Goal: Entertainment & Leisure: Consume media (video, audio)

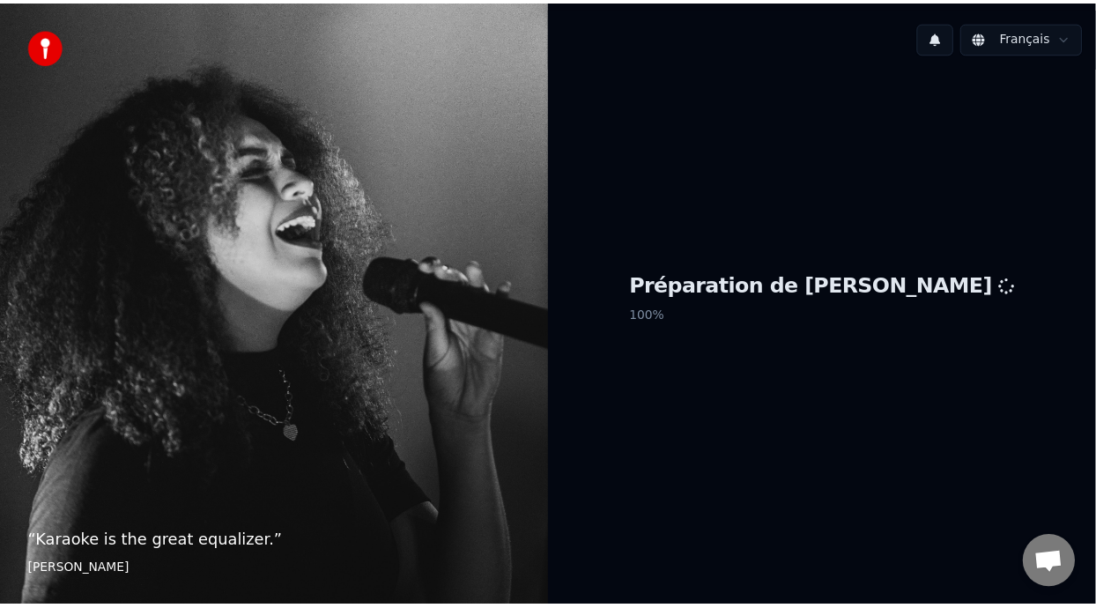
scroll to position [5, 0]
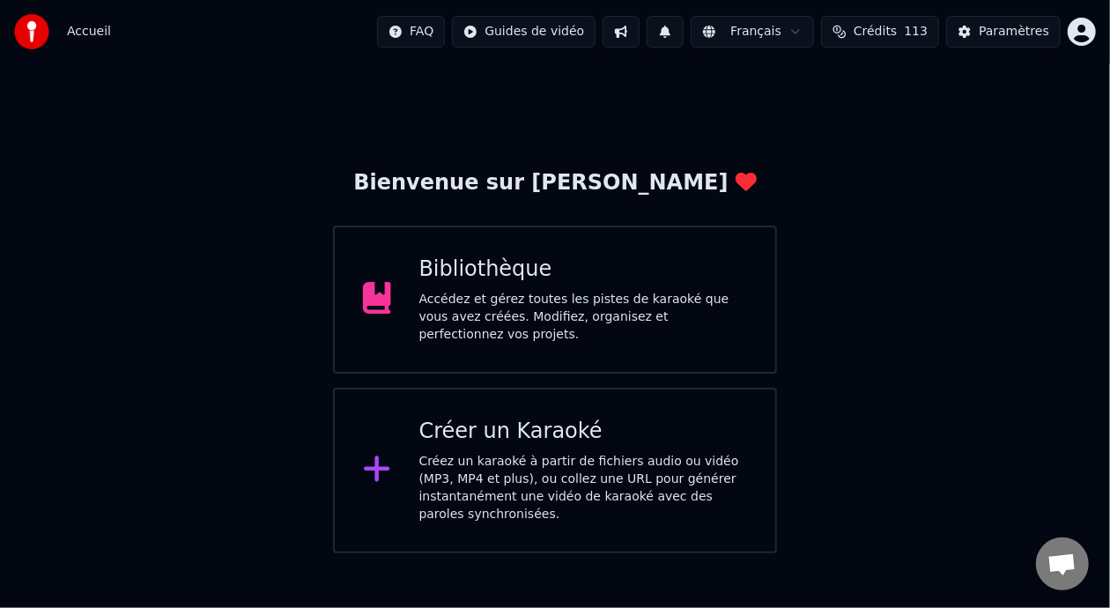
click at [616, 292] on div "Bibliothèque Accédez et gérez toutes les pistes de karaoké que vous avez créées…" at bounding box center [583, 299] width 329 height 88
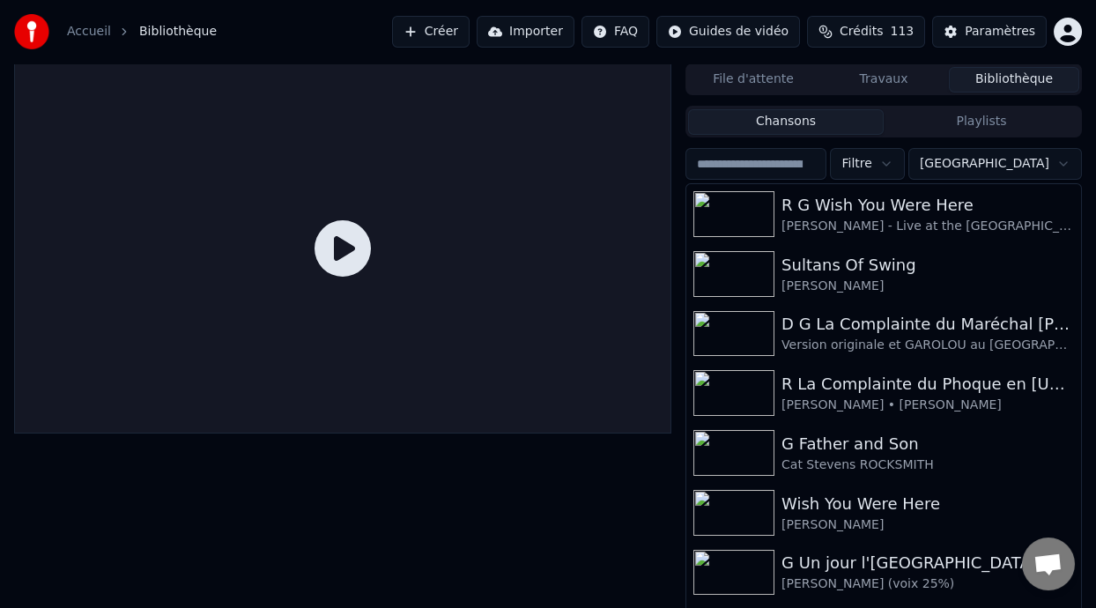
click at [975, 122] on button "Playlists" at bounding box center [982, 122] width 196 height 26
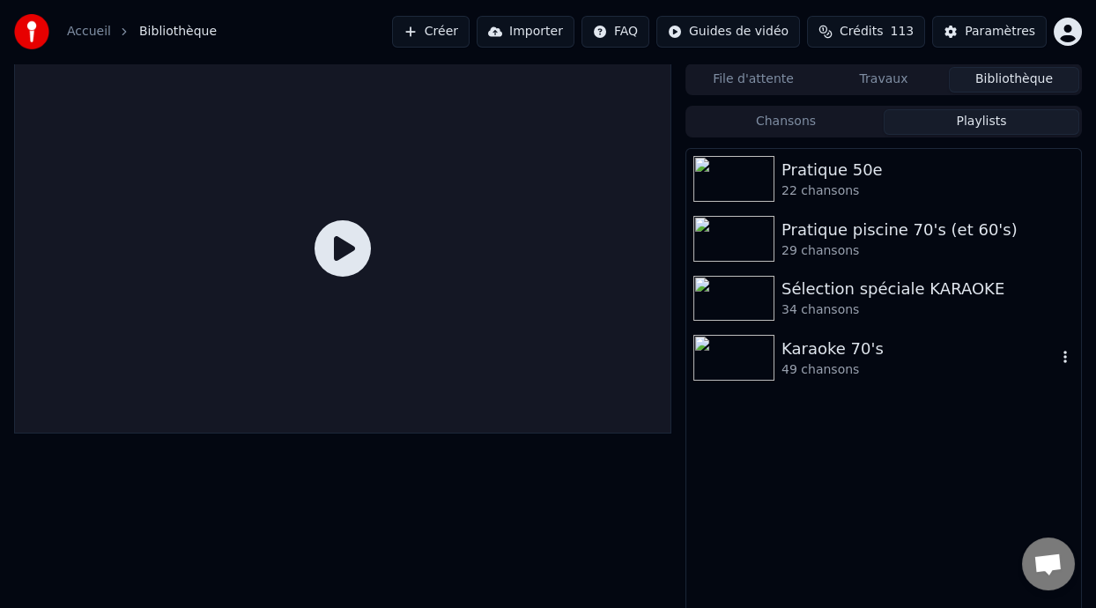
click at [830, 357] on div "Karaoke 70's" at bounding box center [918, 349] width 275 height 25
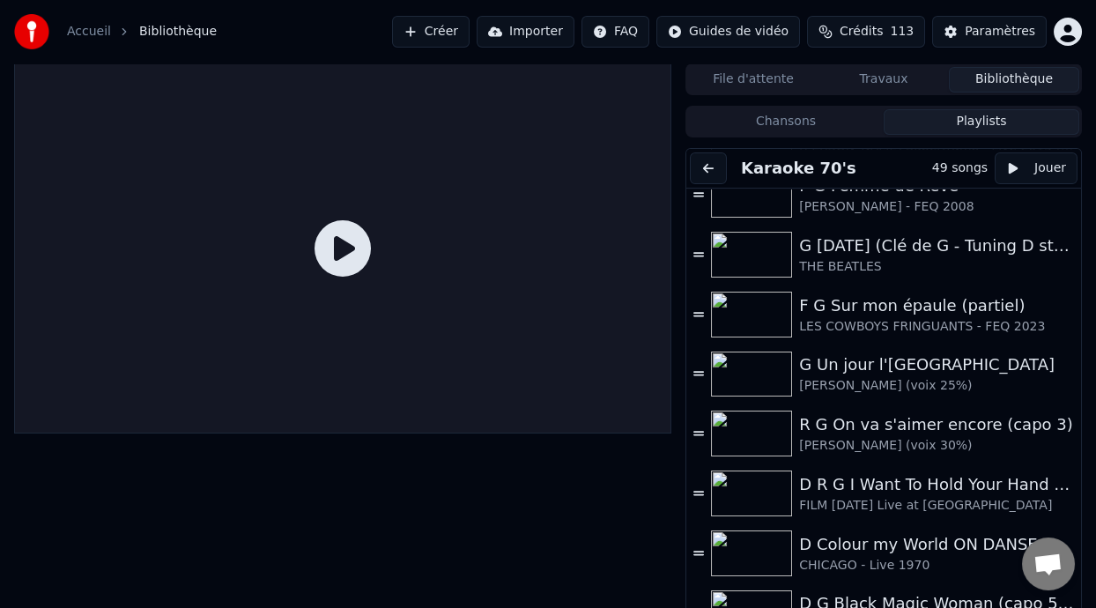
scroll to position [1627, 0]
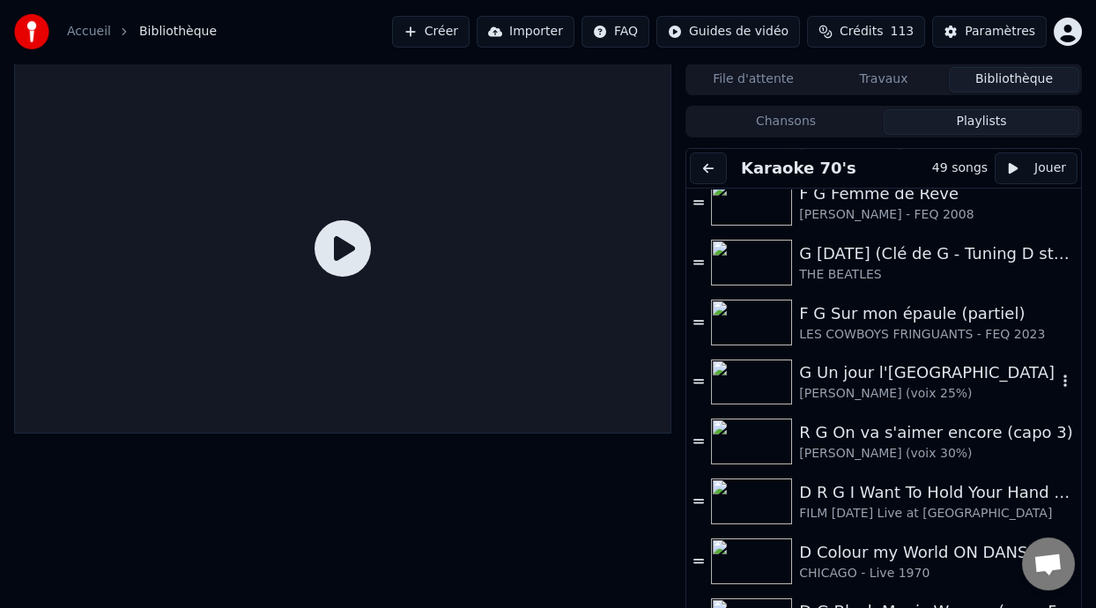
click at [898, 374] on div "G Un jour l'[GEOGRAPHIC_DATA]" at bounding box center [927, 372] width 257 height 25
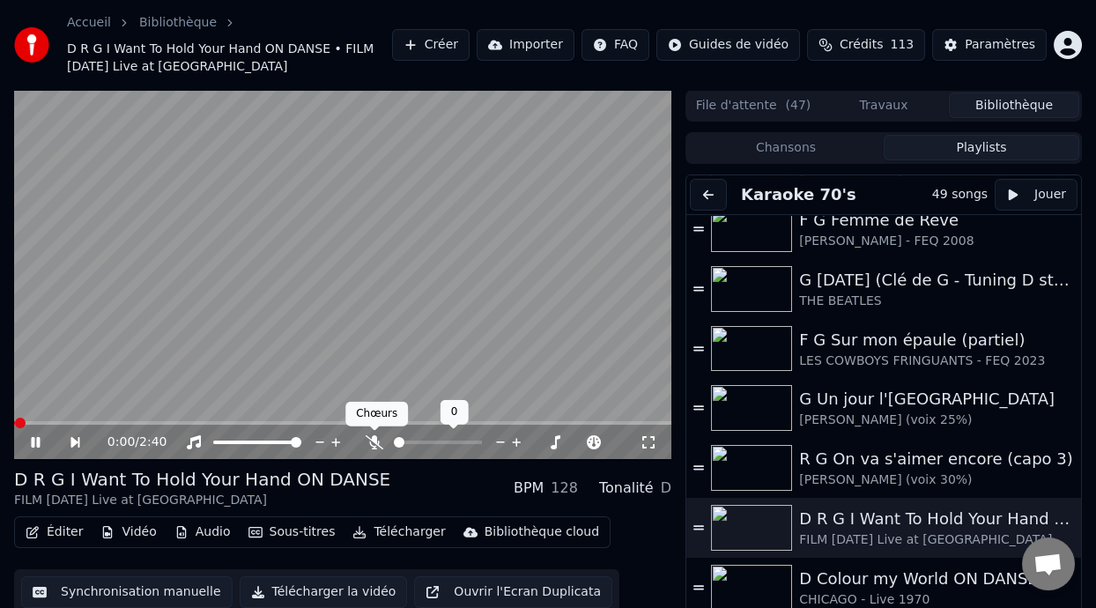
click at [373, 440] on icon at bounding box center [375, 442] width 18 height 14
click at [874, 407] on div "G Un jour l'[GEOGRAPHIC_DATA]" at bounding box center [927, 399] width 257 height 25
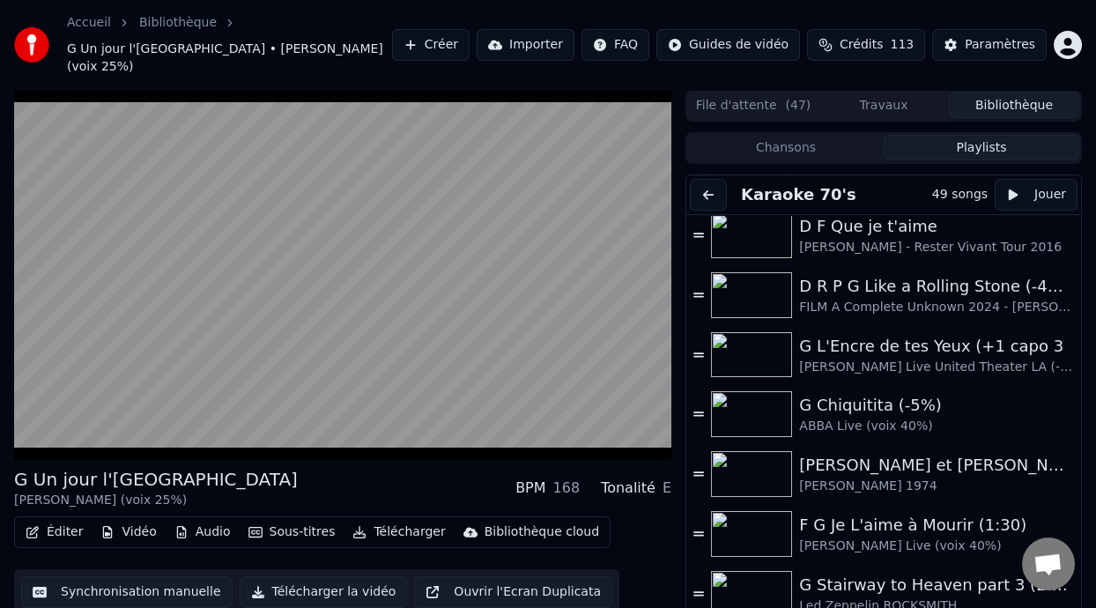
scroll to position [2359, 0]
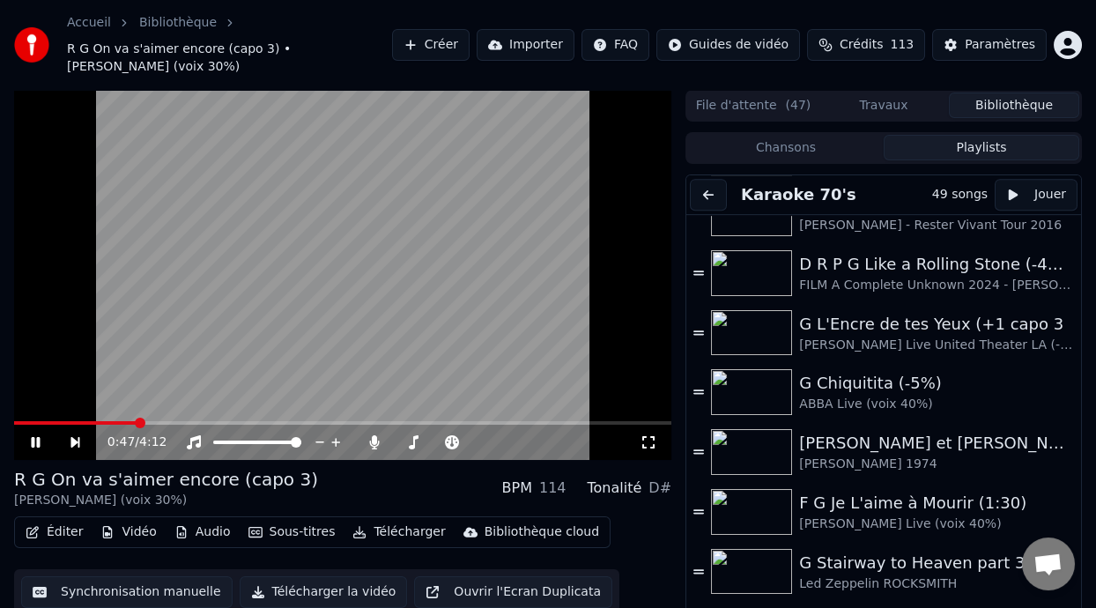
click at [33, 437] on icon at bounding box center [35, 442] width 9 height 11
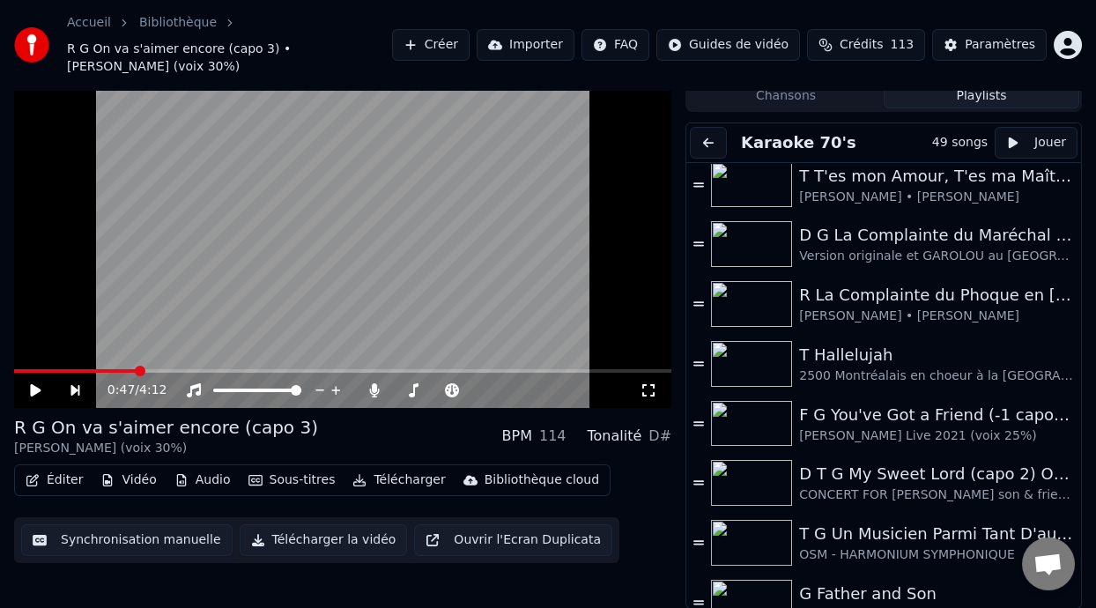
scroll to position [100, 0]
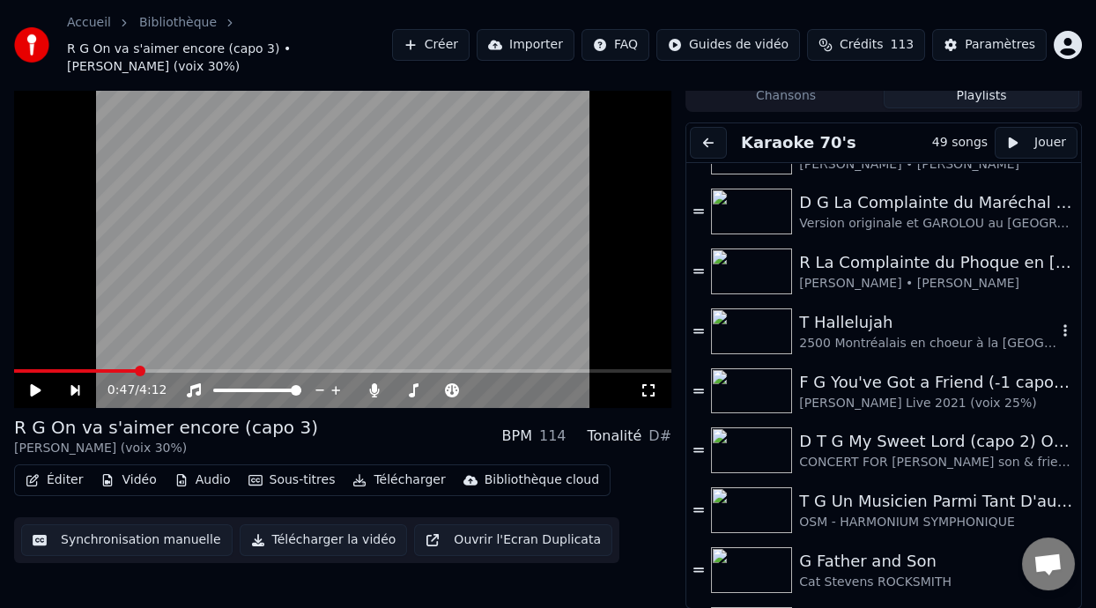
click at [876, 324] on div "T Hallelujah" at bounding box center [927, 322] width 257 height 25
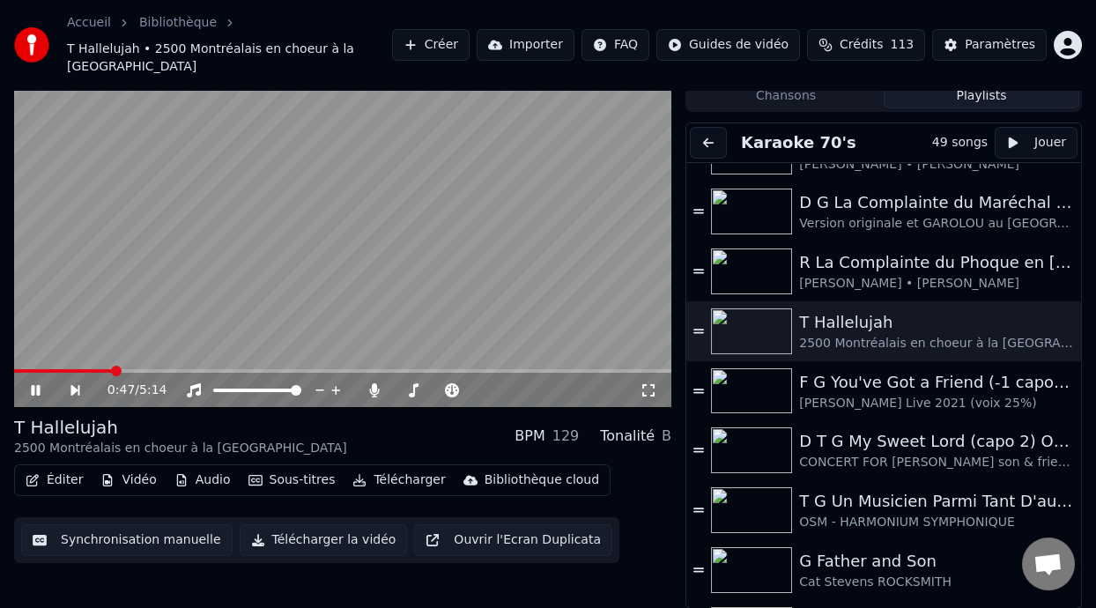
click at [112, 366] on span at bounding box center [116, 371] width 11 height 11
click at [36, 386] on icon at bounding box center [48, 390] width 40 height 14
click at [948, 317] on div "T Hallelujah" at bounding box center [927, 322] width 257 height 25
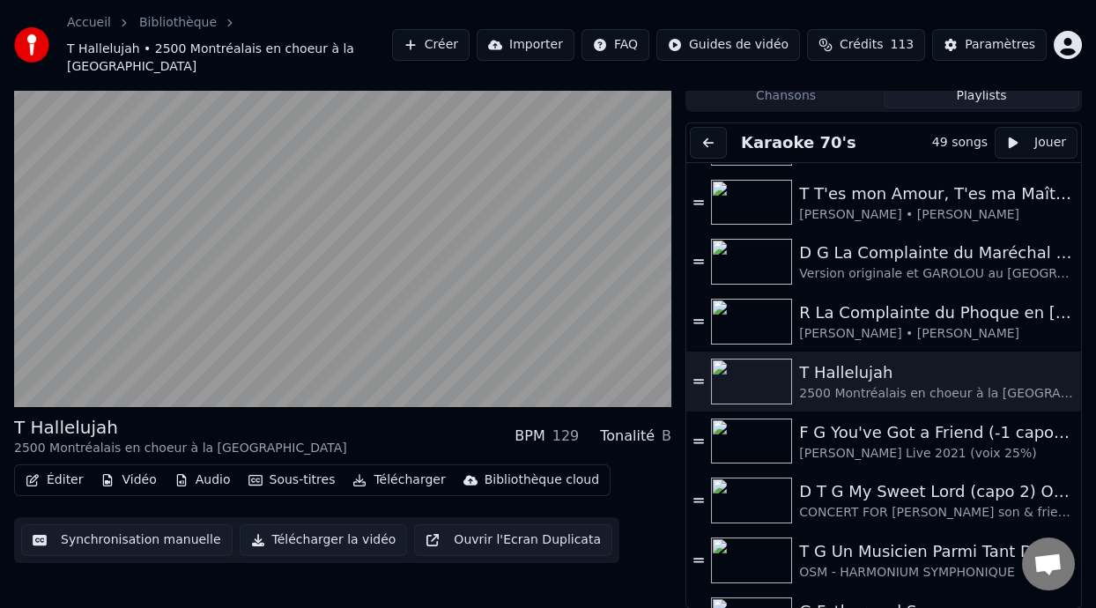
scroll to position [18, 0]
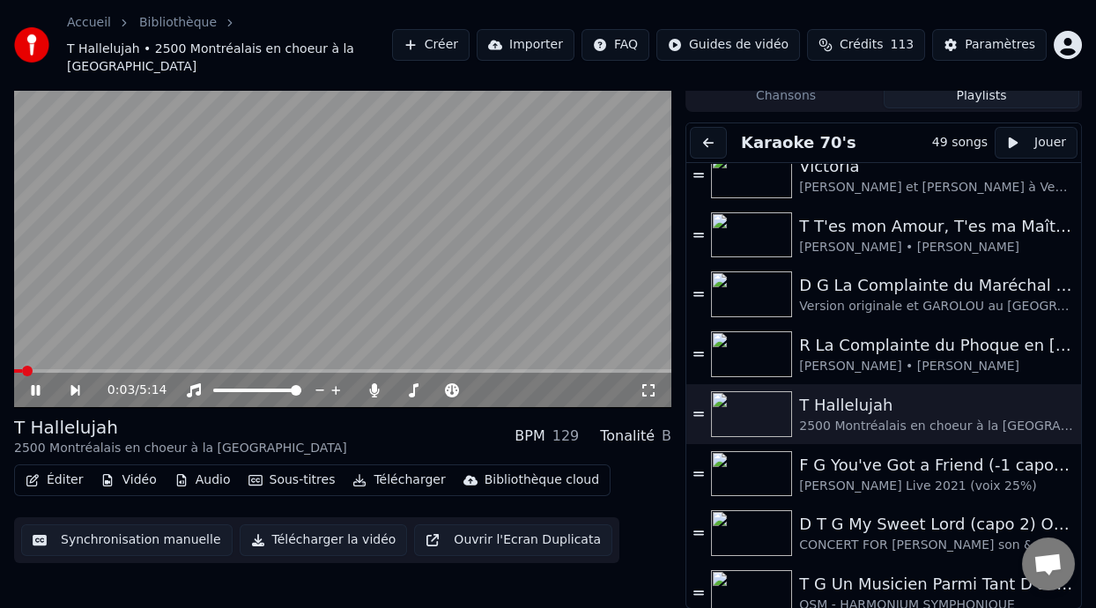
click at [32, 387] on icon at bounding box center [35, 390] width 9 height 11
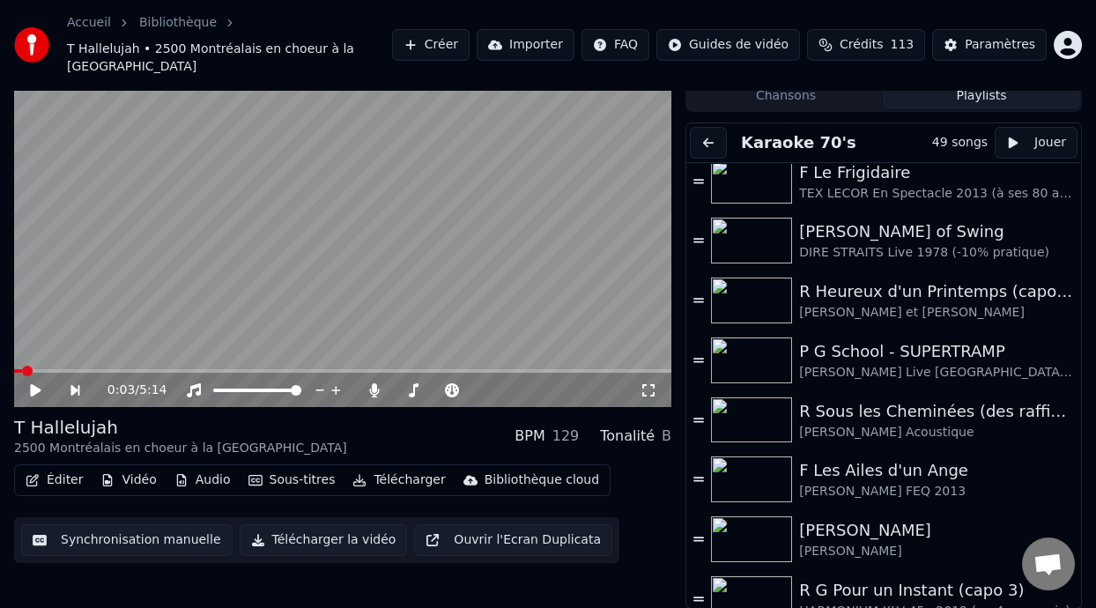
scroll to position [1019, 0]
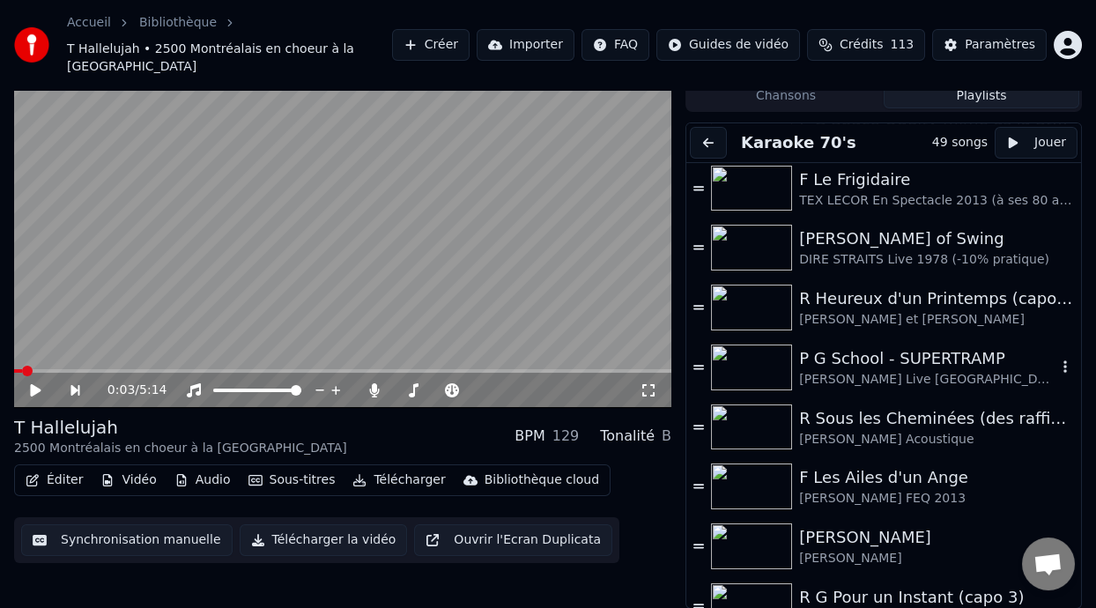
click at [897, 367] on div "P G School - SUPERTRAMP" at bounding box center [927, 358] width 257 height 25
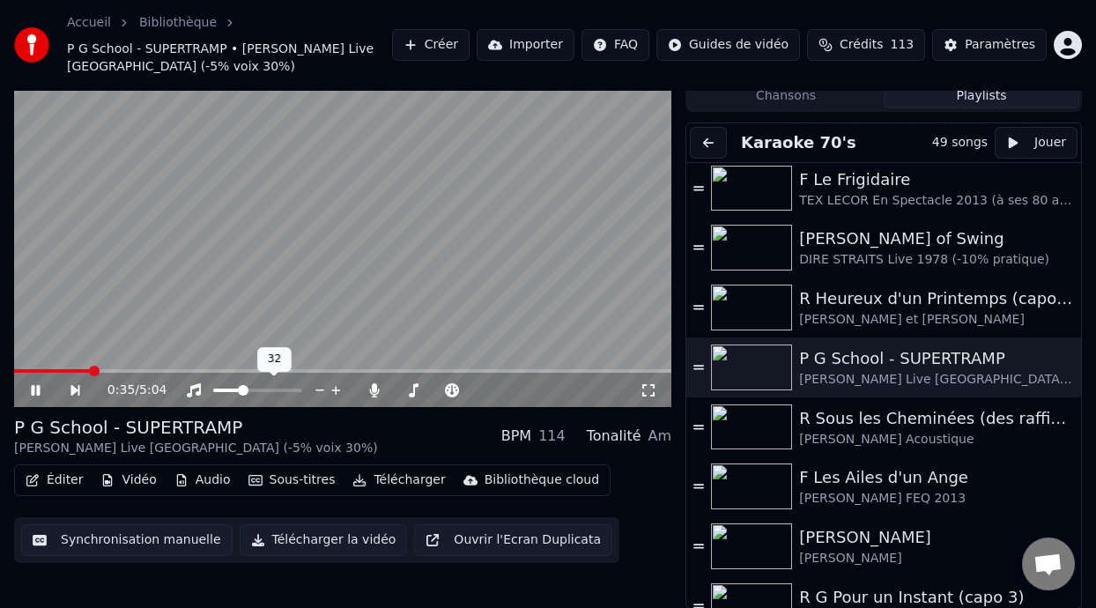
click at [241, 388] on span at bounding box center [227, 390] width 28 height 4
click at [242, 385] on span at bounding box center [246, 390] width 11 height 11
click at [196, 386] on icon at bounding box center [194, 390] width 14 height 14
click at [196, 386] on icon at bounding box center [194, 390] width 18 height 14
click at [422, 388] on span at bounding box center [438, 390] width 88 height 4
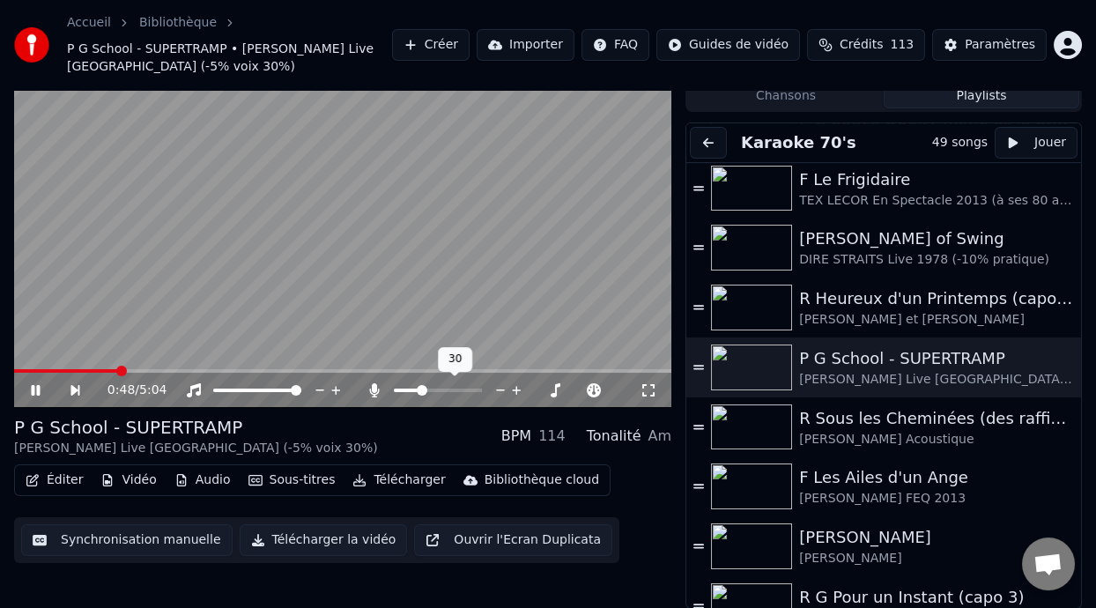
click at [419, 386] on span at bounding box center [422, 390] width 11 height 11
click at [428, 390] on span at bounding box center [430, 390] width 11 height 11
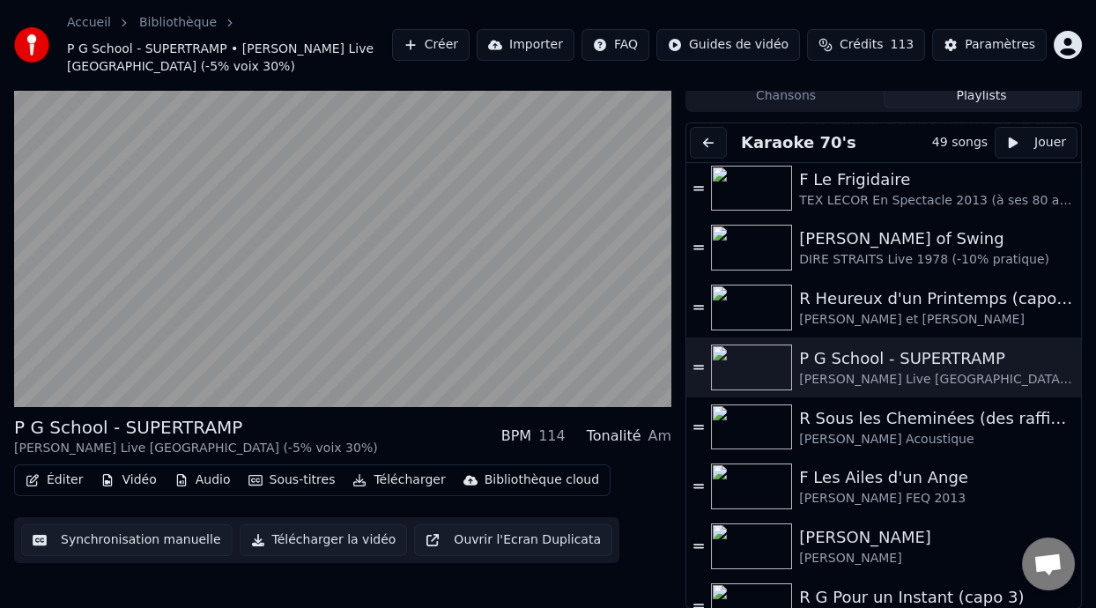
click at [60, 477] on button "Éditer" at bounding box center [53, 480] width 71 height 25
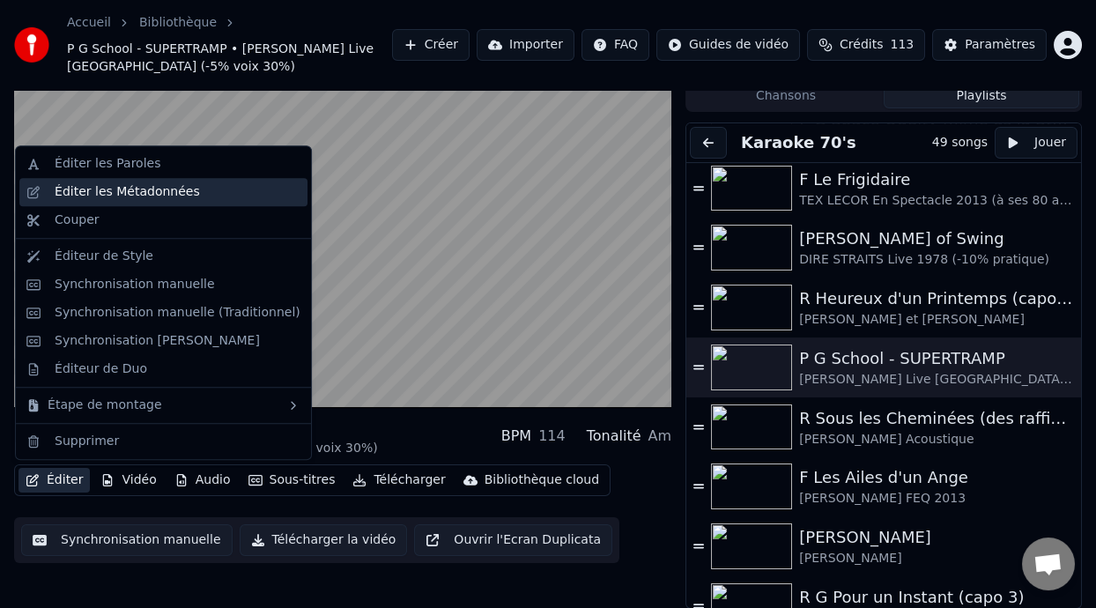
click at [212, 199] on div "Éditer les Métadonnées" at bounding box center [178, 192] width 246 height 18
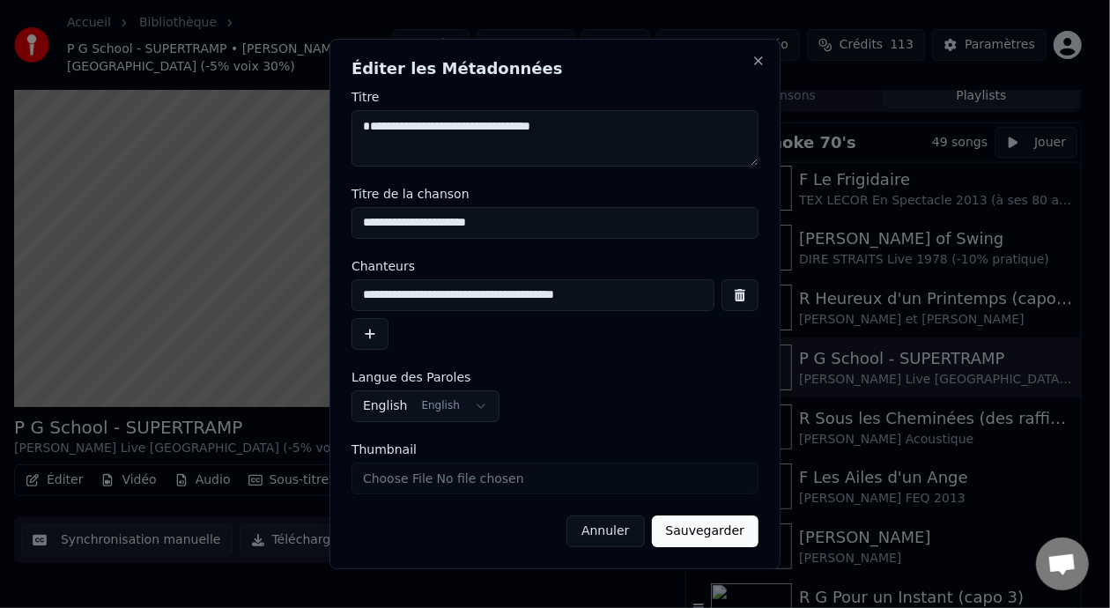
click at [610, 297] on input "**********" at bounding box center [532, 295] width 363 height 32
type input "**********"
click at [707, 532] on button "Sauvegarder" at bounding box center [705, 531] width 107 height 32
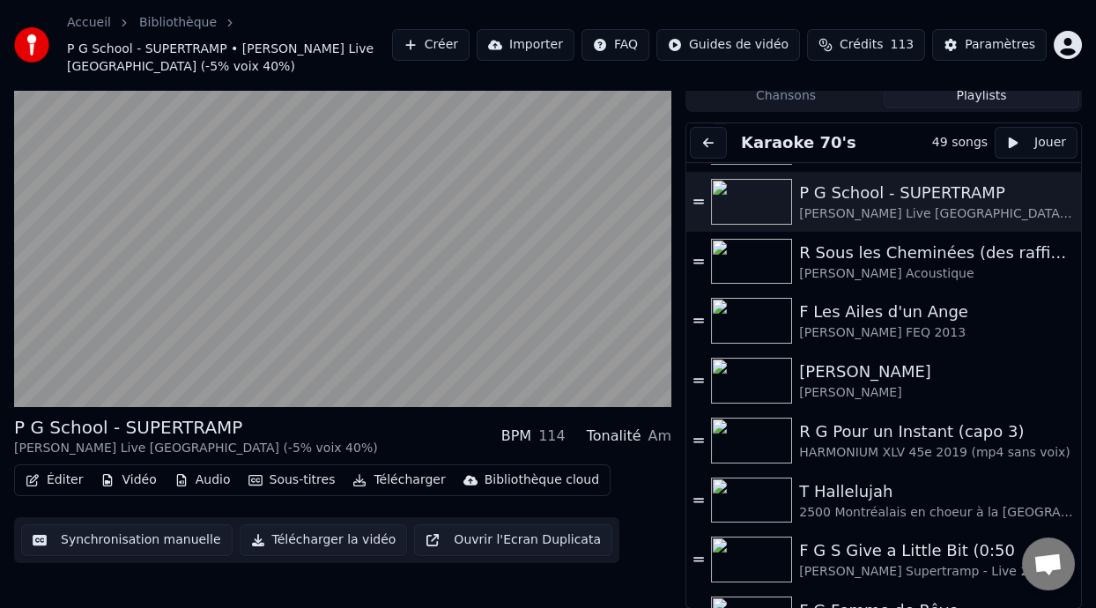
scroll to position [1181, 0]
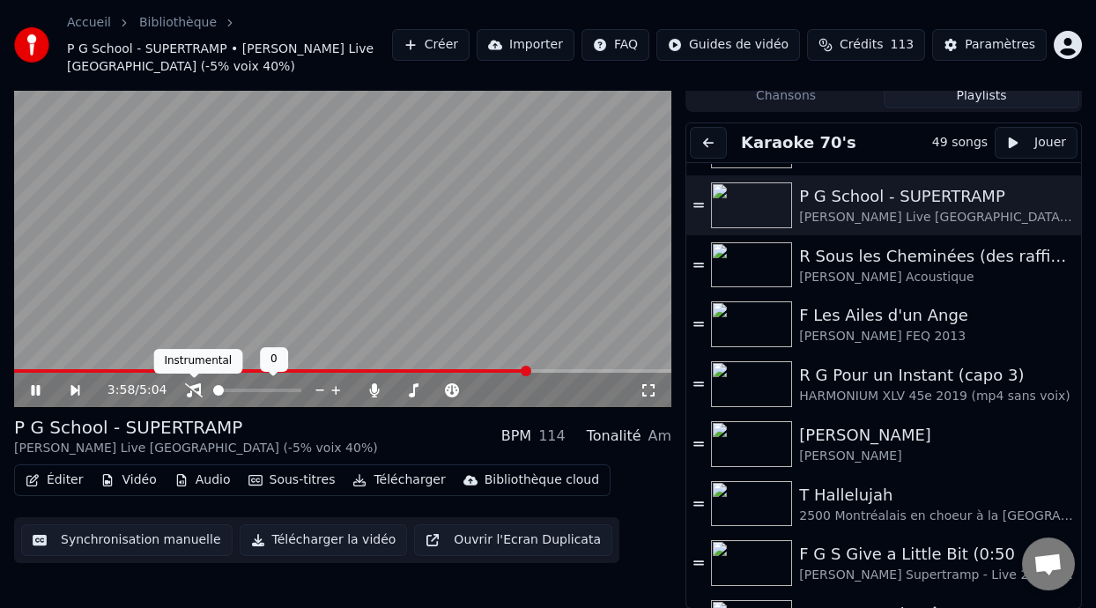
click at [194, 387] on icon at bounding box center [194, 390] width 18 height 14
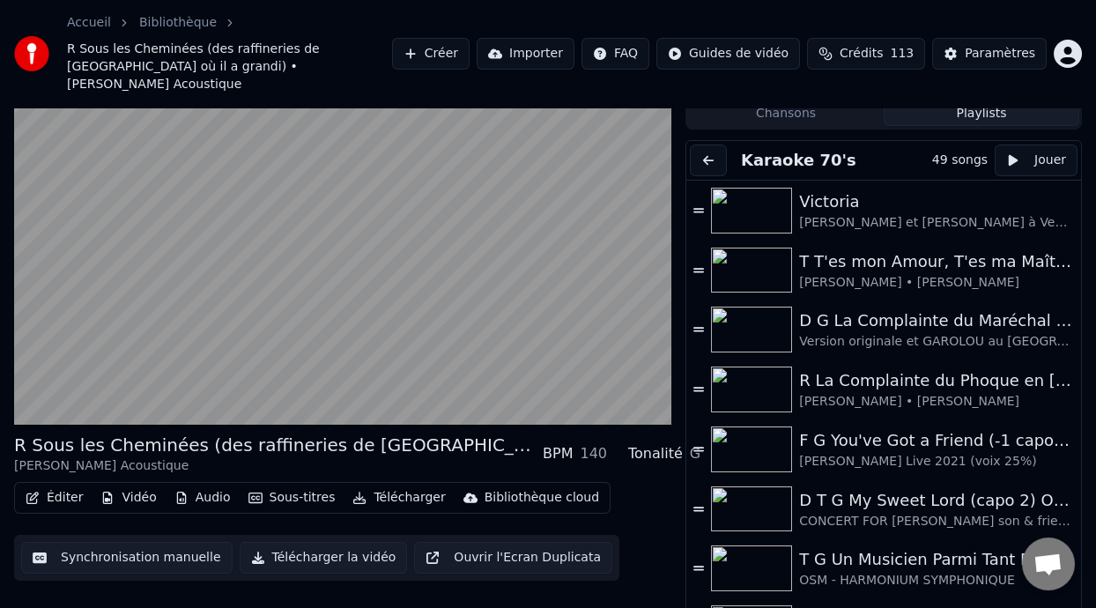
scroll to position [0, 0]
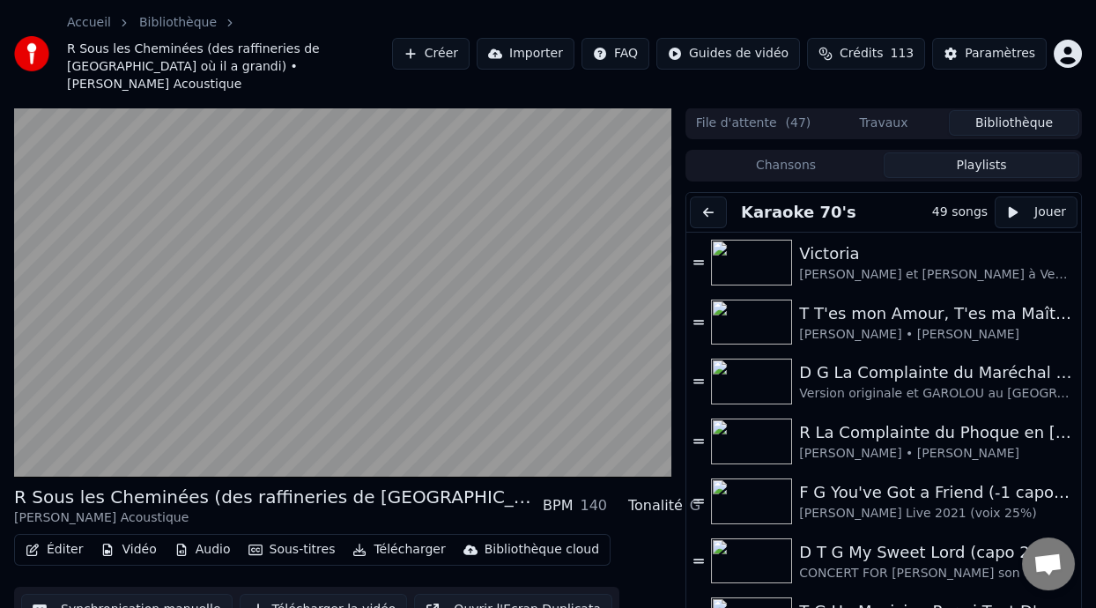
click at [794, 115] on span "( 47 )" at bounding box center [799, 124] width 26 height 18
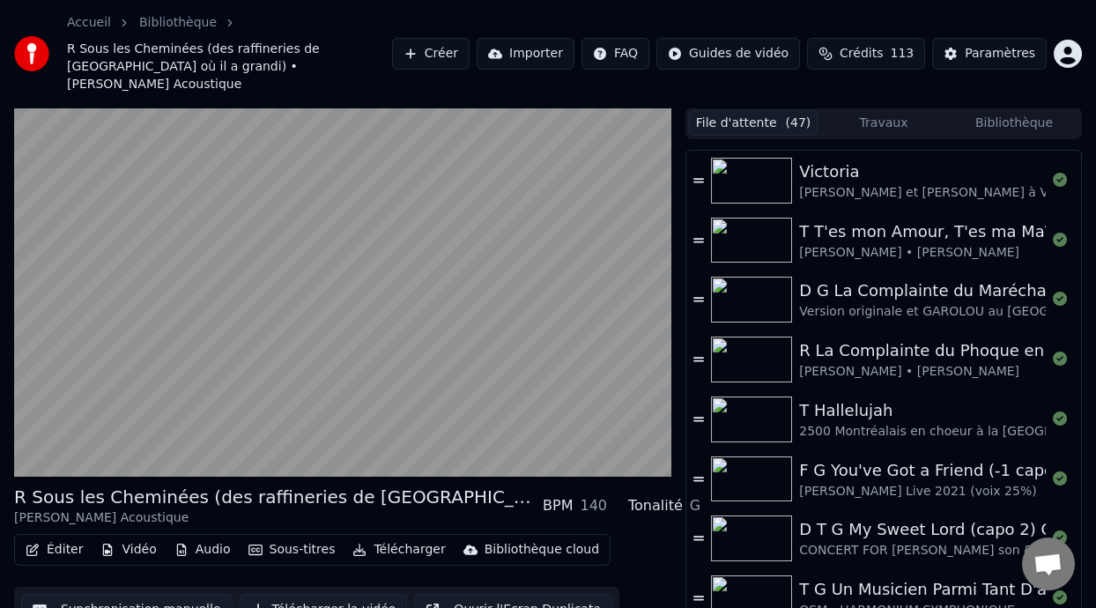
click at [911, 110] on button "Travaux" at bounding box center [883, 123] width 130 height 26
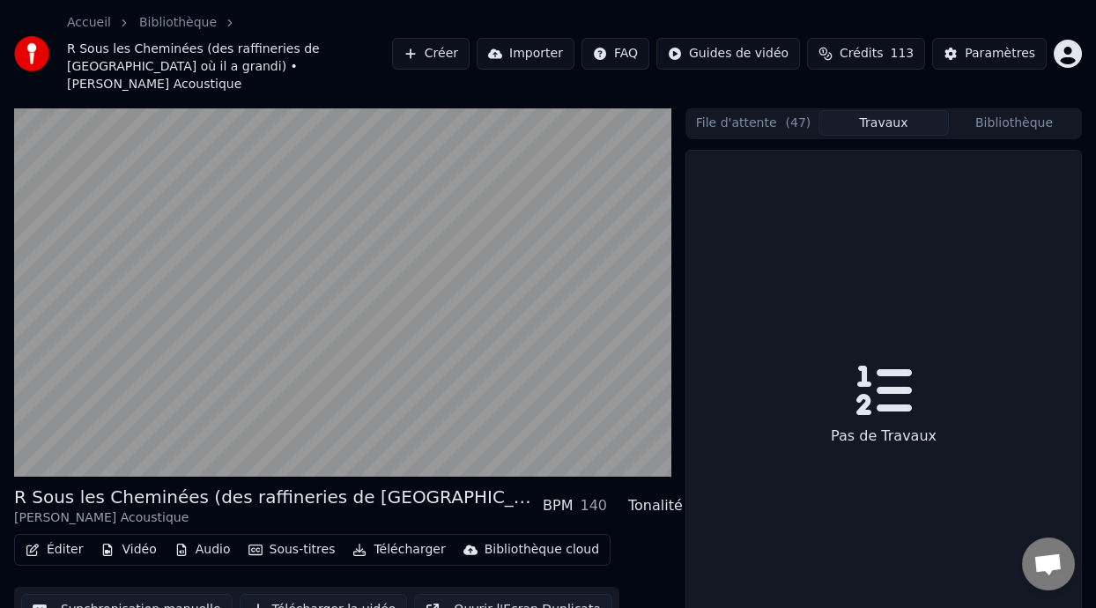
click at [1013, 110] on button "Bibliothèque" at bounding box center [1014, 123] width 130 height 26
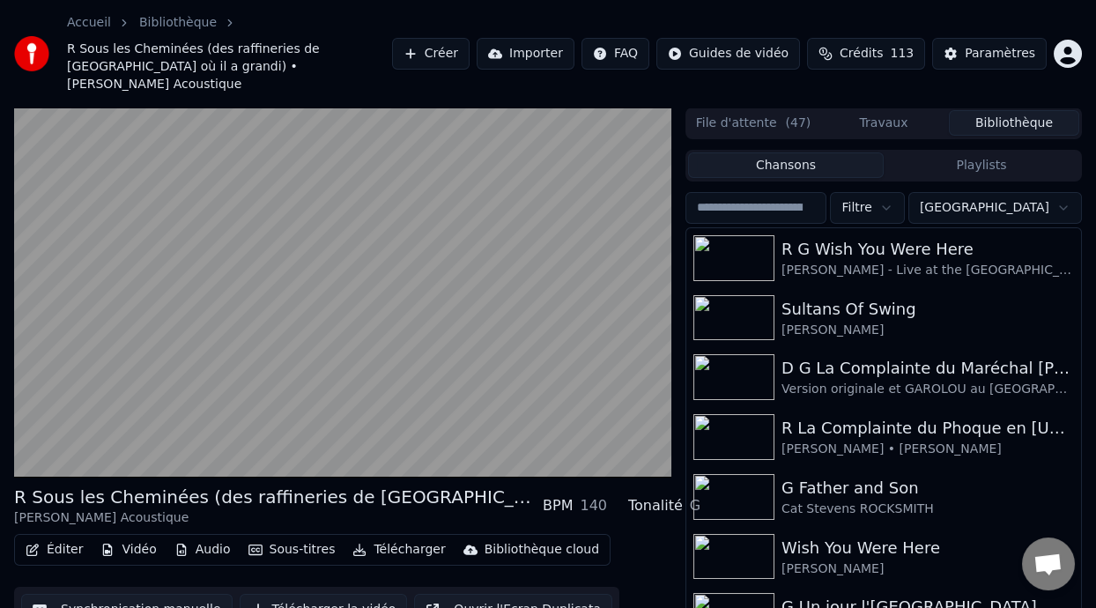
click at [986, 152] on button "Playlists" at bounding box center [982, 165] width 196 height 26
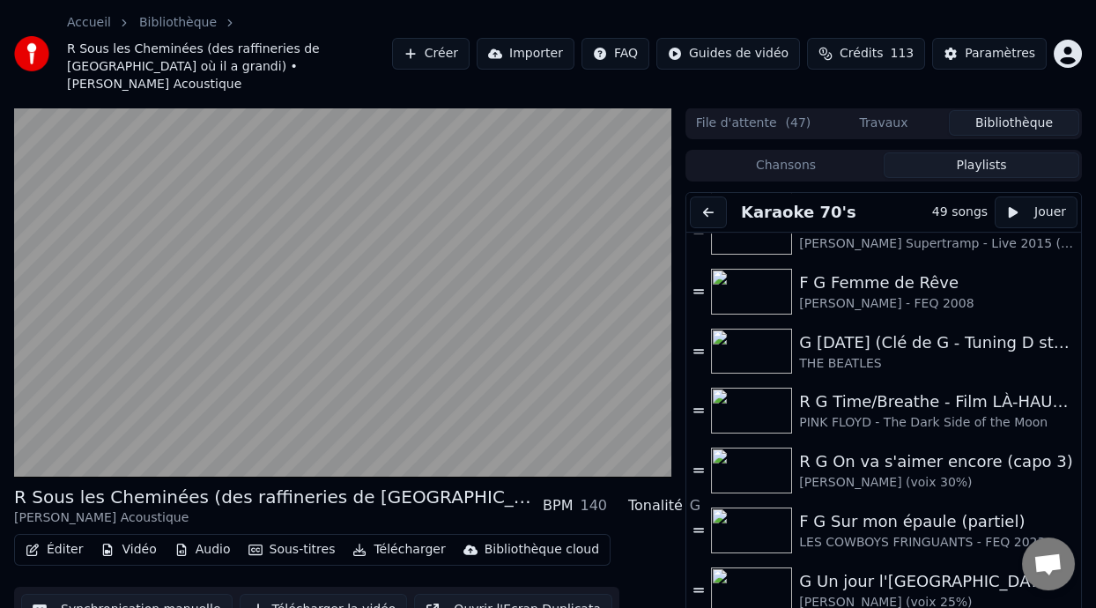
scroll to position [1656, 0]
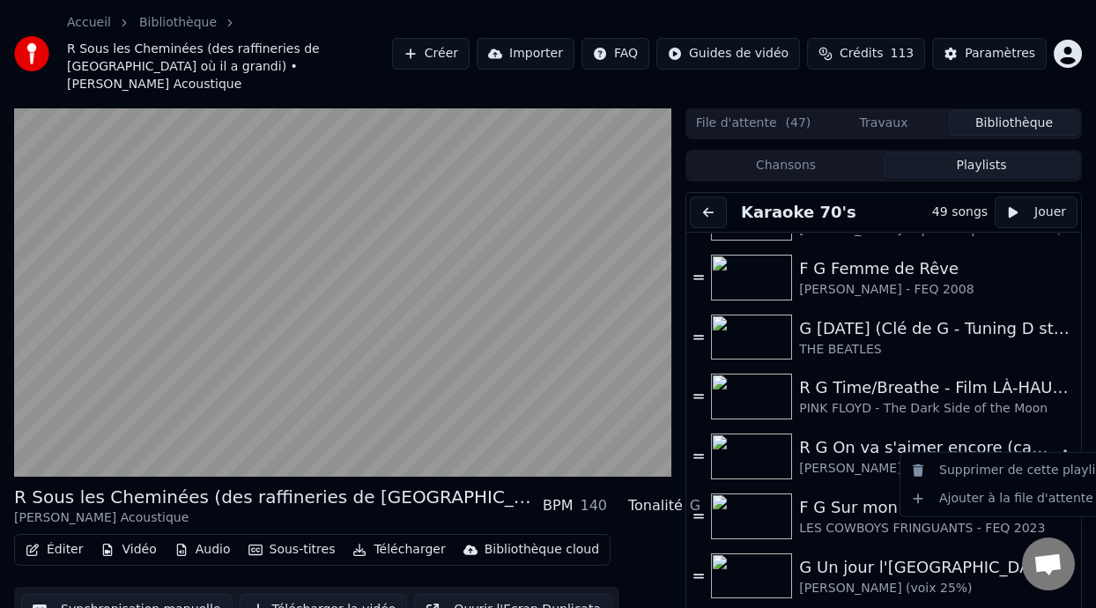
click at [1056, 448] on icon "button" at bounding box center [1065, 455] width 18 height 14
click at [1018, 503] on div "Ajouter à la file d'attente" at bounding box center [1009, 498] width 210 height 28
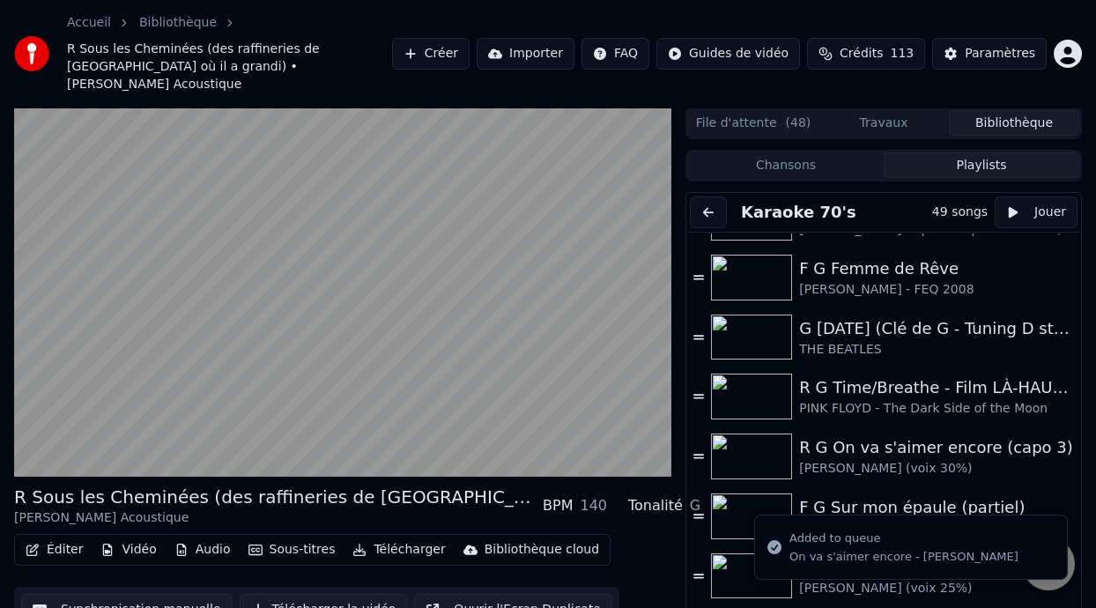
click at [793, 115] on span "( 48 )" at bounding box center [799, 124] width 26 height 18
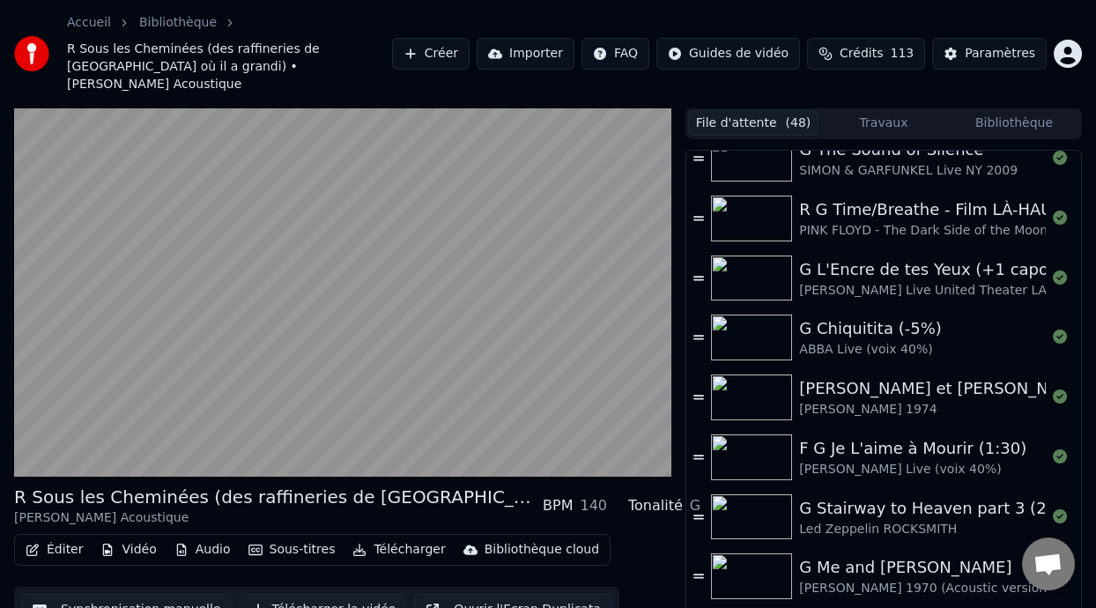
scroll to position [41, 0]
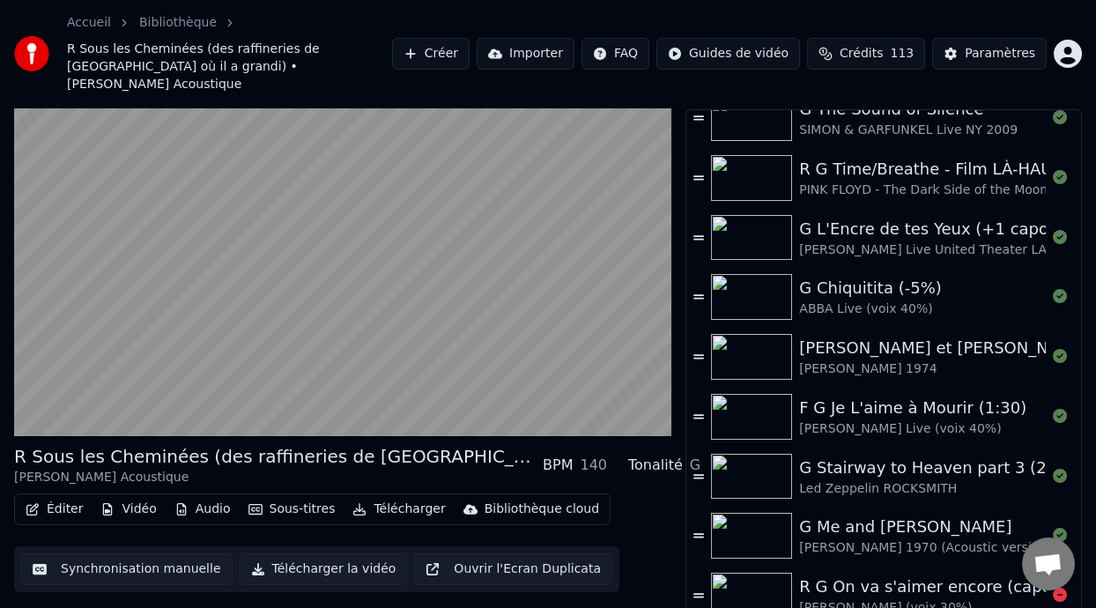
click at [1004, 574] on div "R G On va s'aimer encore (capo 3)" at bounding box center [935, 586] width 273 height 25
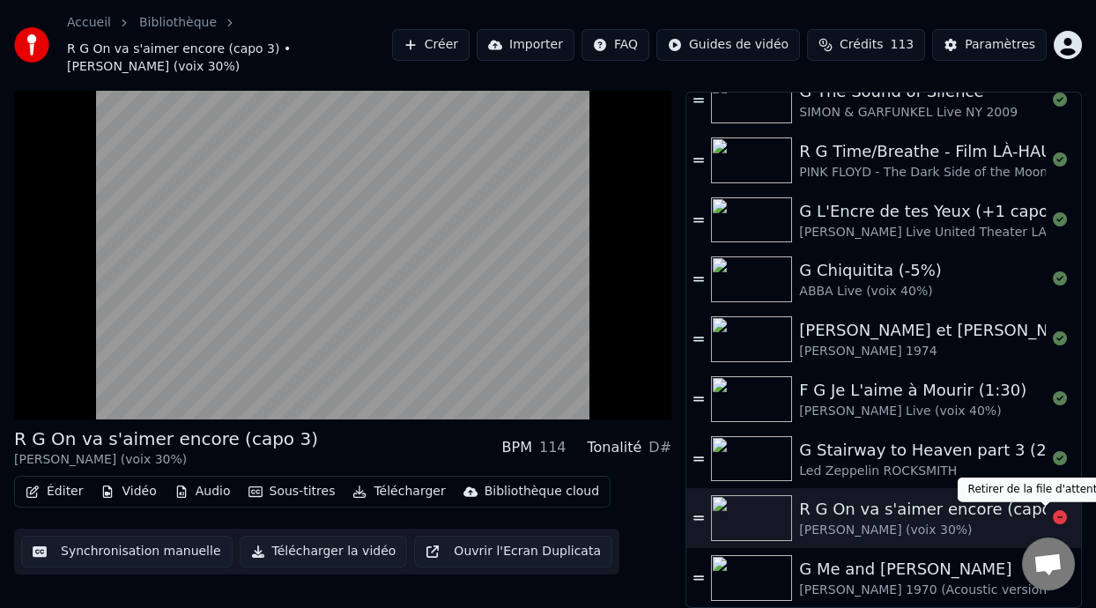
click at [1053, 513] on icon at bounding box center [1060, 517] width 14 height 14
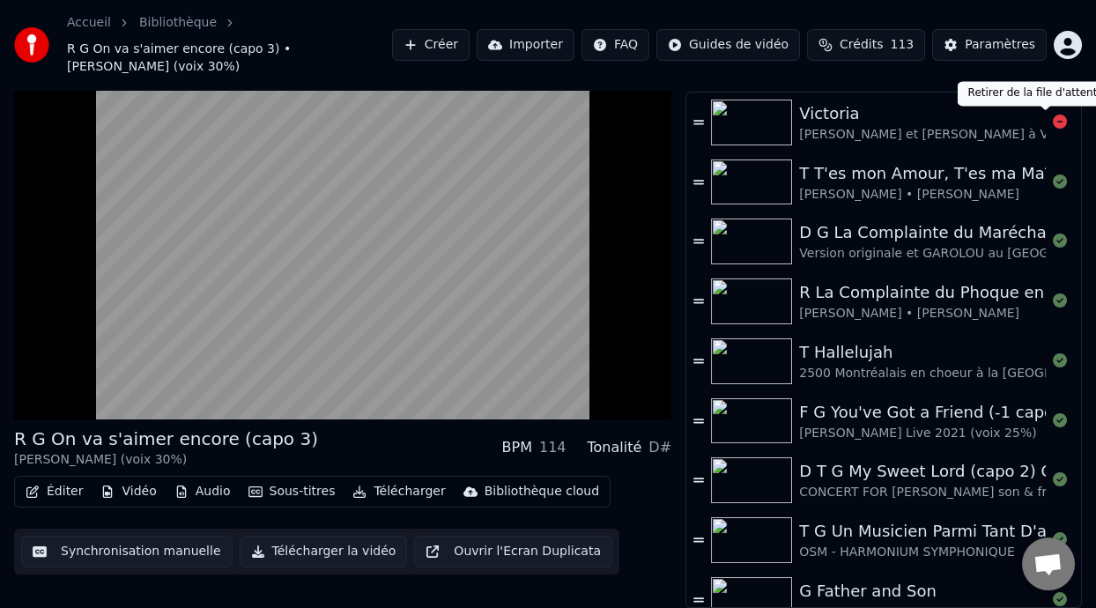
click at [1053, 117] on icon at bounding box center [1060, 122] width 14 height 14
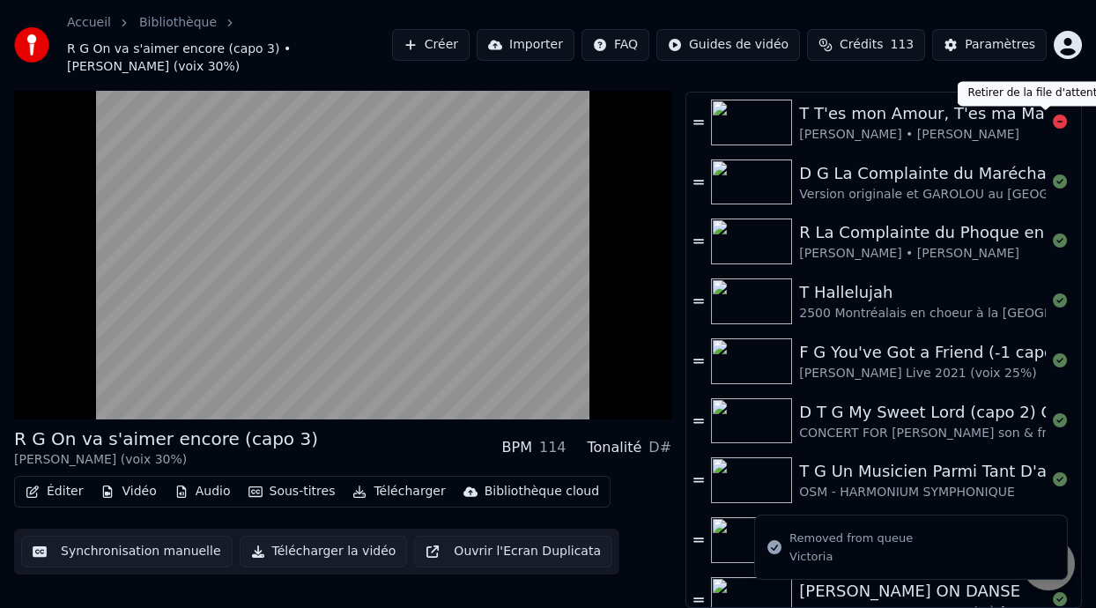
click at [1053, 118] on icon at bounding box center [1060, 122] width 14 height 14
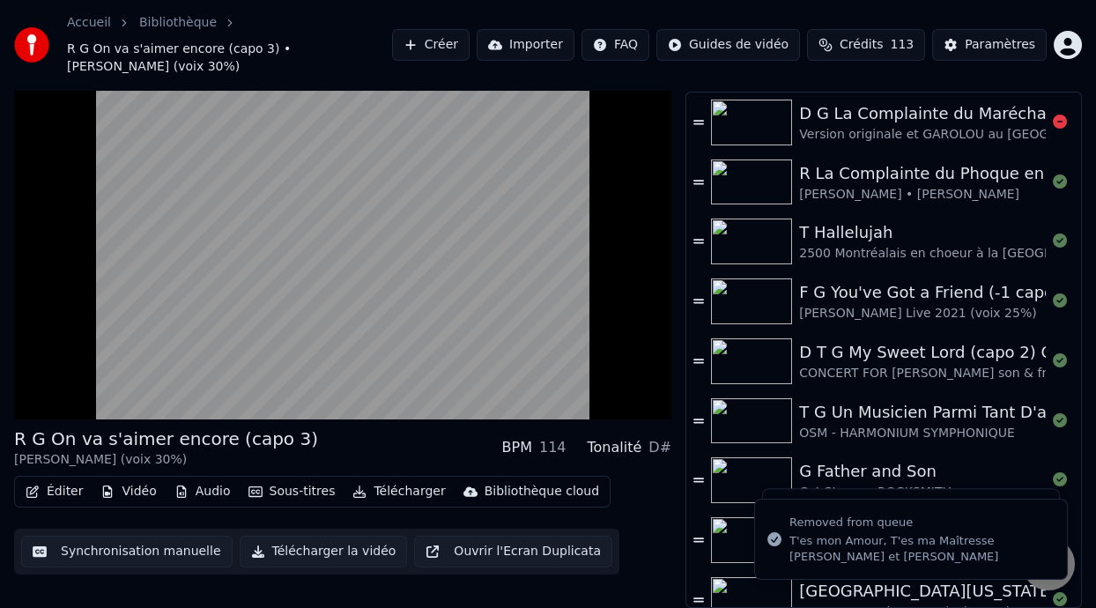
click at [1053, 118] on icon at bounding box center [1060, 122] width 14 height 14
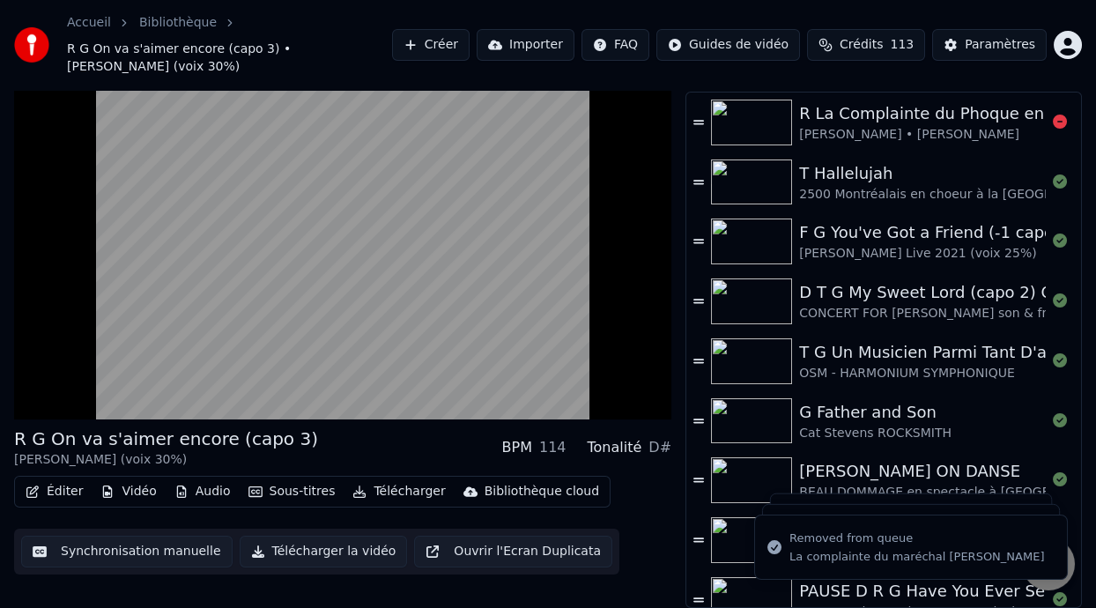
click at [1053, 118] on icon at bounding box center [1060, 122] width 14 height 14
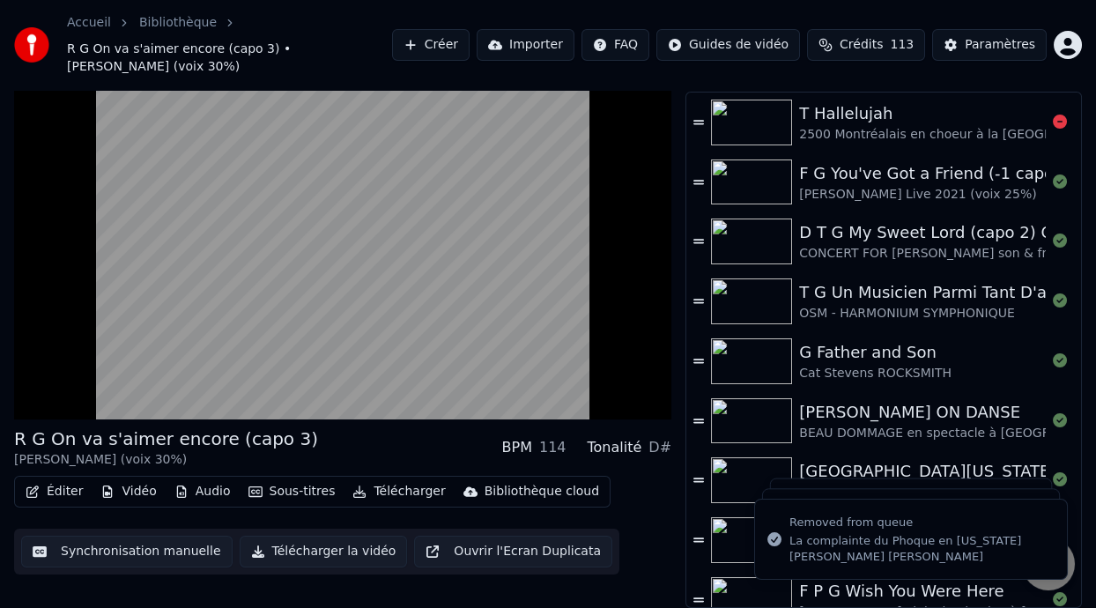
click at [1053, 118] on icon at bounding box center [1060, 122] width 14 height 14
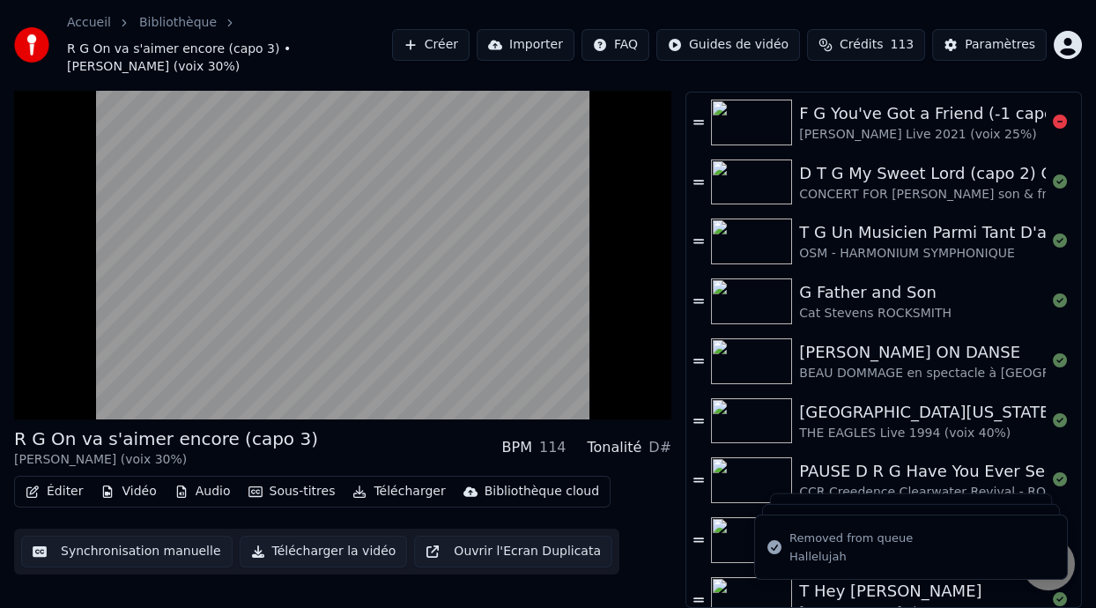
click at [1053, 118] on icon at bounding box center [1060, 122] width 14 height 14
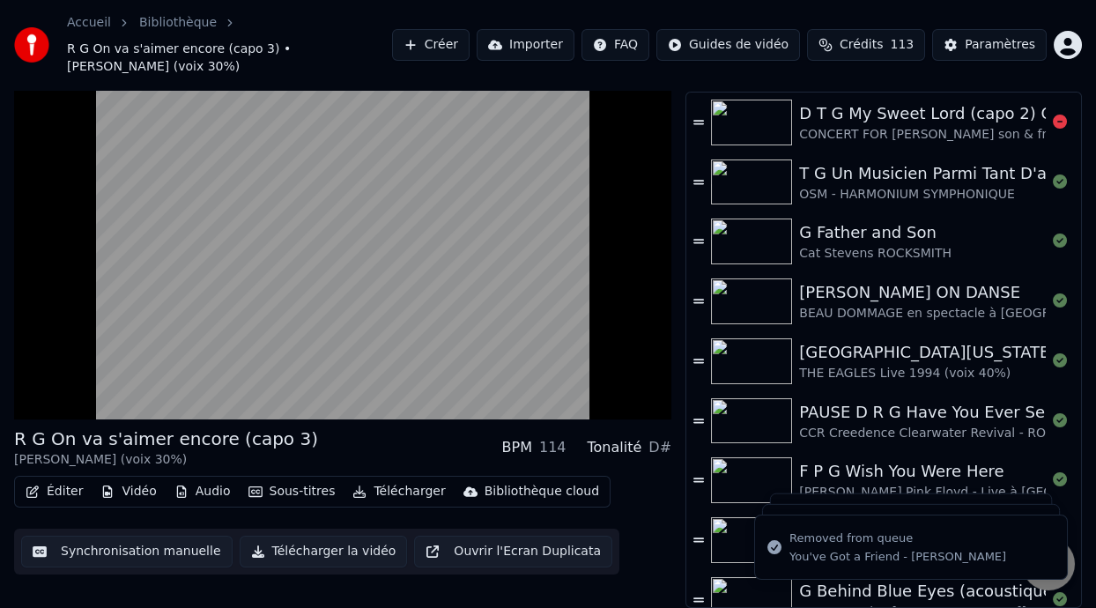
click at [1053, 118] on icon at bounding box center [1060, 122] width 14 height 14
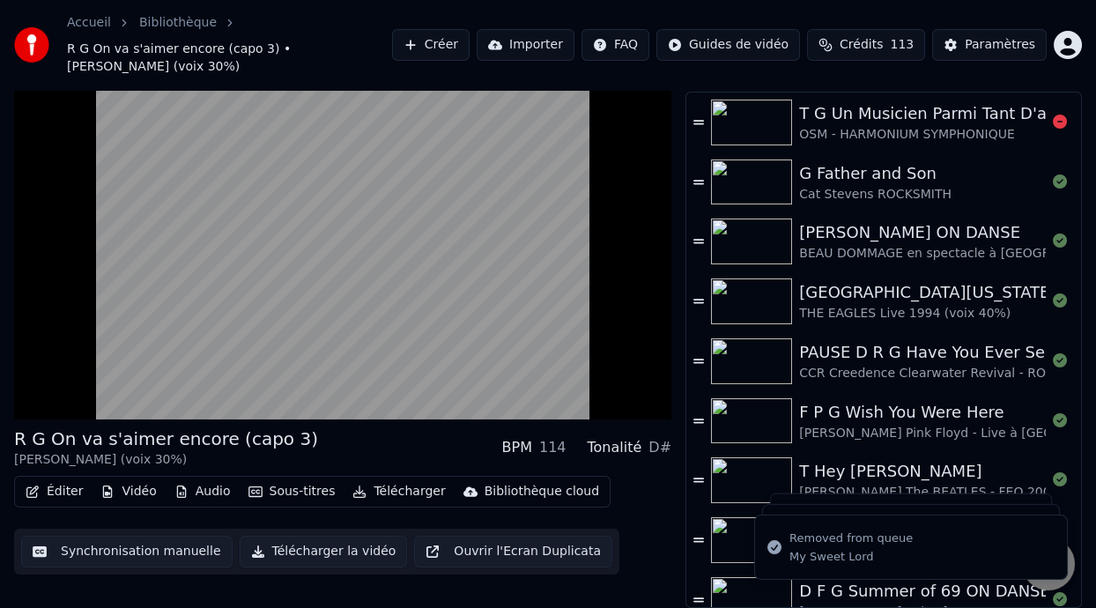
click at [1053, 118] on icon at bounding box center [1060, 122] width 14 height 14
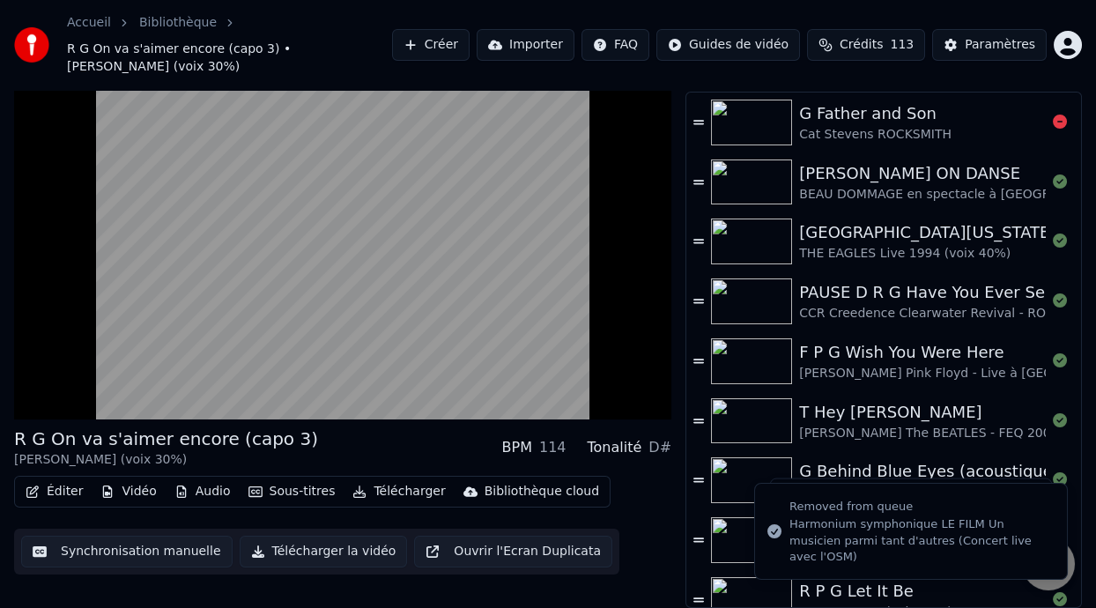
click at [1053, 118] on icon at bounding box center [1060, 122] width 14 height 14
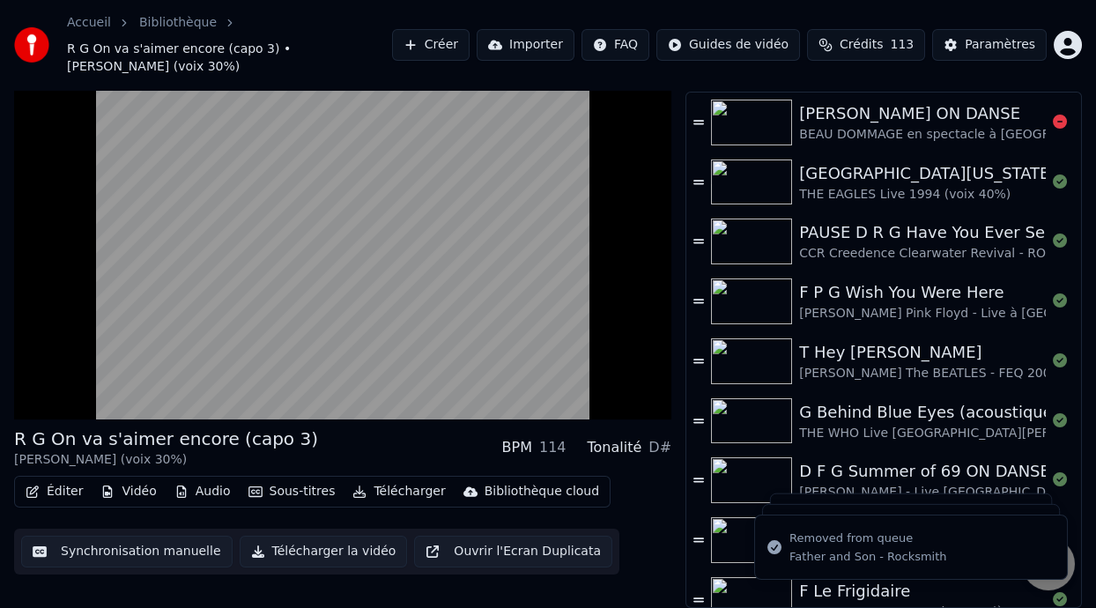
click at [1053, 118] on icon at bounding box center [1060, 122] width 14 height 14
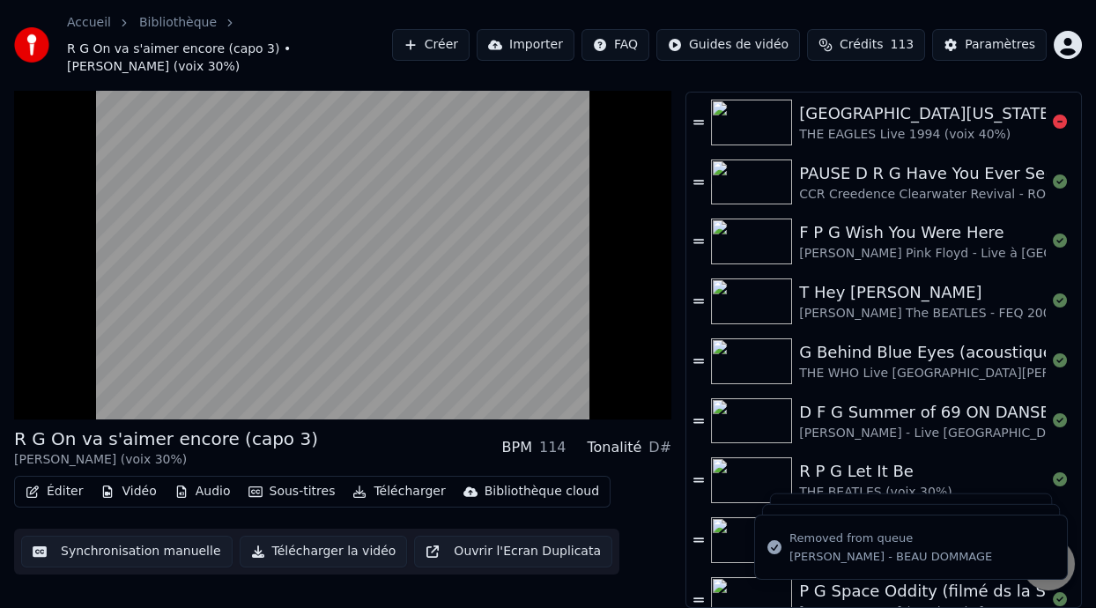
click at [1053, 118] on icon at bounding box center [1060, 122] width 14 height 14
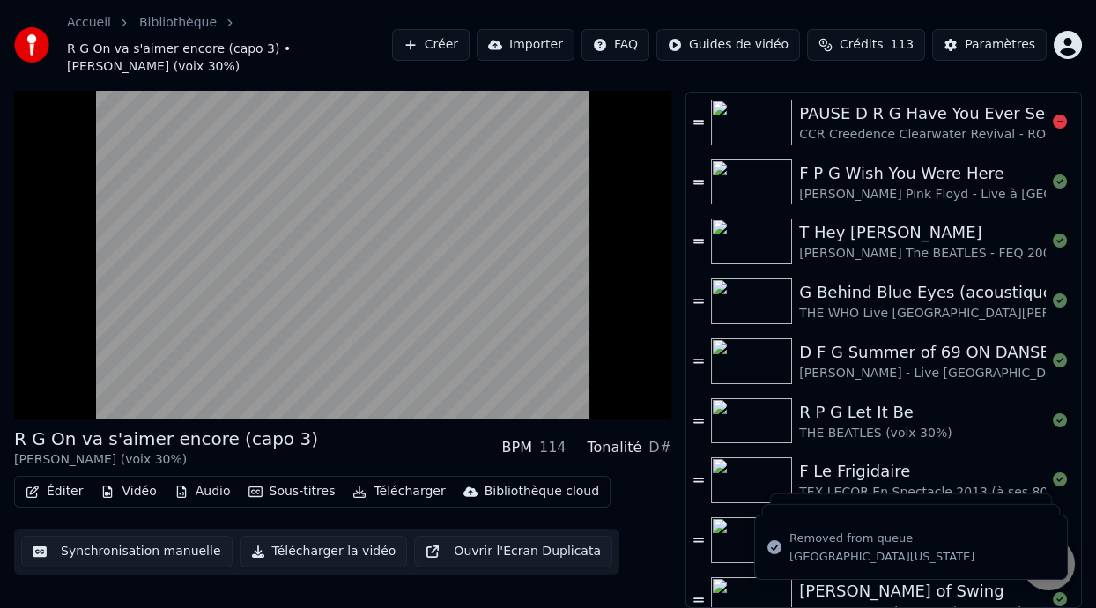
click at [1053, 118] on icon at bounding box center [1060, 122] width 14 height 14
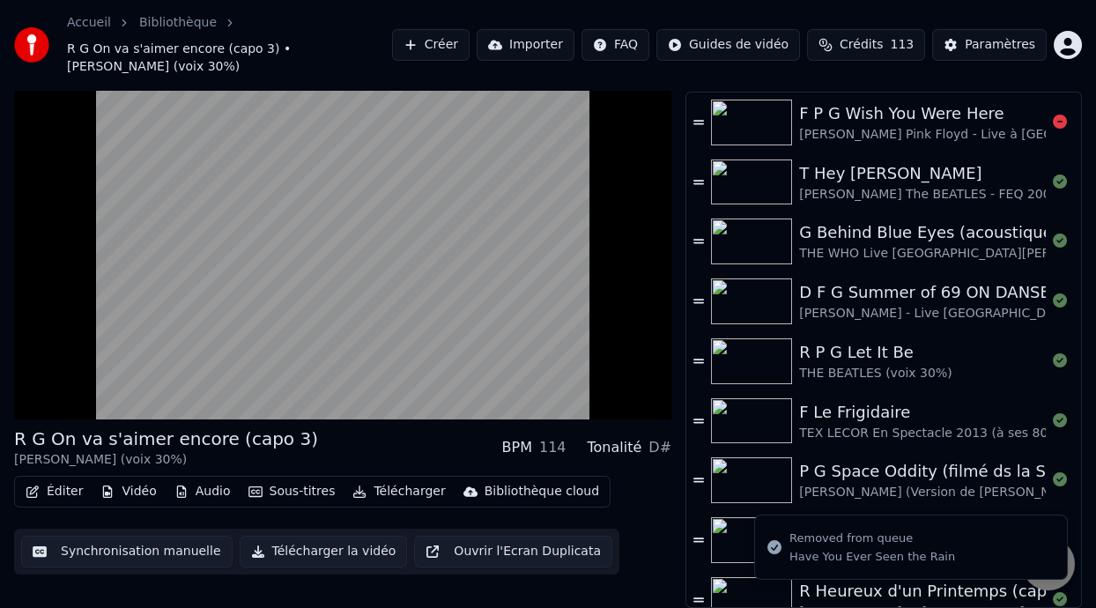
click at [1053, 118] on icon at bounding box center [1060, 122] width 14 height 14
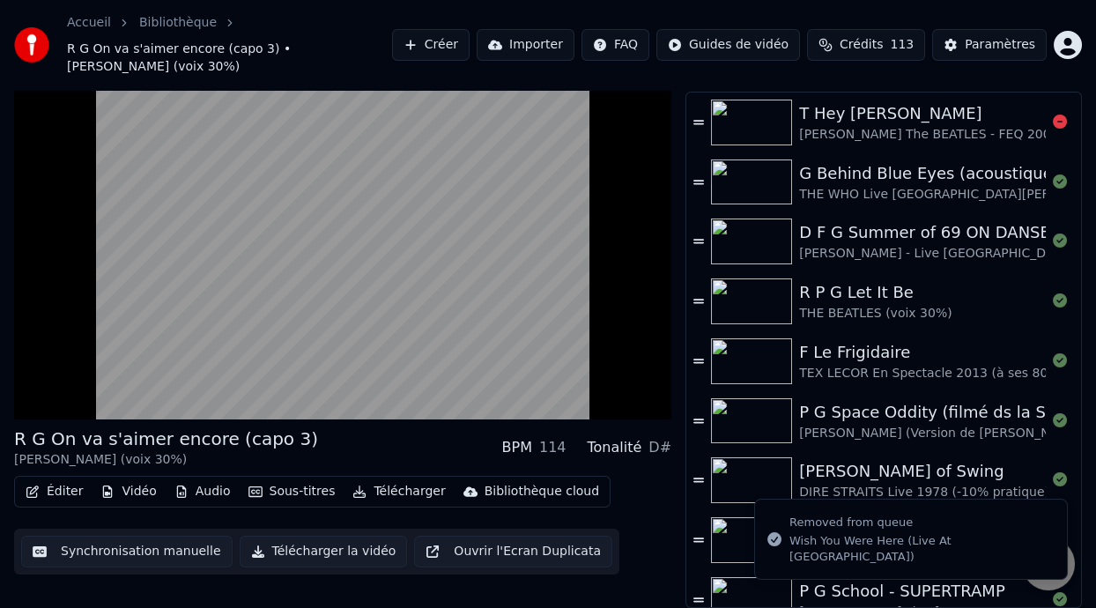
click at [1053, 118] on icon at bounding box center [1060, 122] width 14 height 14
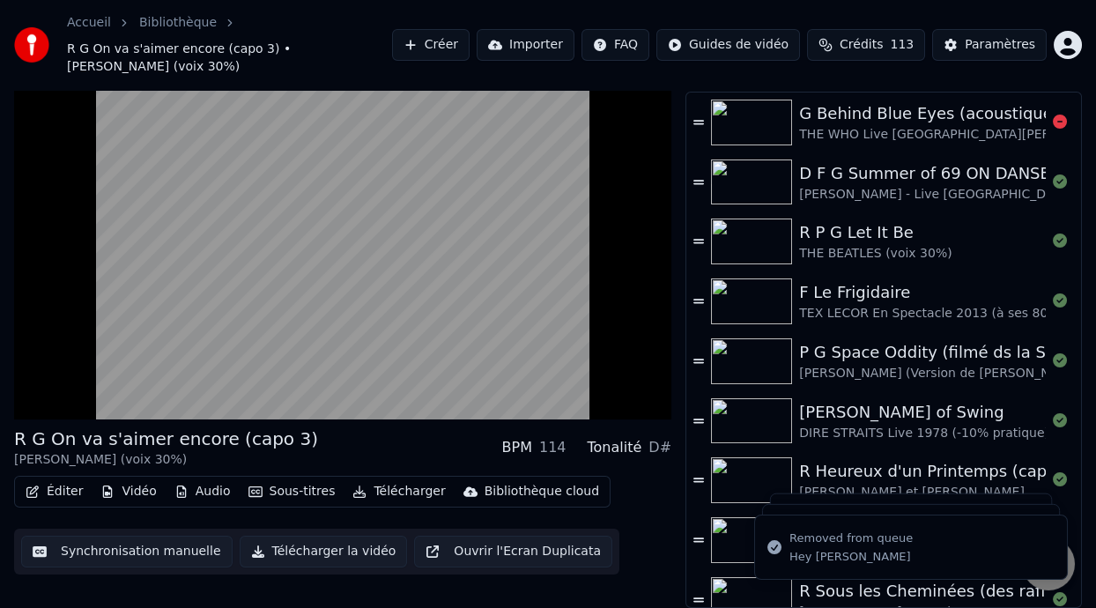
click at [1053, 118] on icon at bounding box center [1060, 122] width 14 height 14
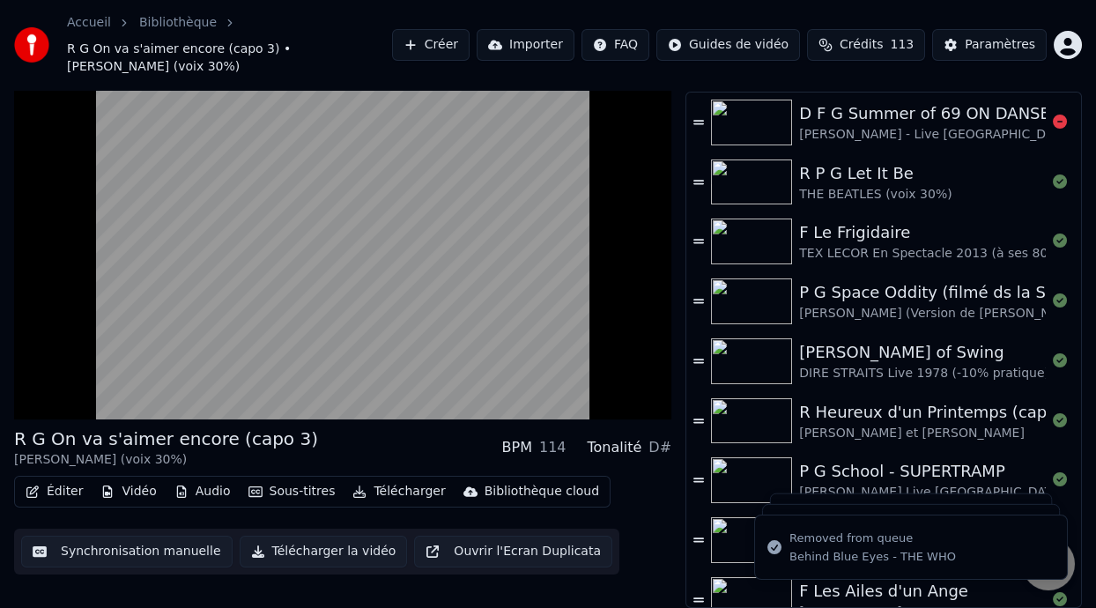
click at [1053, 118] on icon at bounding box center [1060, 122] width 14 height 14
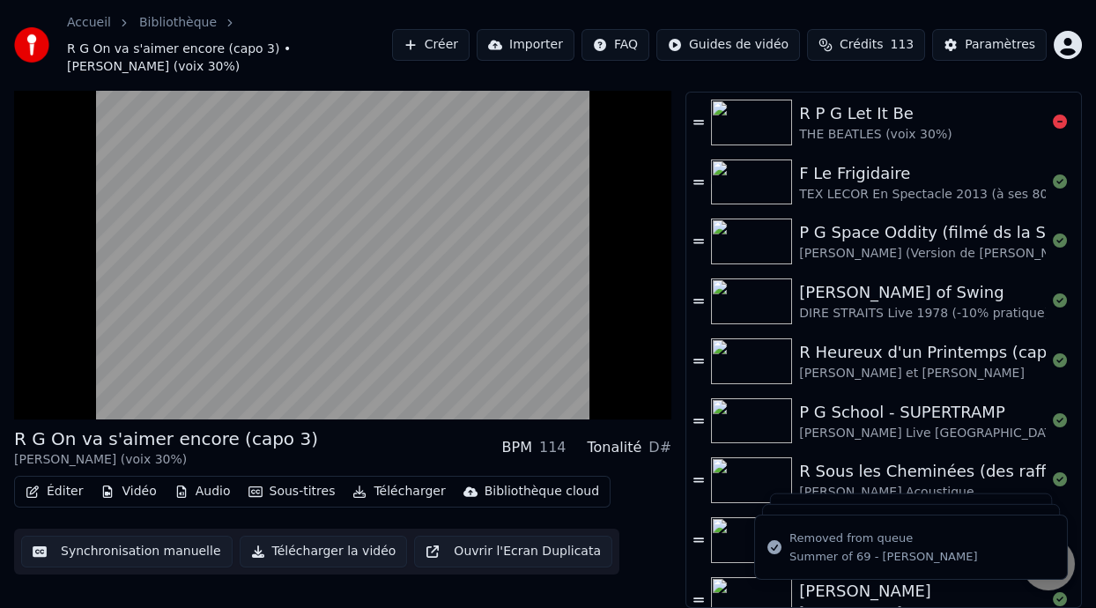
click at [1053, 118] on icon at bounding box center [1060, 122] width 14 height 14
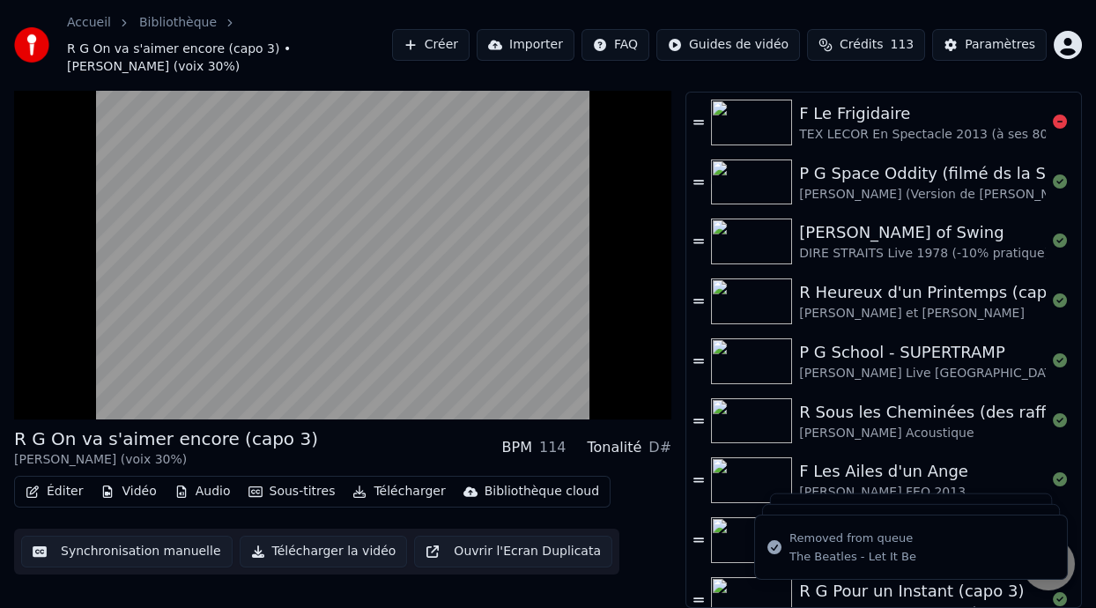
click at [1053, 118] on icon at bounding box center [1060, 122] width 14 height 14
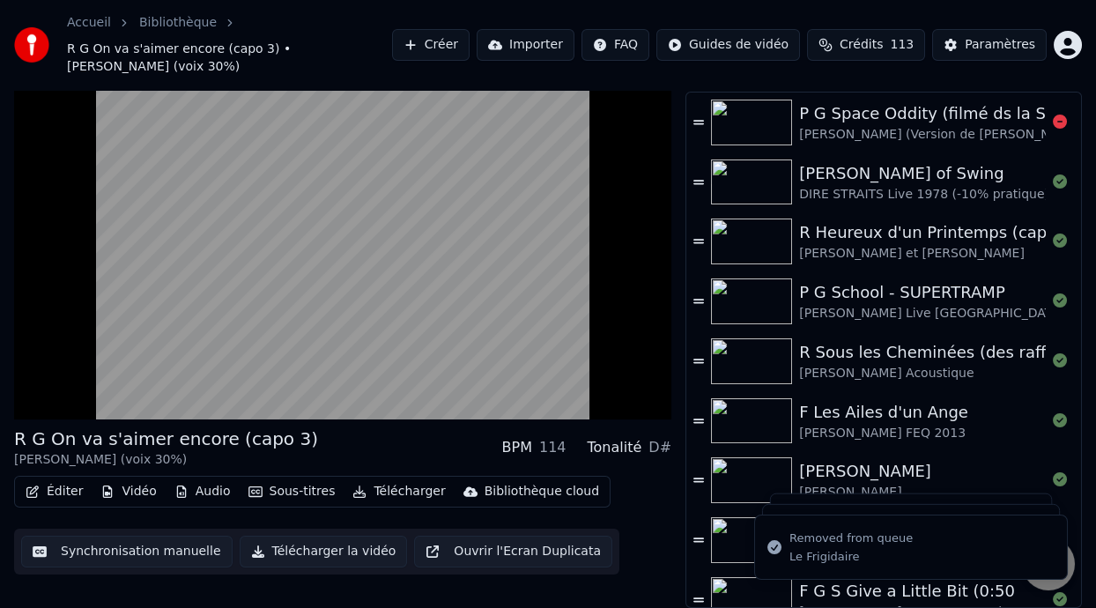
click at [1053, 118] on icon at bounding box center [1060, 122] width 14 height 14
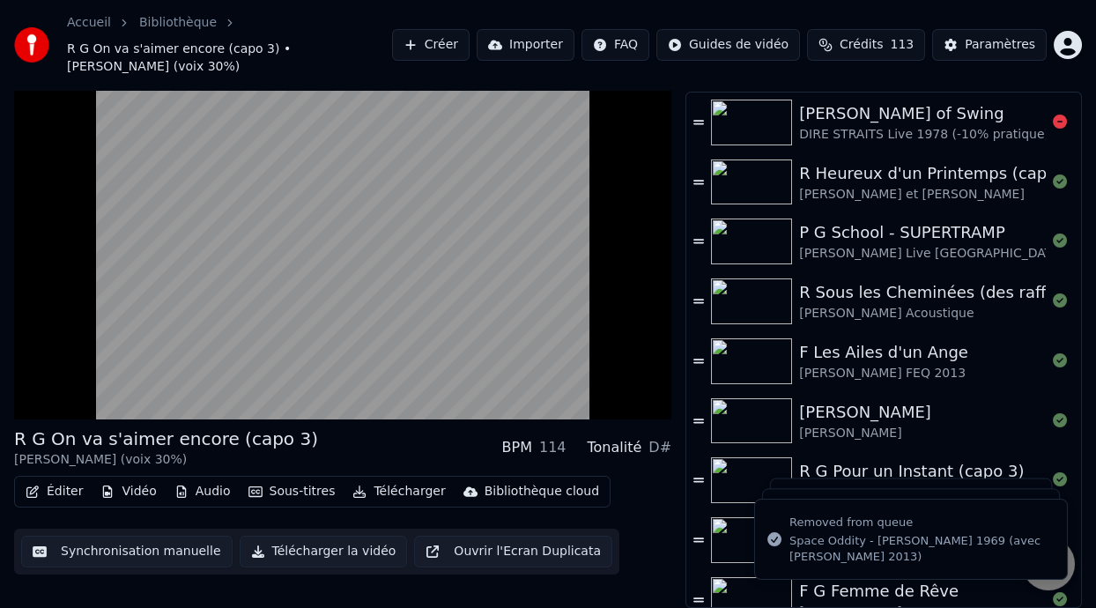
click at [1053, 118] on icon at bounding box center [1060, 122] width 14 height 14
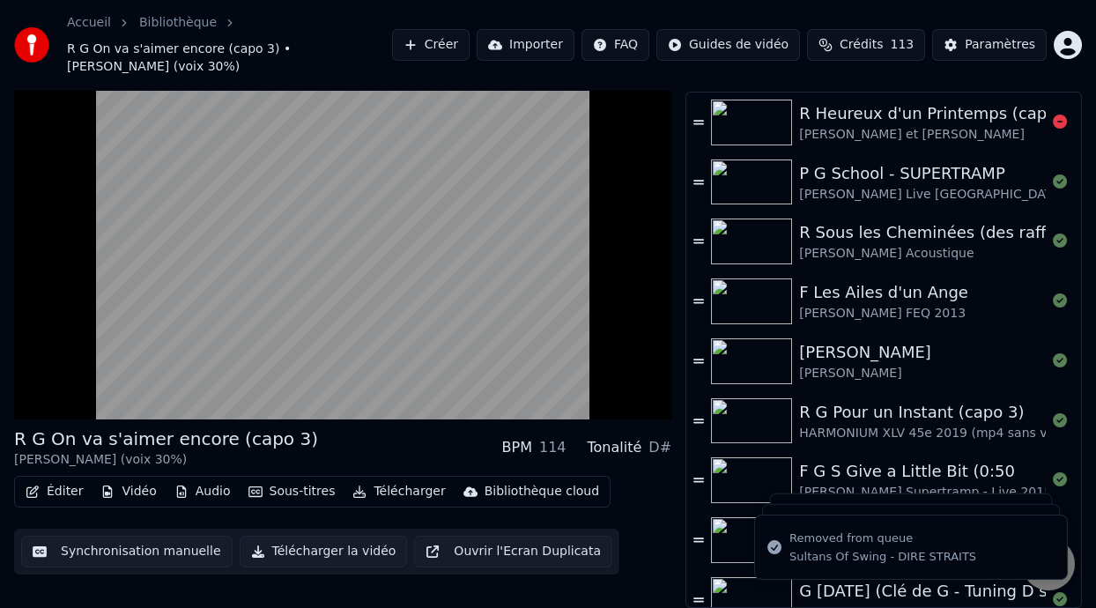
click at [1053, 118] on icon at bounding box center [1060, 122] width 14 height 14
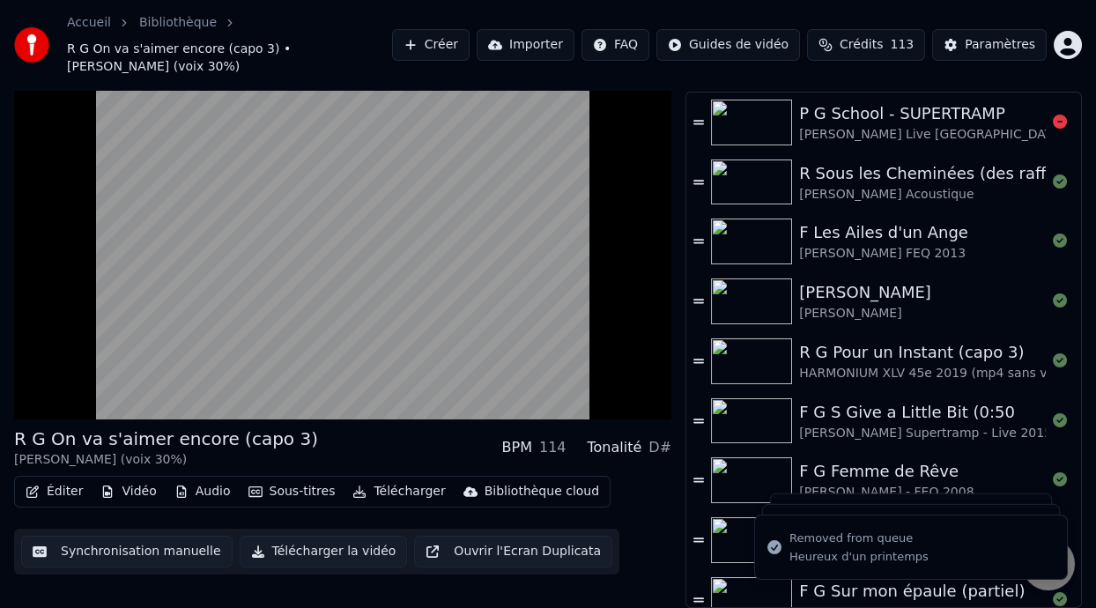
click at [1053, 118] on icon at bounding box center [1060, 122] width 14 height 14
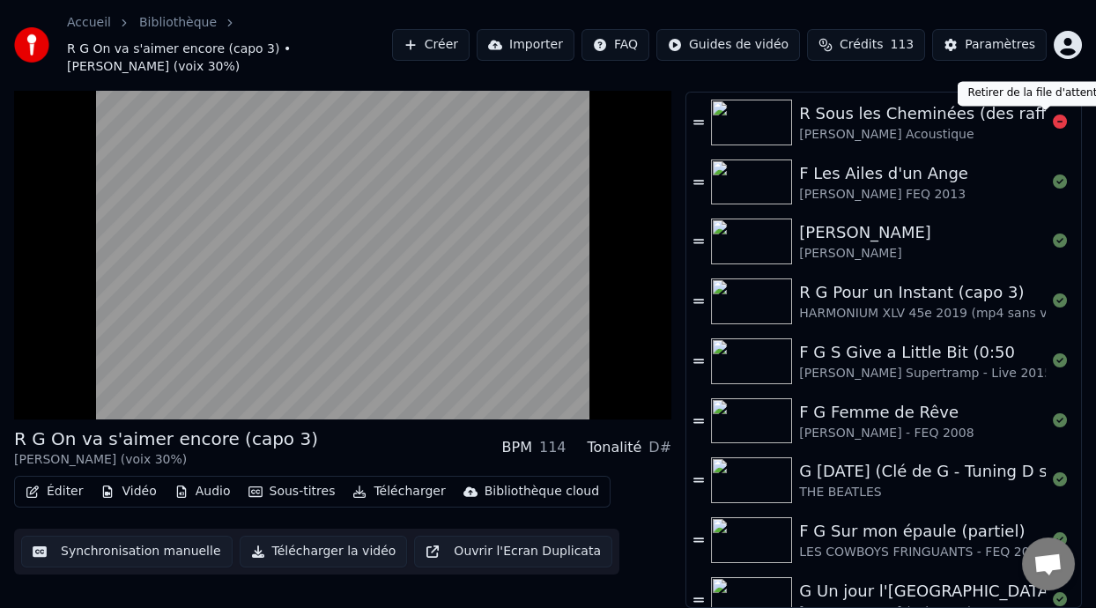
click at [1053, 117] on icon at bounding box center [1060, 122] width 14 height 14
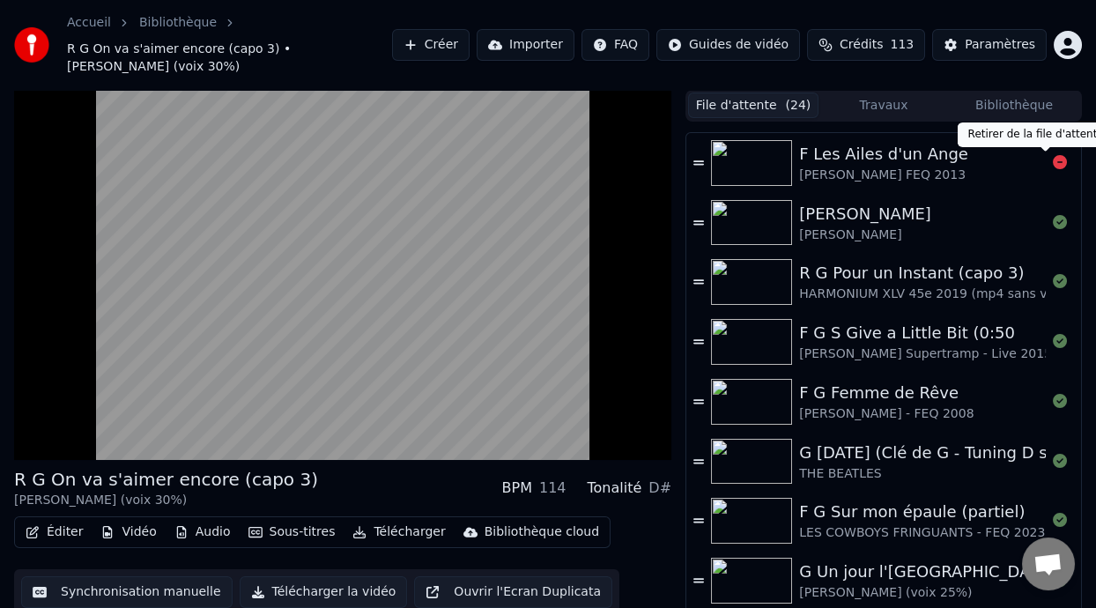
click at [1053, 161] on icon at bounding box center [1060, 162] width 14 height 14
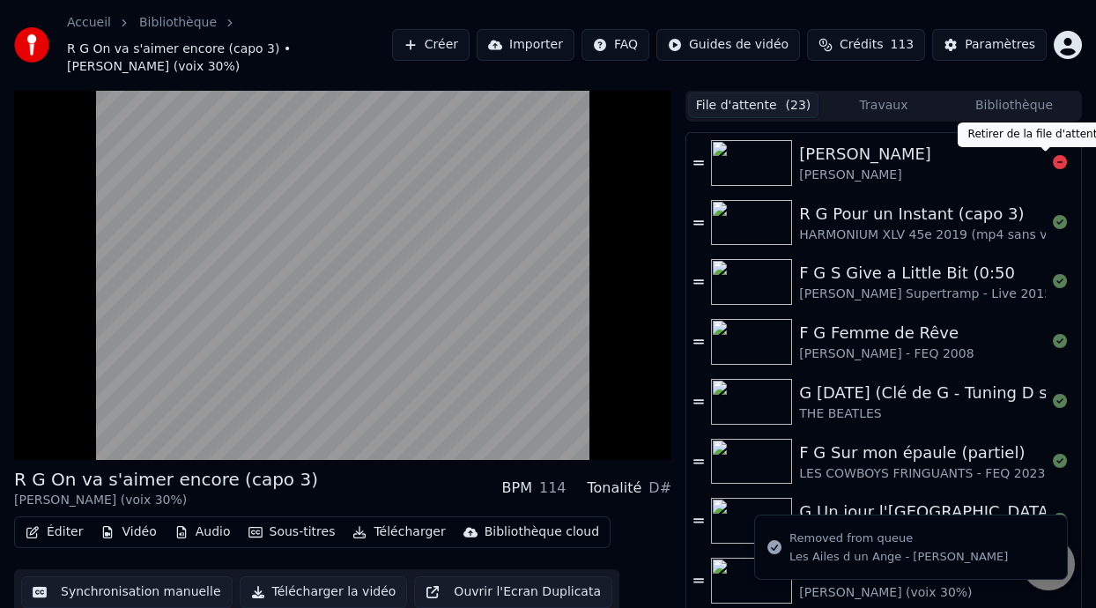
click at [1053, 164] on icon at bounding box center [1060, 162] width 14 height 14
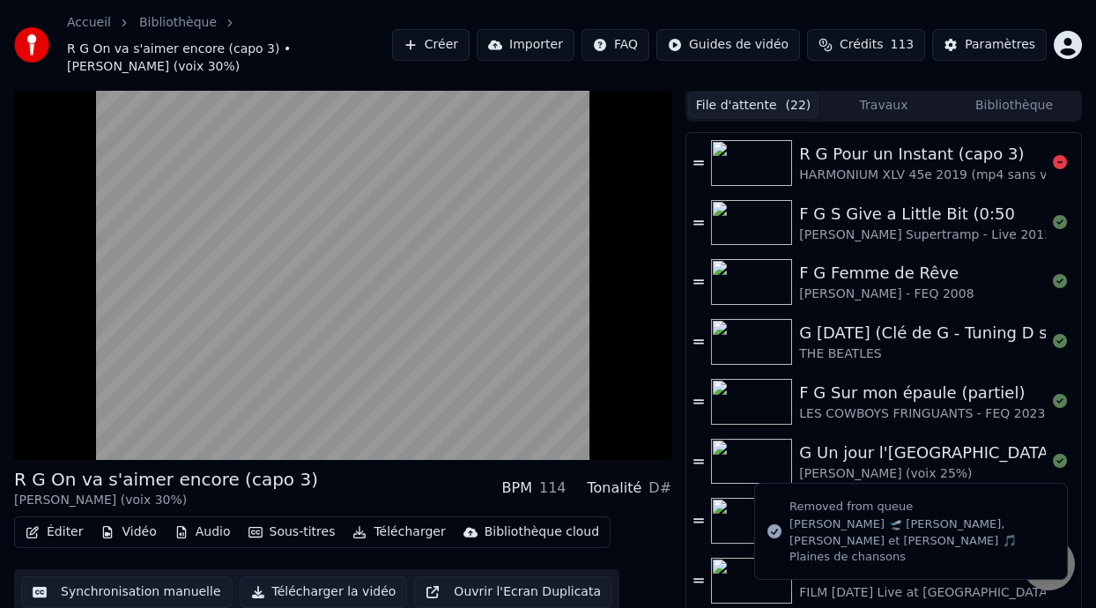
click at [1053, 164] on icon at bounding box center [1060, 162] width 14 height 14
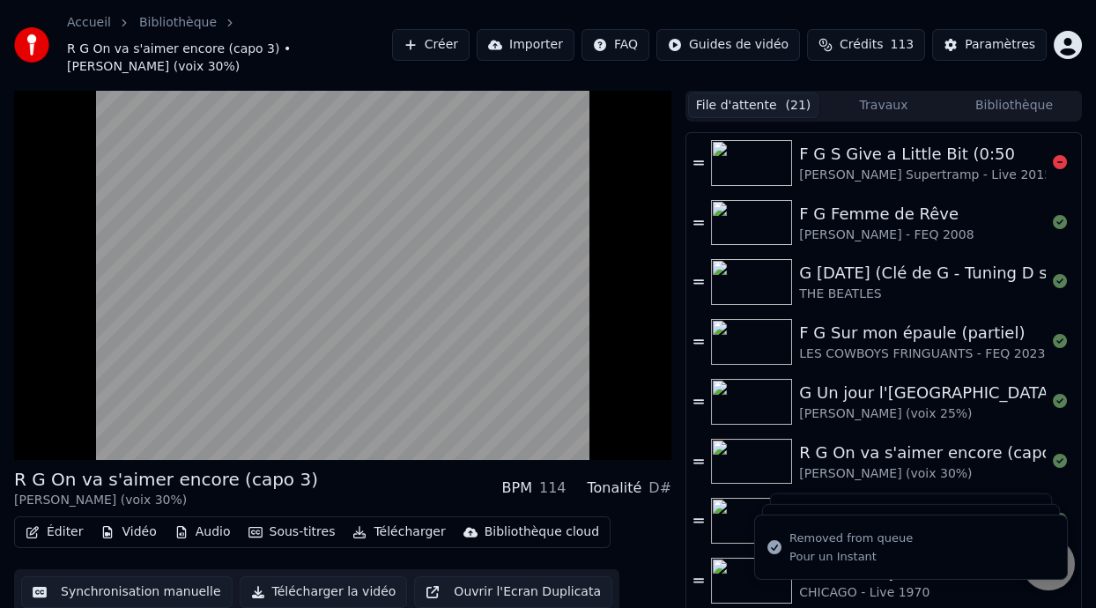
click at [1053, 164] on icon at bounding box center [1060, 162] width 14 height 14
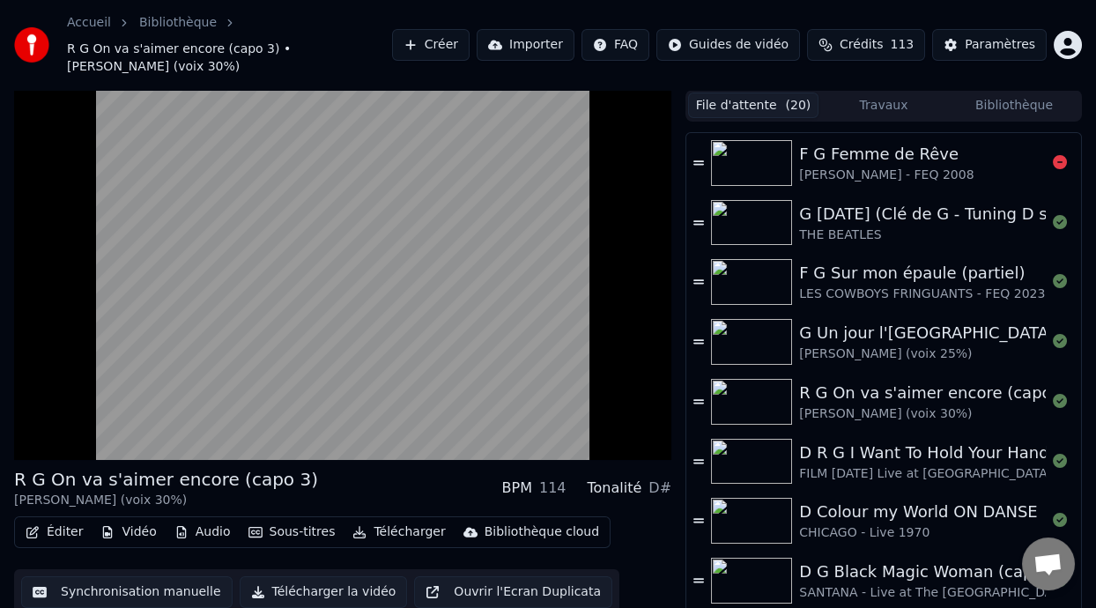
click at [1053, 164] on icon at bounding box center [1060, 162] width 14 height 14
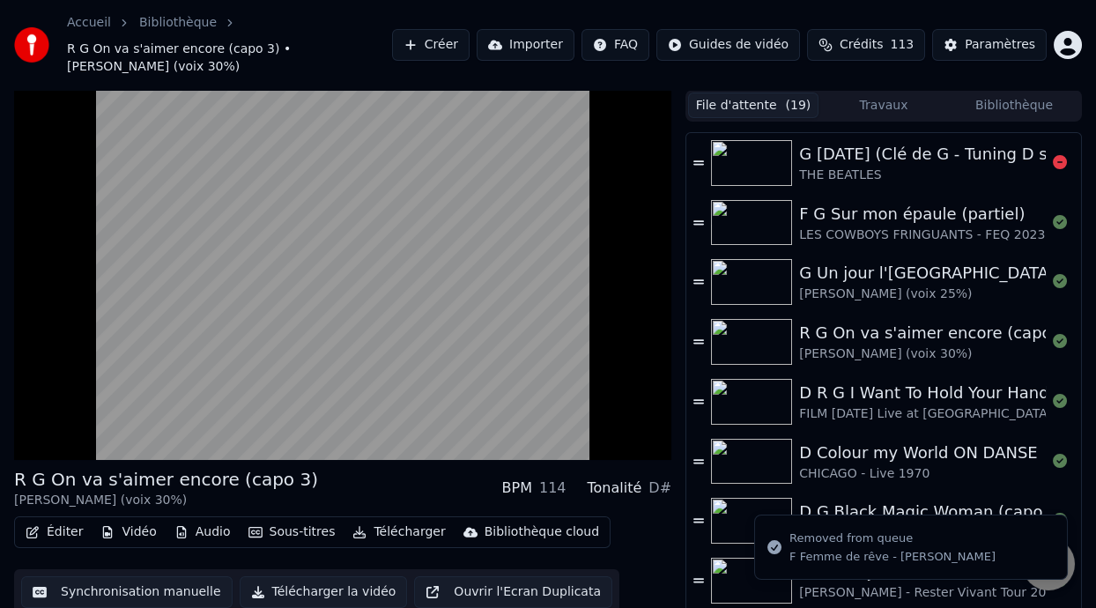
click at [1053, 164] on icon at bounding box center [1060, 162] width 14 height 14
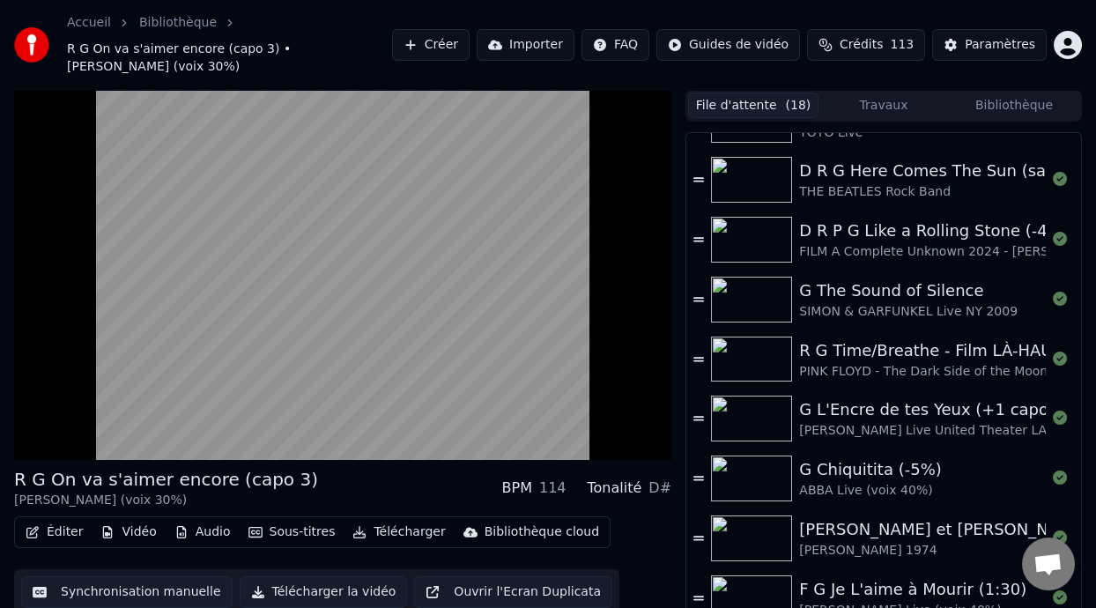
scroll to position [501, 0]
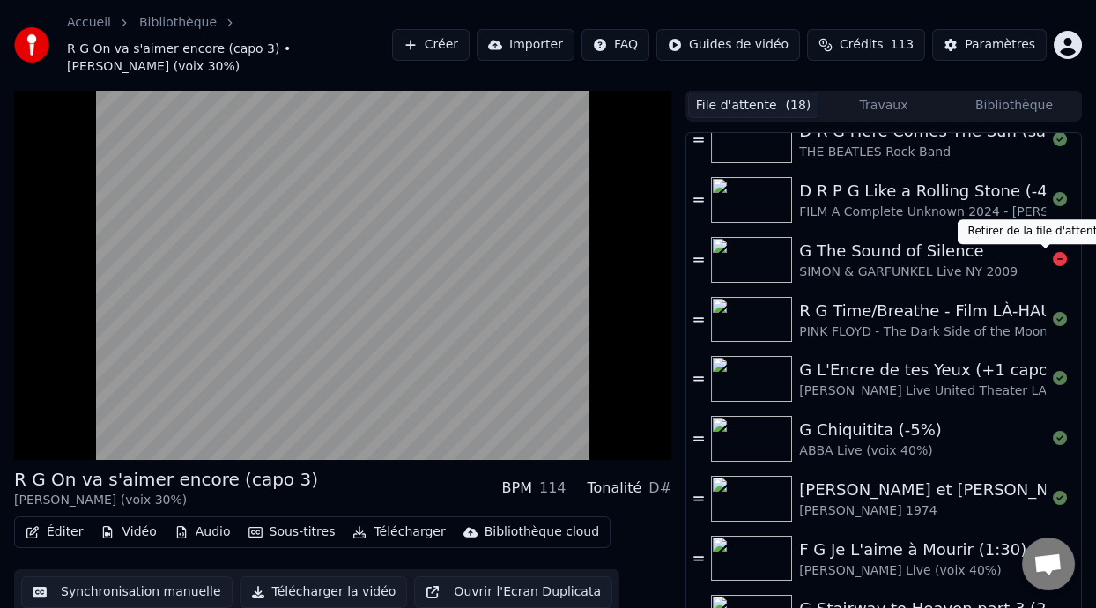
click at [1053, 255] on icon at bounding box center [1060, 259] width 14 height 14
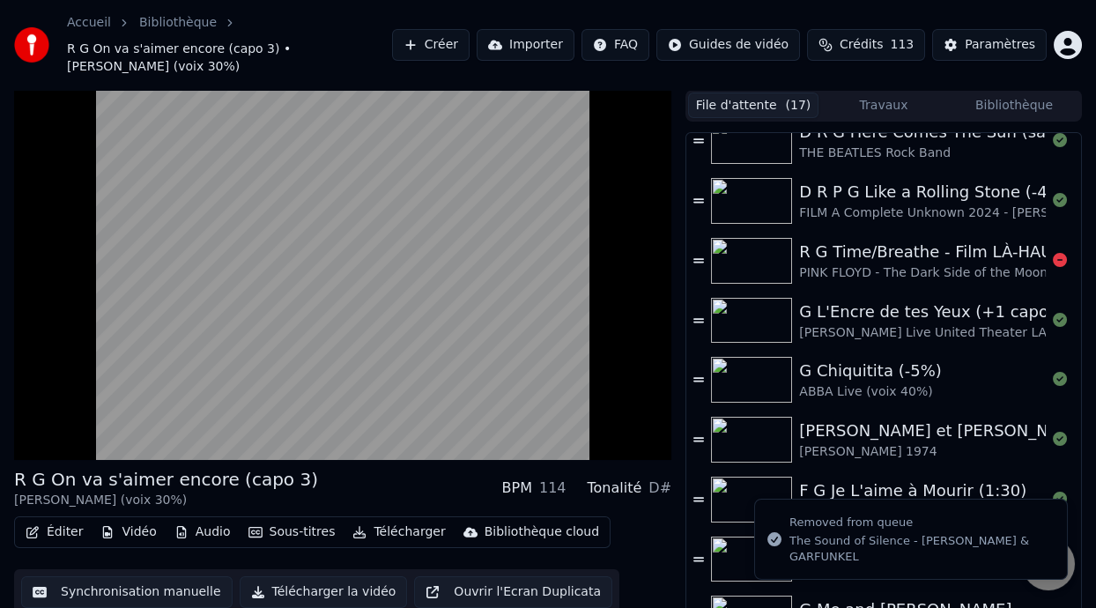
scroll to position [499, 0]
click at [1053, 255] on icon at bounding box center [1060, 261] width 14 height 14
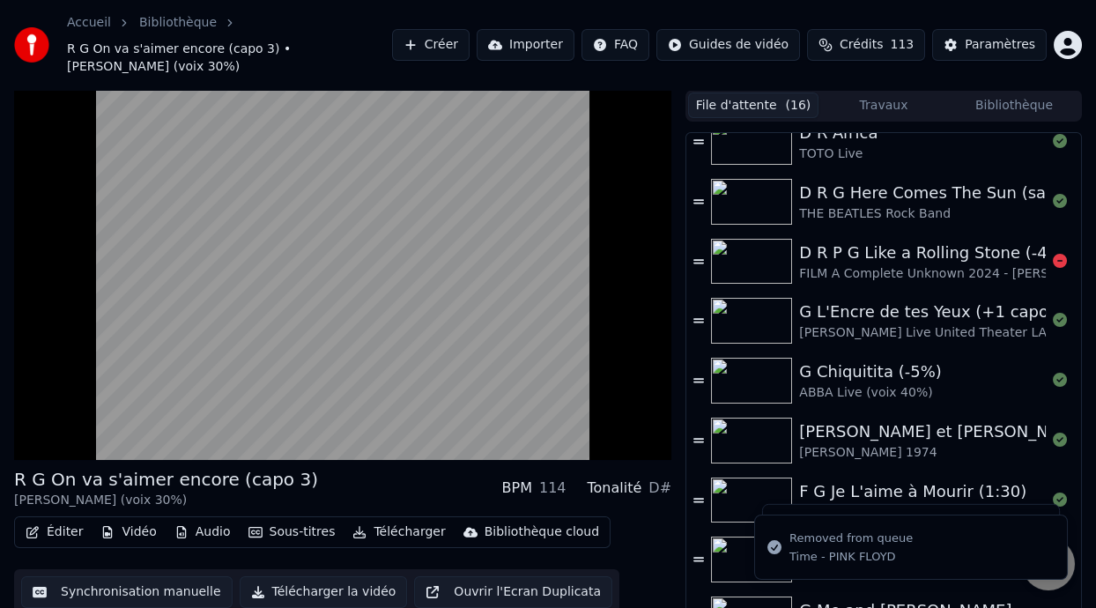
click at [1053, 255] on icon at bounding box center [1060, 261] width 14 height 14
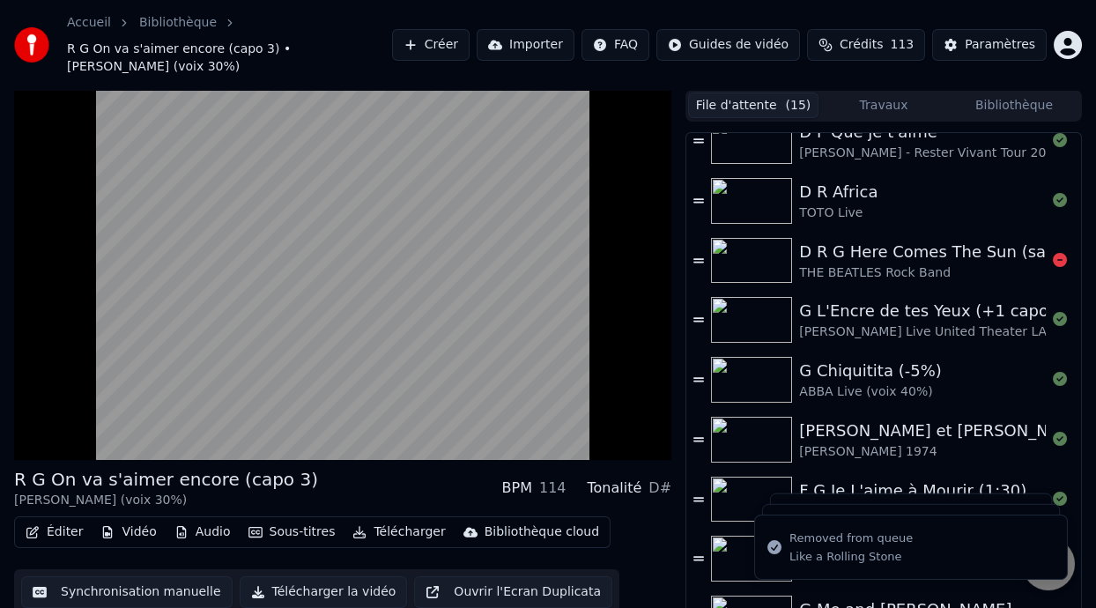
click at [1053, 255] on icon at bounding box center [1060, 260] width 14 height 14
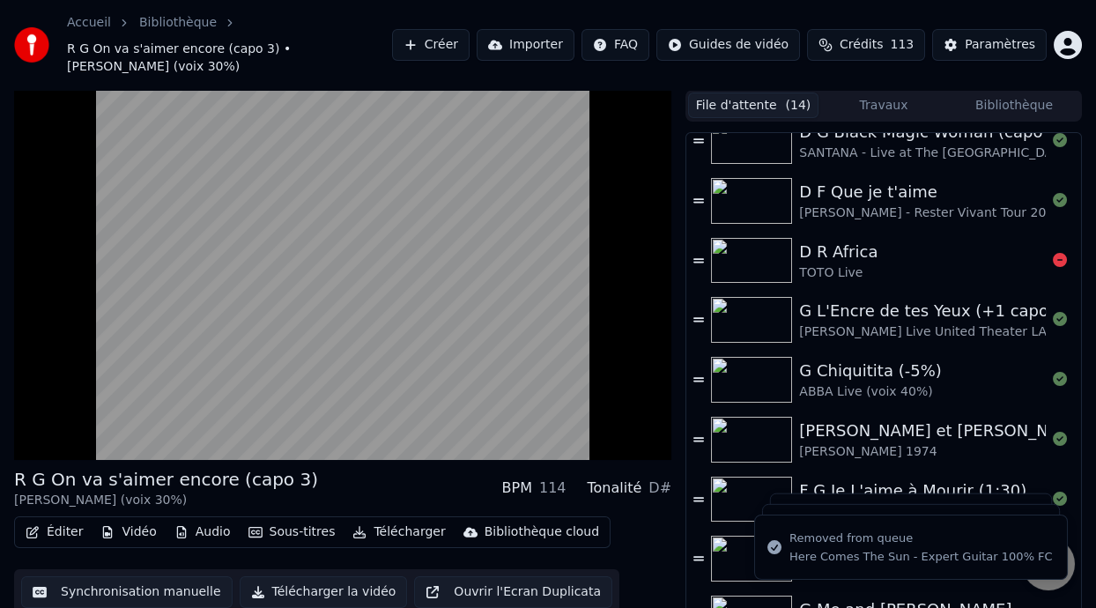
scroll to position [320, 0]
click at [1053, 256] on icon at bounding box center [1060, 261] width 14 height 14
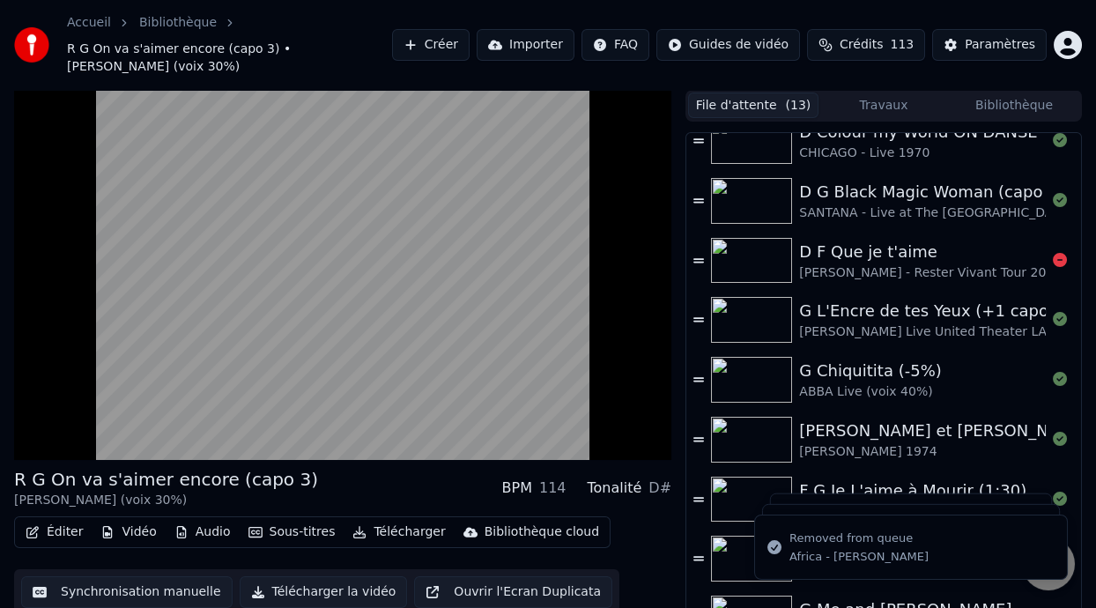
scroll to position [260, 0]
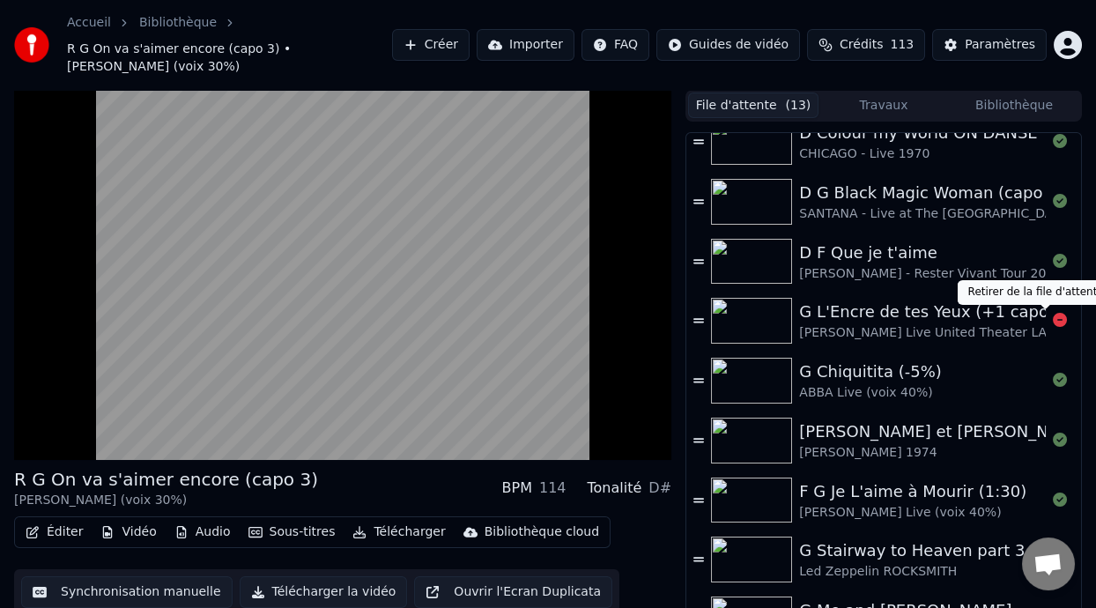
click at [1053, 318] on icon at bounding box center [1060, 320] width 14 height 14
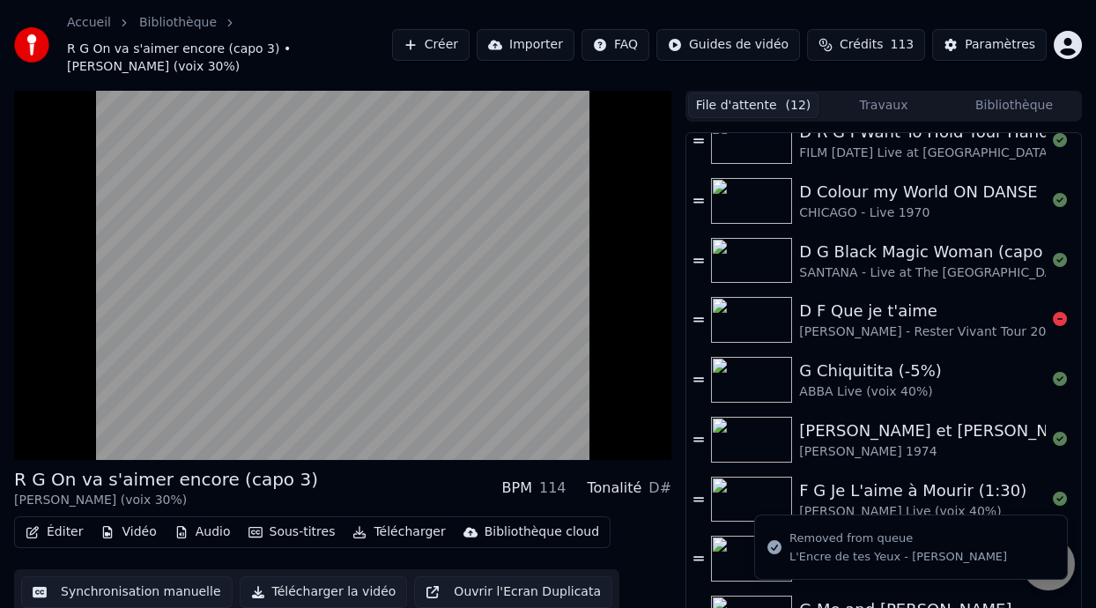
scroll to position [201, 0]
click at [1053, 378] on icon at bounding box center [1060, 379] width 14 height 14
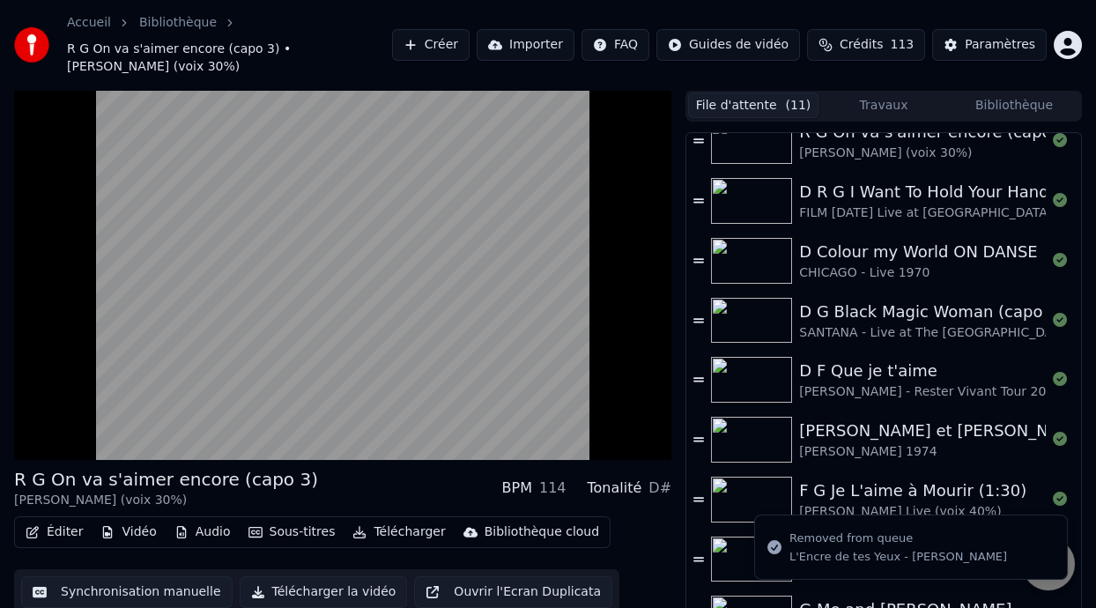
scroll to position [140, 0]
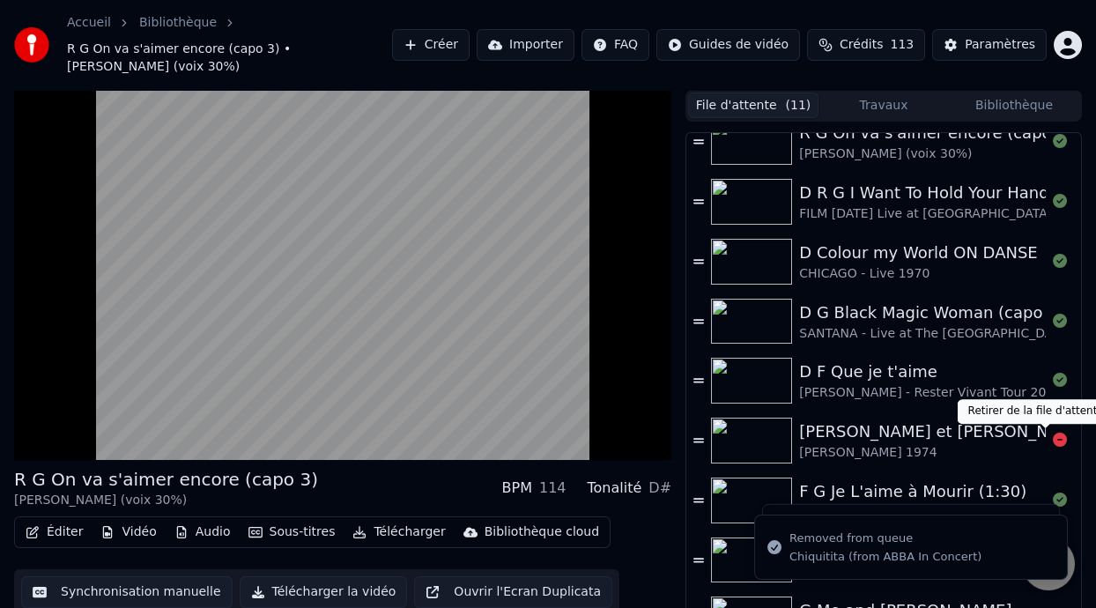
click at [1053, 434] on icon at bounding box center [1060, 440] width 14 height 14
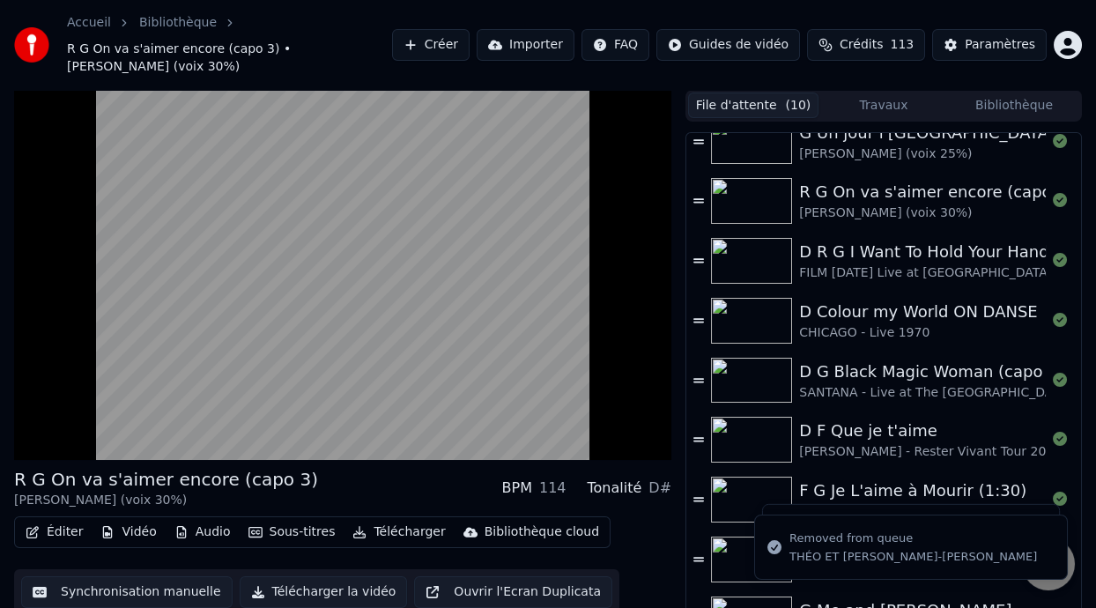
scroll to position [41, 0]
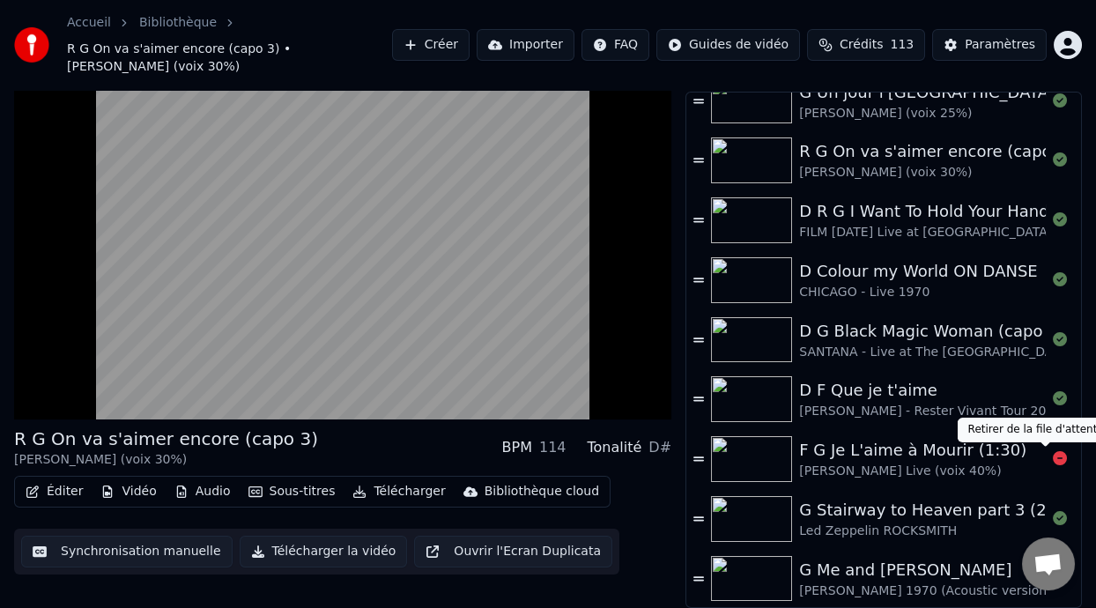
click at [1053, 457] on icon at bounding box center [1060, 458] width 14 height 14
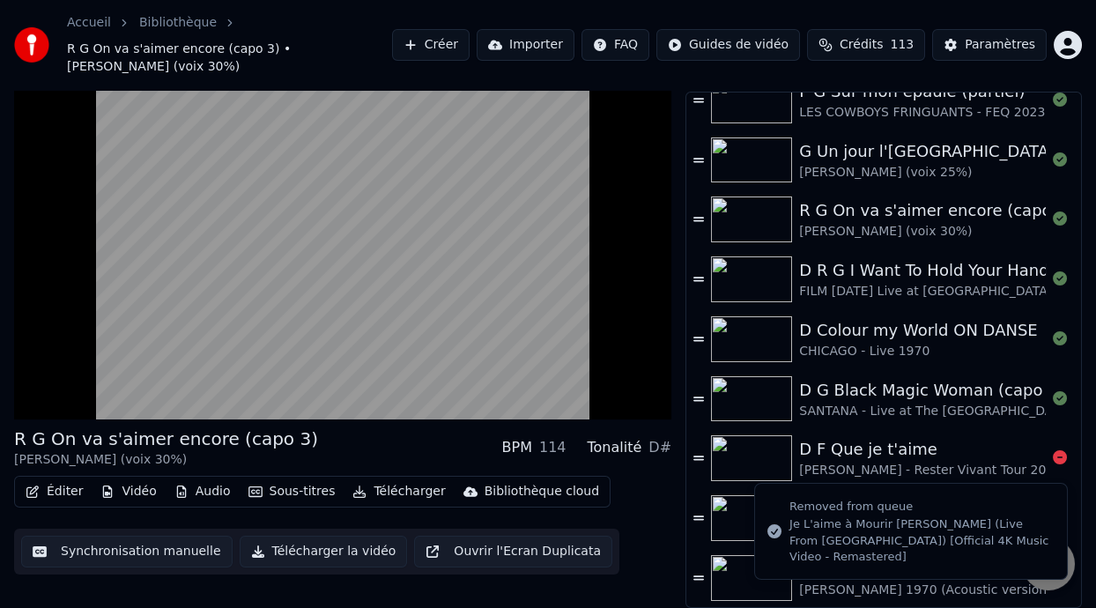
scroll to position [21, 0]
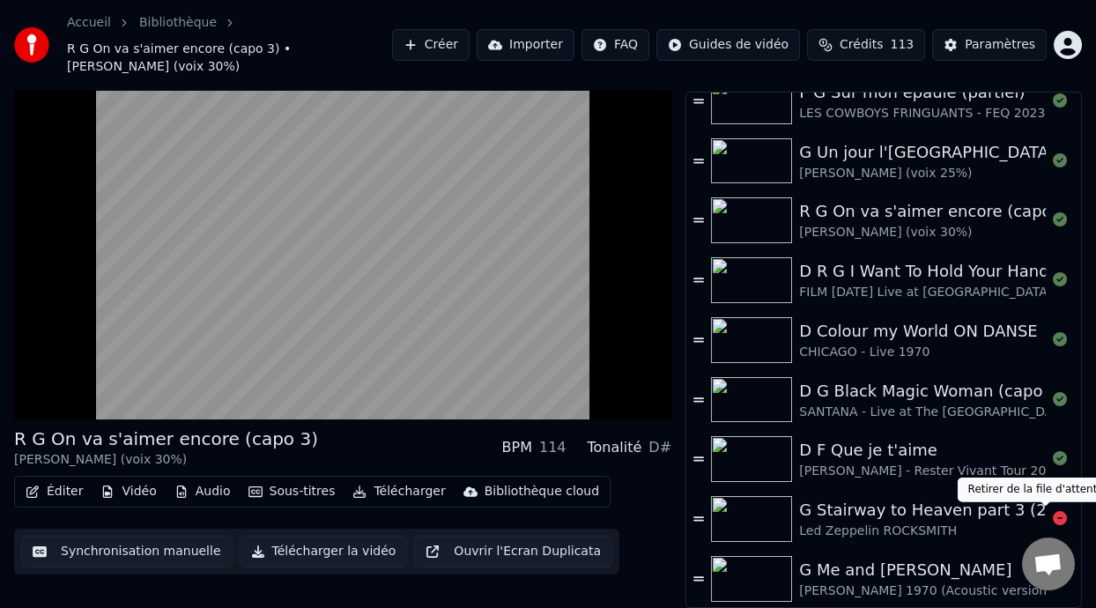
click at [1053, 513] on icon at bounding box center [1060, 518] width 14 height 14
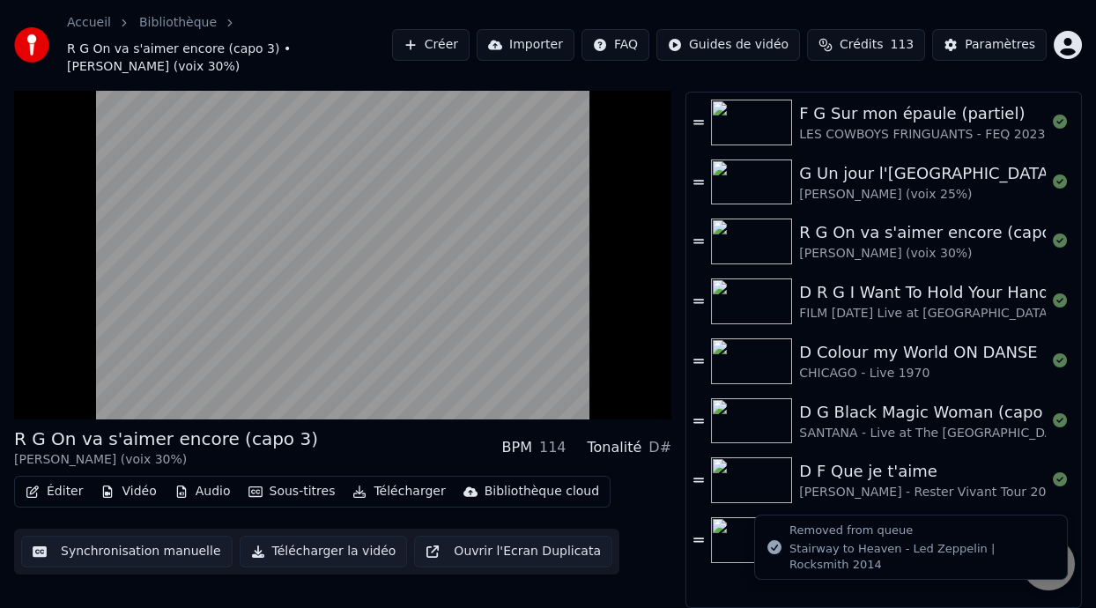
scroll to position [0, 0]
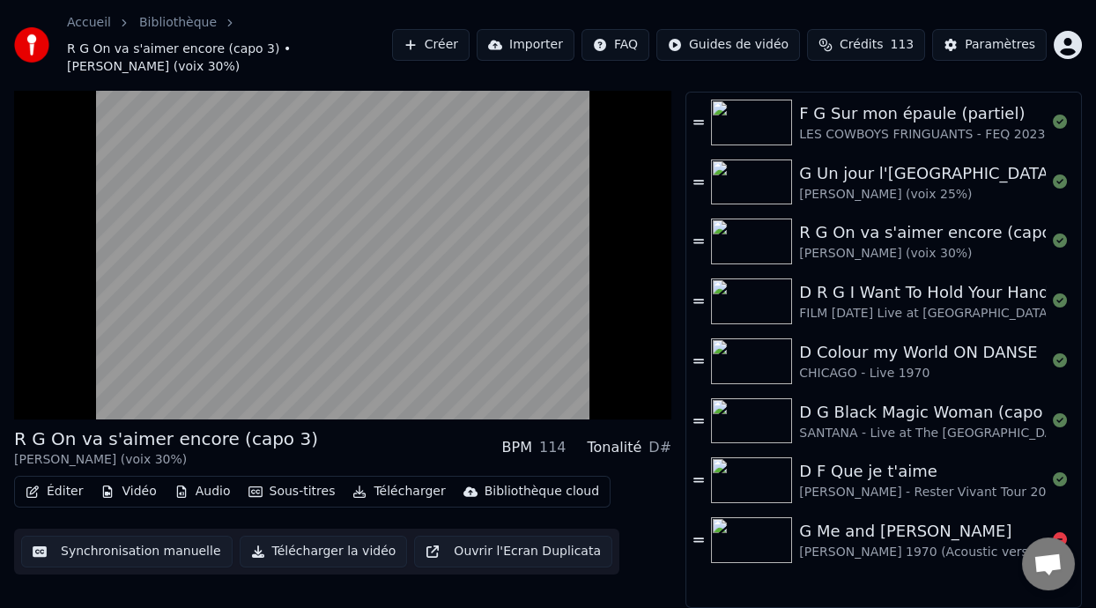
click at [1058, 531] on div at bounding box center [1060, 539] width 28 height 21
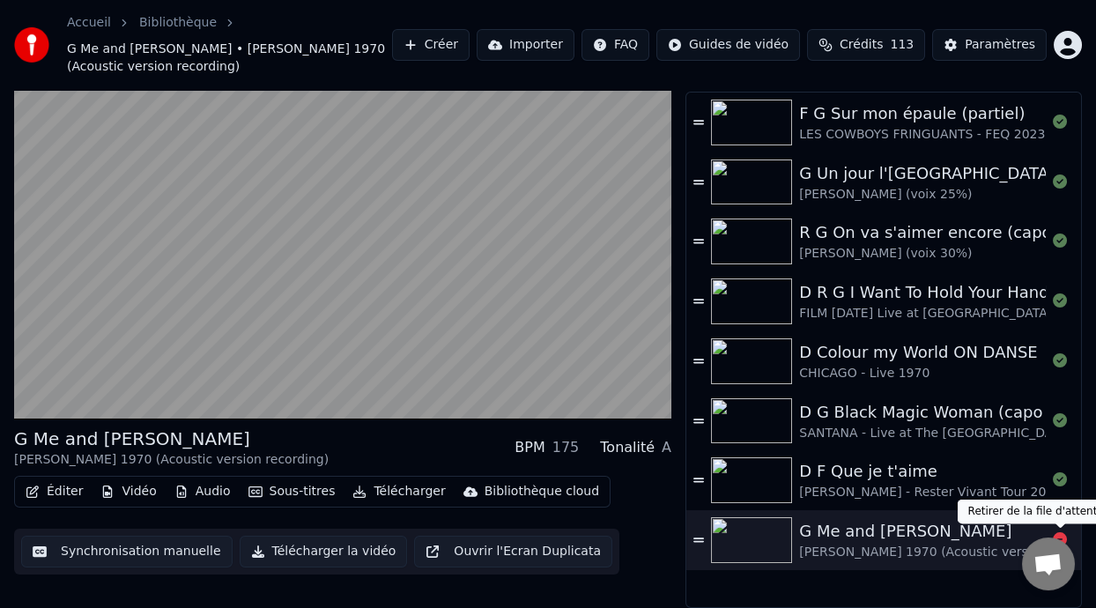
click at [1061, 534] on icon at bounding box center [1060, 539] width 14 height 14
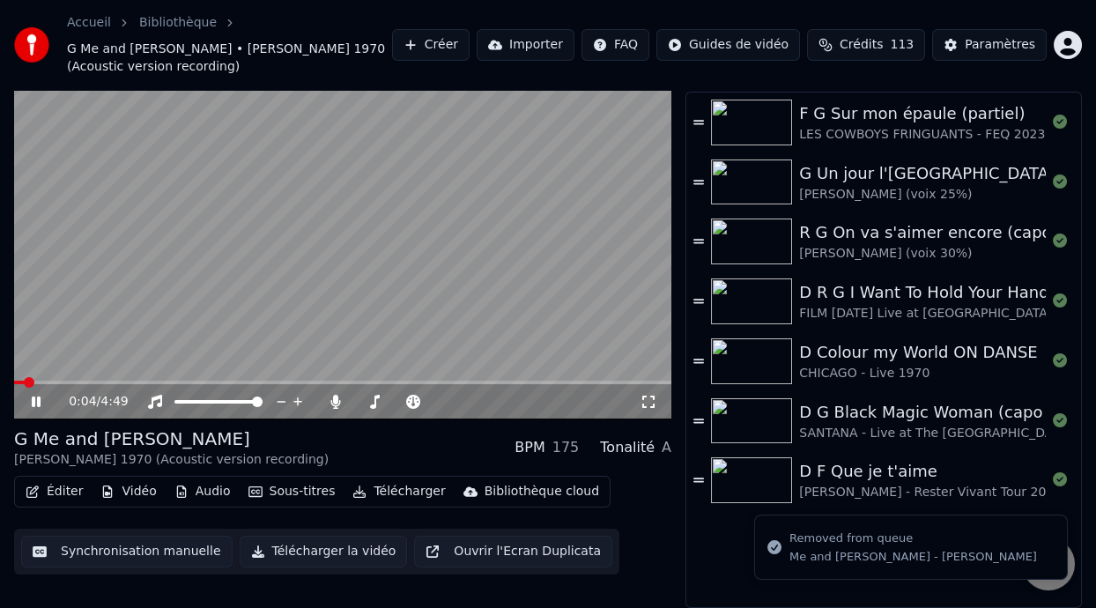
click at [31, 398] on icon at bounding box center [48, 402] width 41 height 14
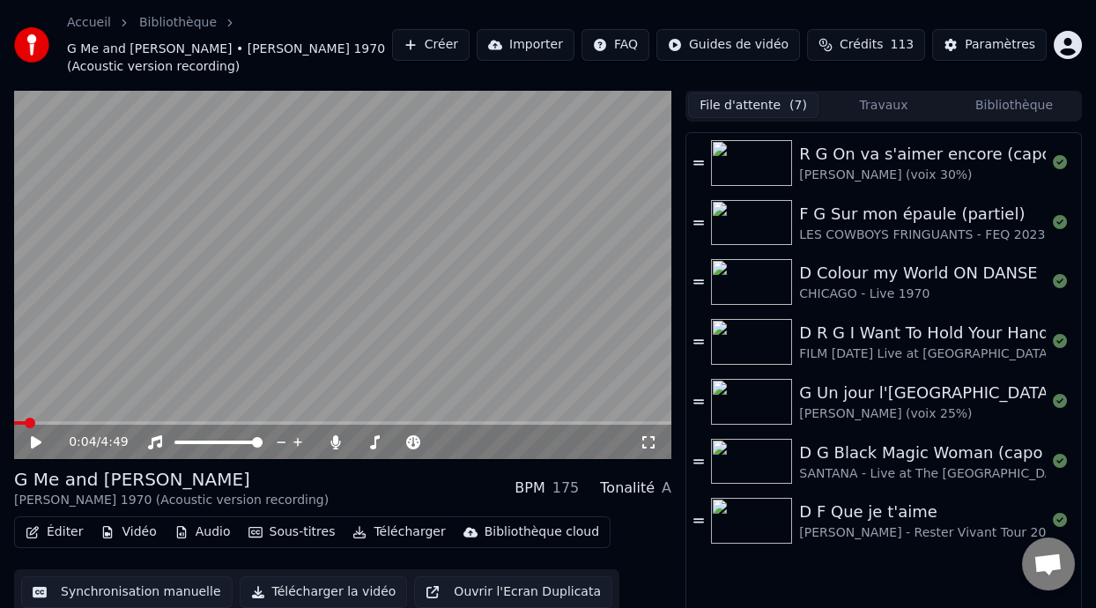
click at [1006, 107] on button "Bibliothèque" at bounding box center [1014, 105] width 130 height 26
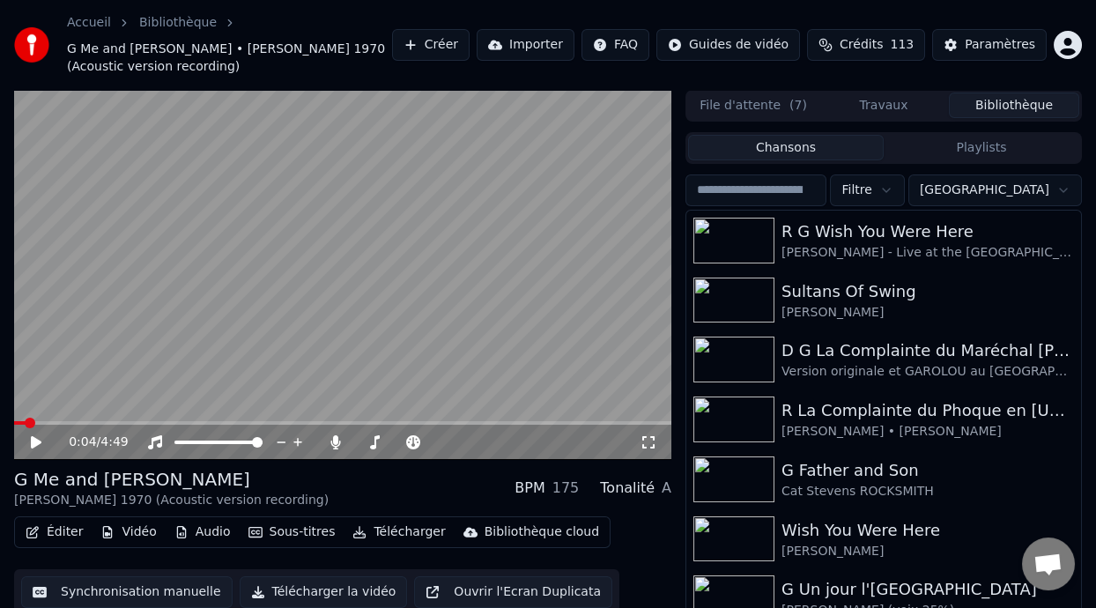
click at [987, 139] on button "Playlists" at bounding box center [982, 148] width 196 height 26
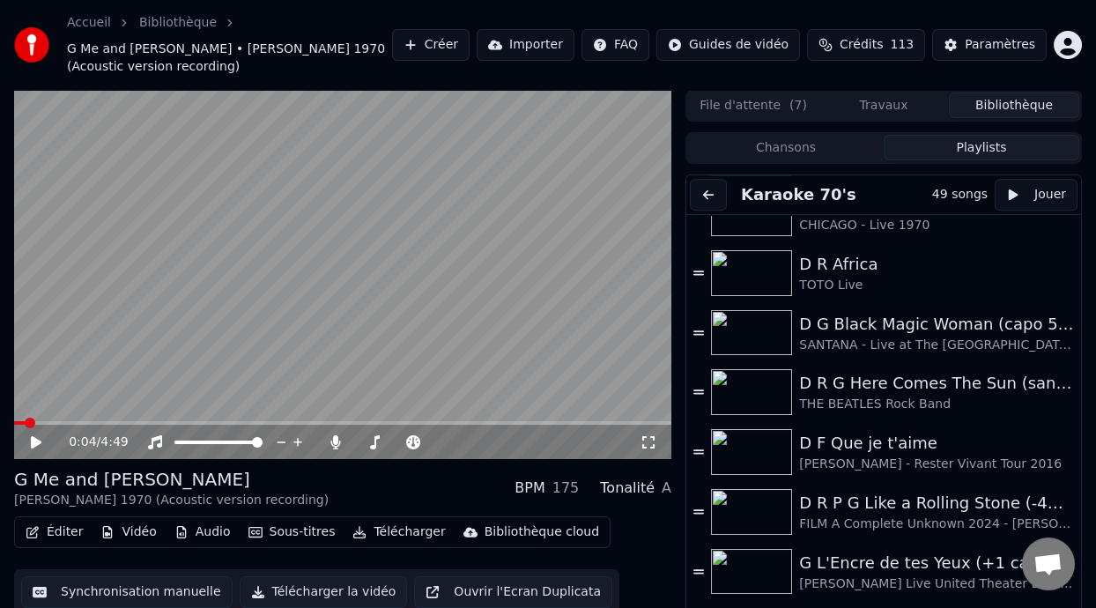
scroll to position [2128, 0]
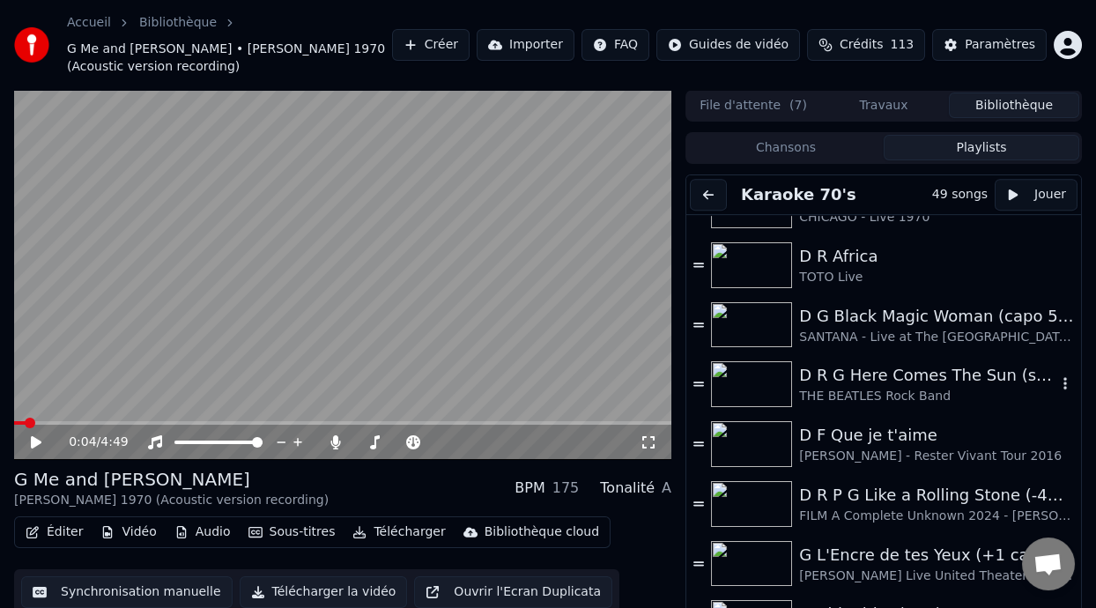
click at [1056, 382] on icon "button" at bounding box center [1065, 383] width 18 height 14
click at [1029, 448] on div "Ajouter à la file d'attente" at bounding box center [1009, 444] width 210 height 28
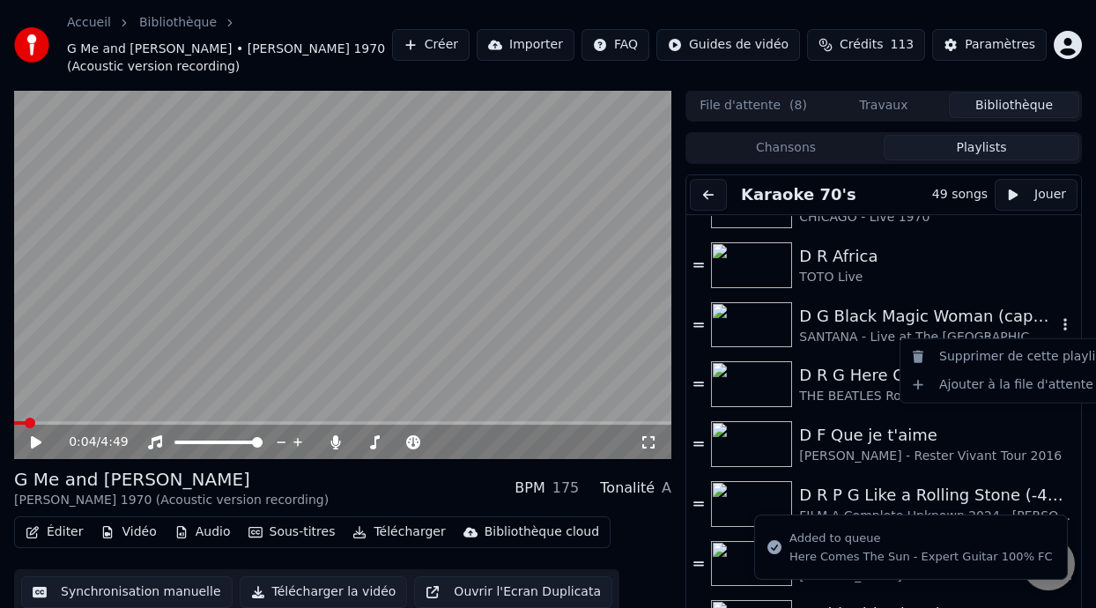
click at [1063, 323] on icon "button" at bounding box center [1065, 324] width 4 height 12
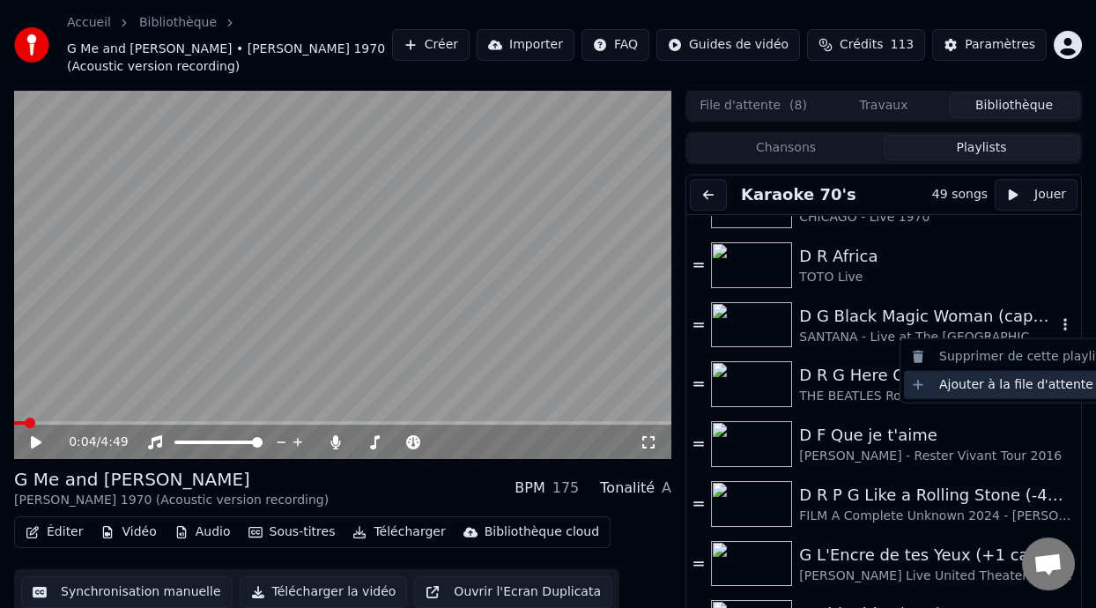
click at [1034, 386] on div "Ajouter à la file d'attente" at bounding box center [1009, 385] width 210 height 28
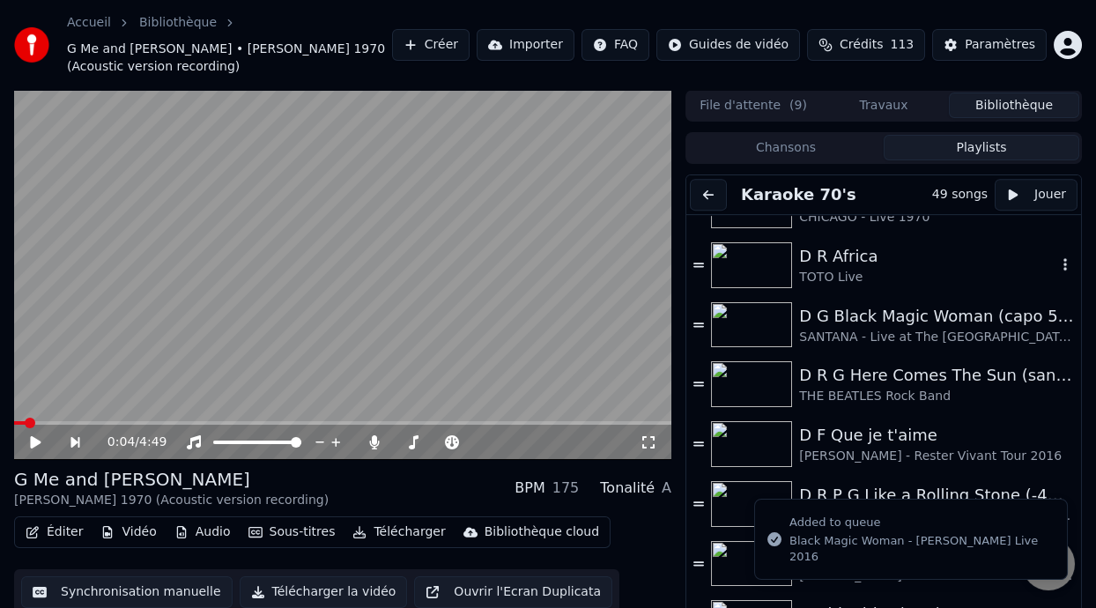
click at [1056, 260] on icon "button" at bounding box center [1065, 264] width 18 height 14
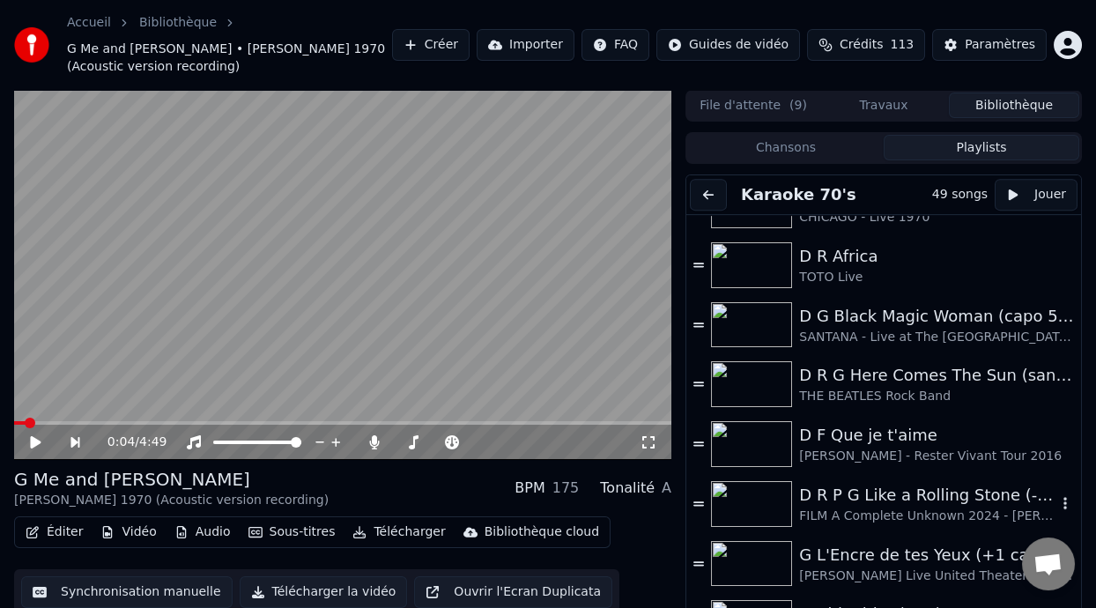
click at [1056, 502] on icon "button" at bounding box center [1065, 503] width 18 height 14
click at [1001, 567] on div "Ajouter à la file d'attente" at bounding box center [1009, 564] width 210 height 28
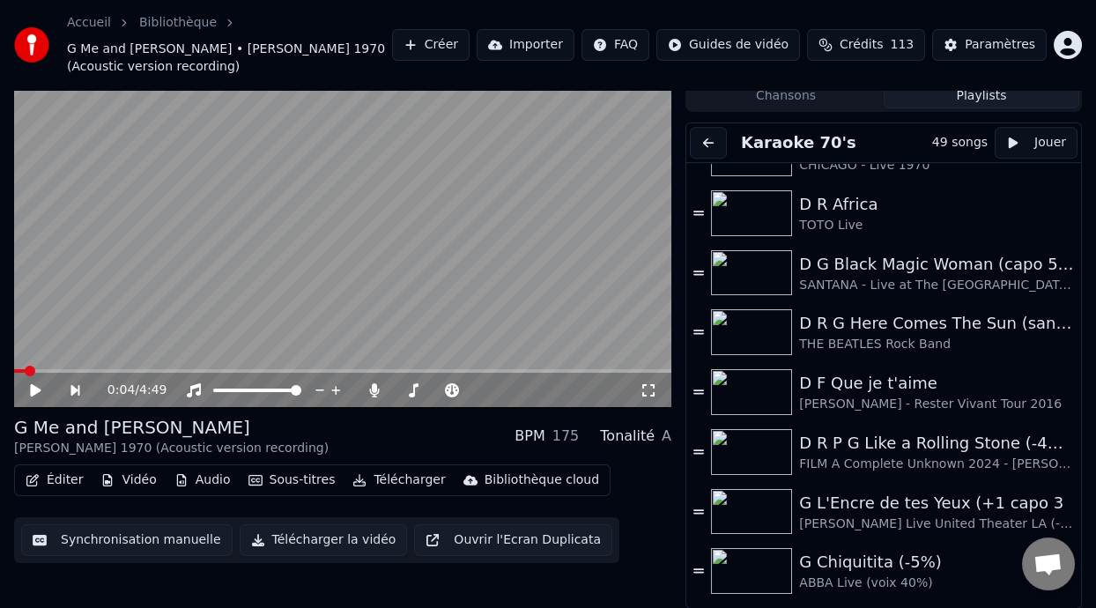
scroll to position [0, 0]
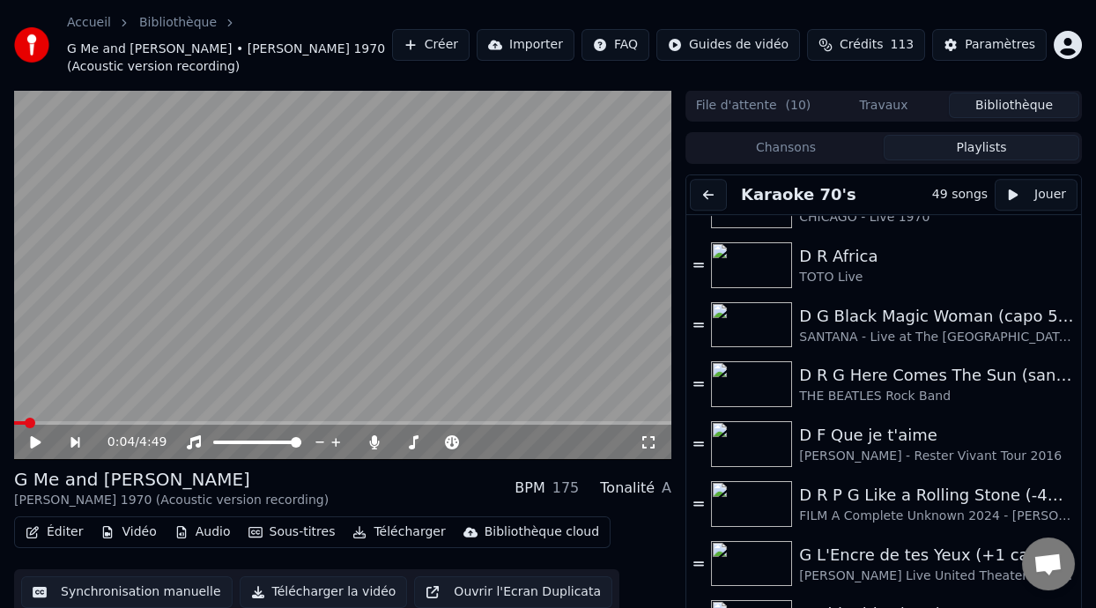
click at [786, 100] on span "( 10 )" at bounding box center [799, 106] width 26 height 18
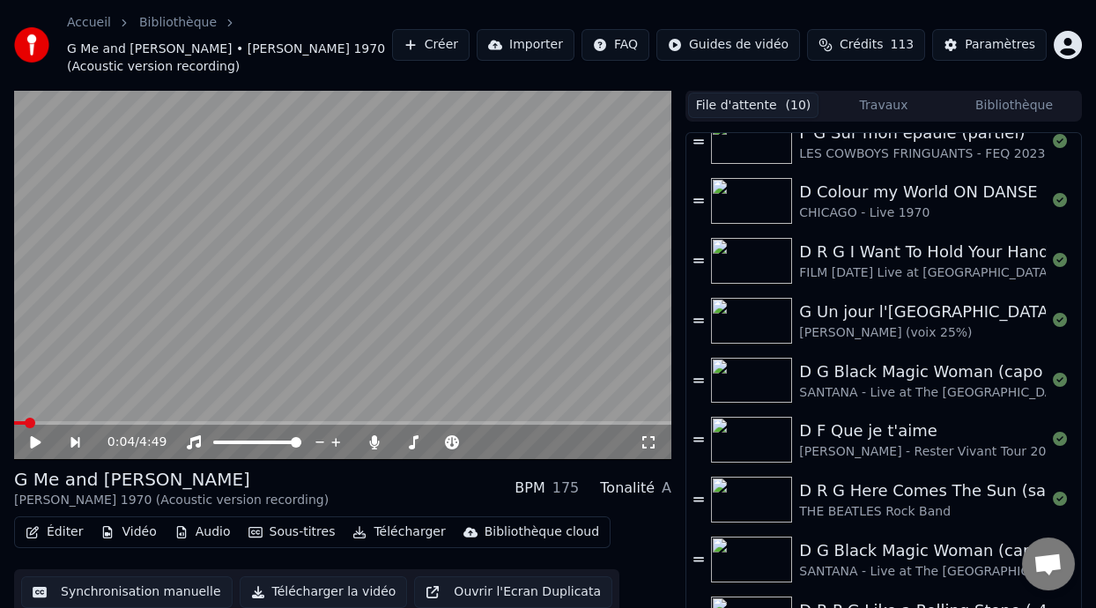
click at [1003, 106] on button "Bibliothèque" at bounding box center [1014, 105] width 130 height 26
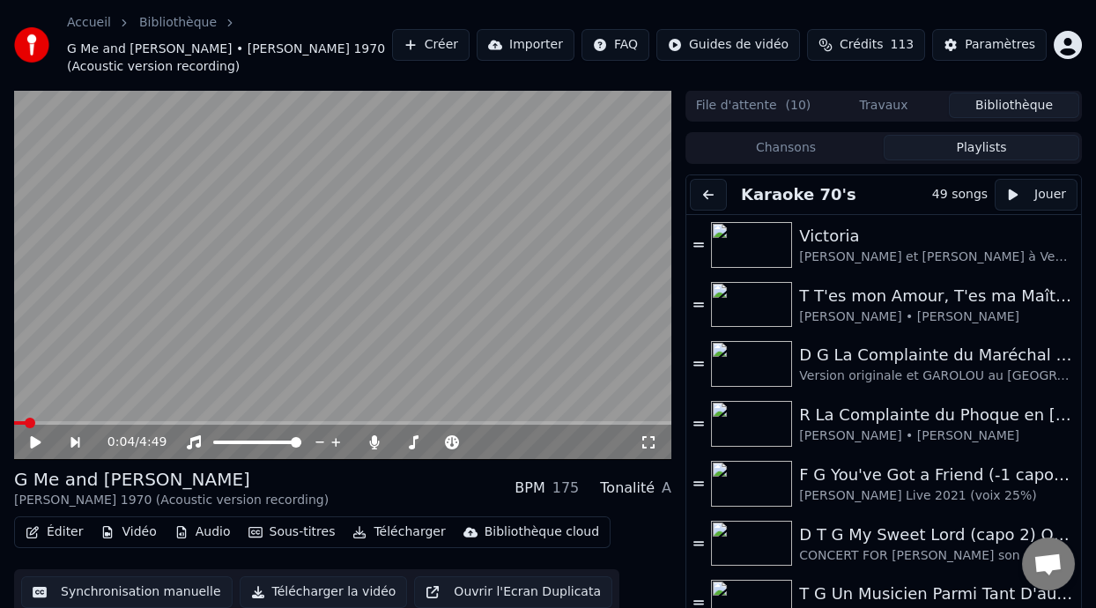
click at [990, 142] on button "Playlists" at bounding box center [982, 148] width 196 height 26
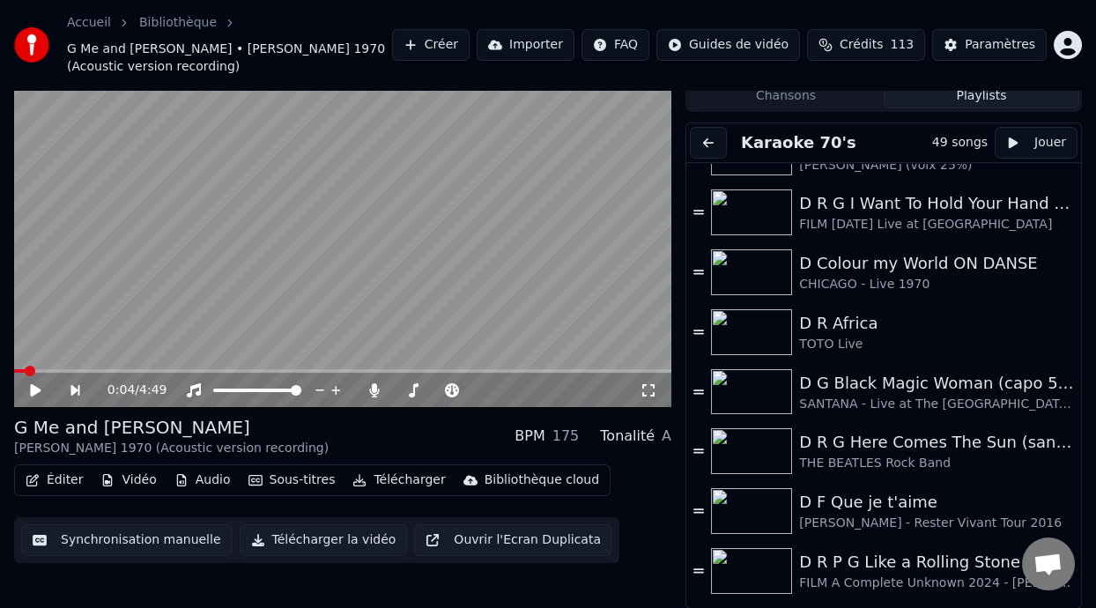
scroll to position [2002, 0]
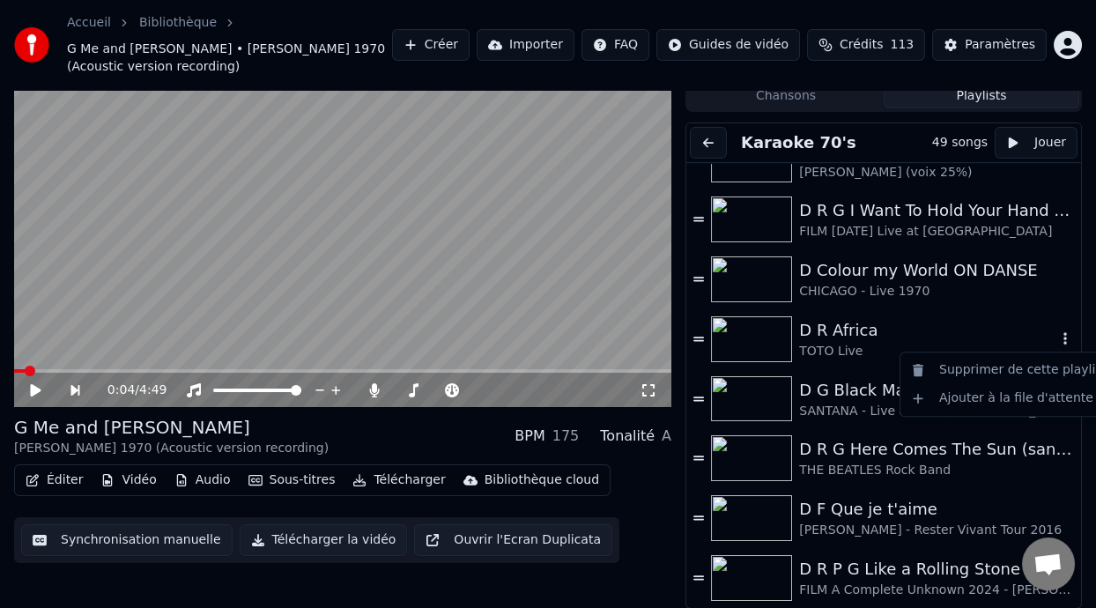
click at [1063, 334] on icon "button" at bounding box center [1065, 338] width 4 height 12
click at [1008, 397] on div "Ajouter à la file d'attente" at bounding box center [1009, 398] width 210 height 28
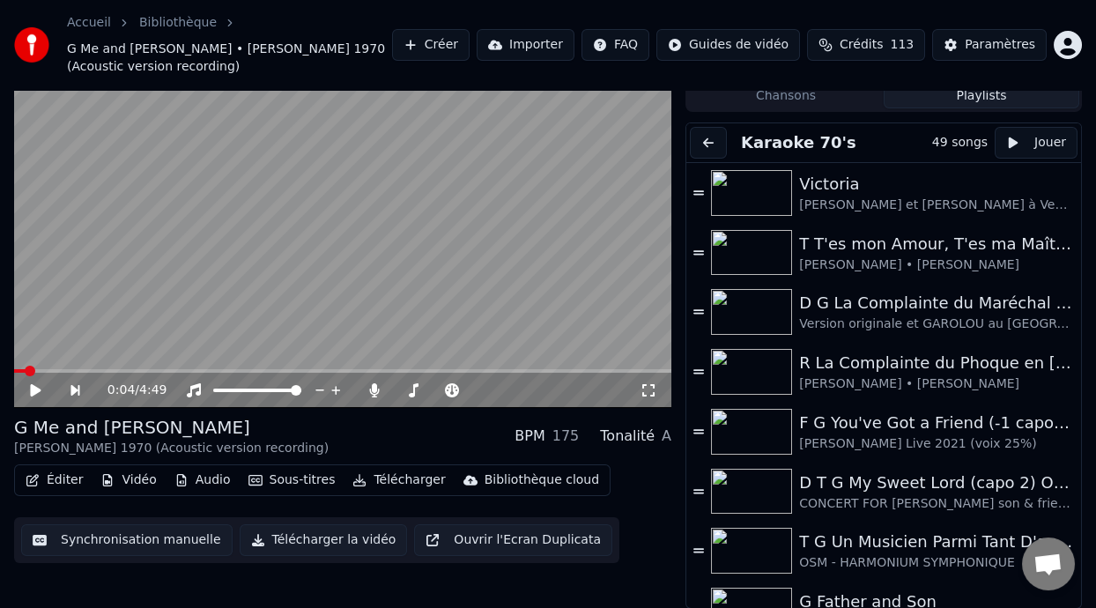
scroll to position [0, 0]
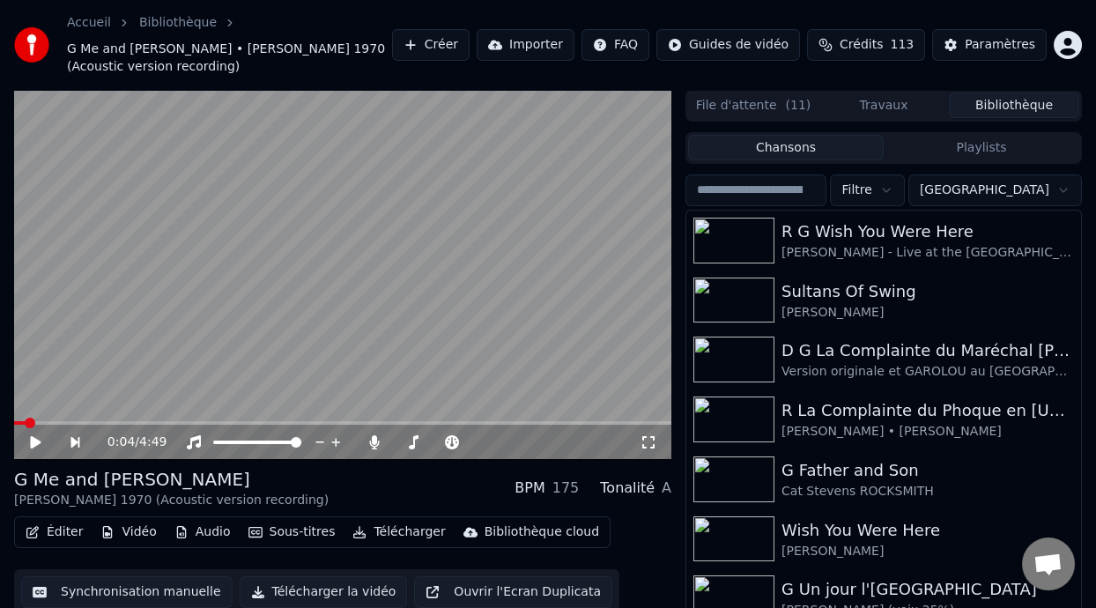
click at [815, 144] on button "Chansons" at bounding box center [786, 148] width 196 height 26
click at [777, 96] on button "File d'attente ( 11 )" at bounding box center [753, 105] width 130 height 26
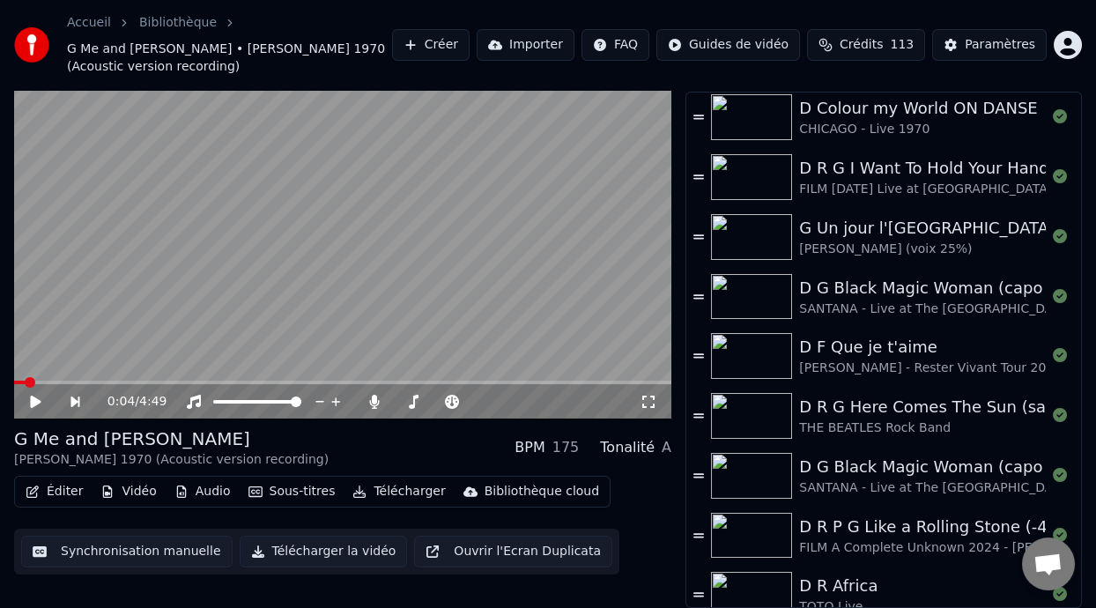
scroll to position [140, 0]
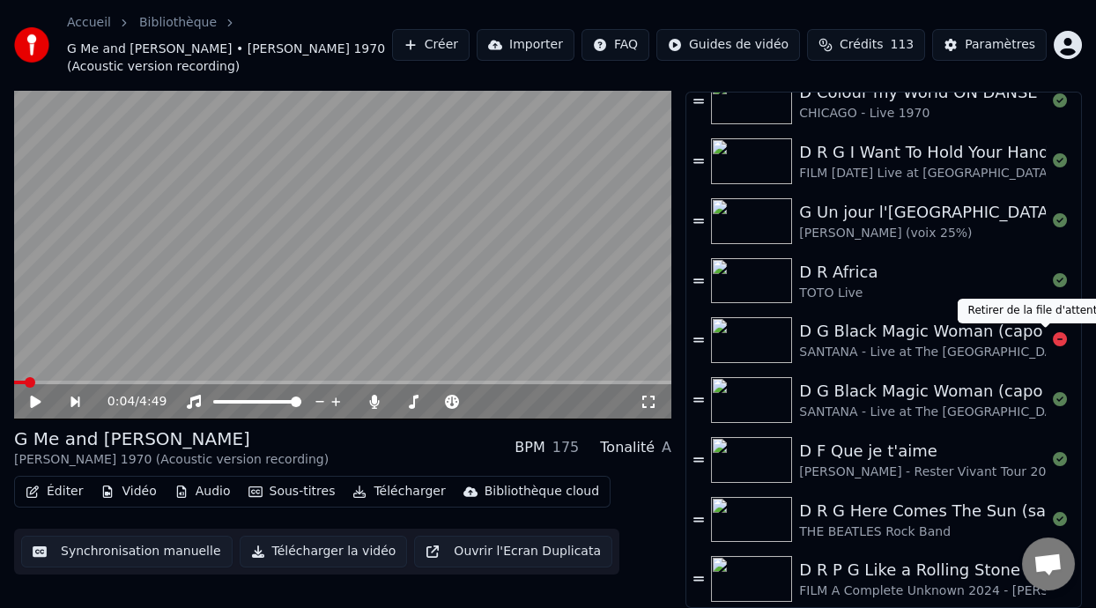
click at [1053, 334] on icon at bounding box center [1060, 339] width 14 height 14
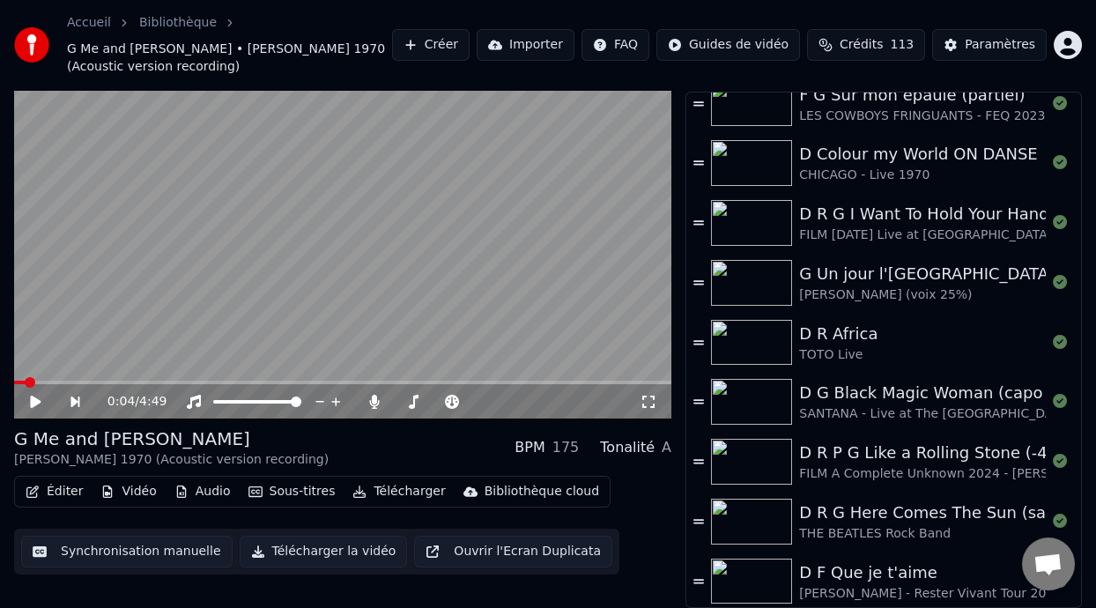
scroll to position [81, 0]
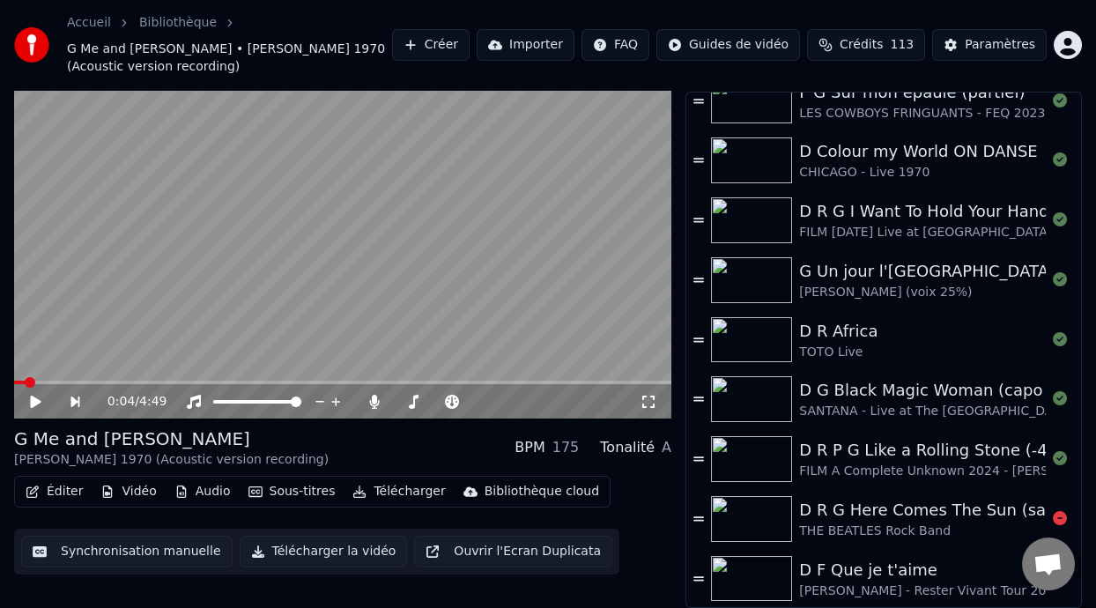
click at [902, 508] on div "D R G Here Comes The Sun (sans capo)" at bounding box center [956, 510] width 314 height 25
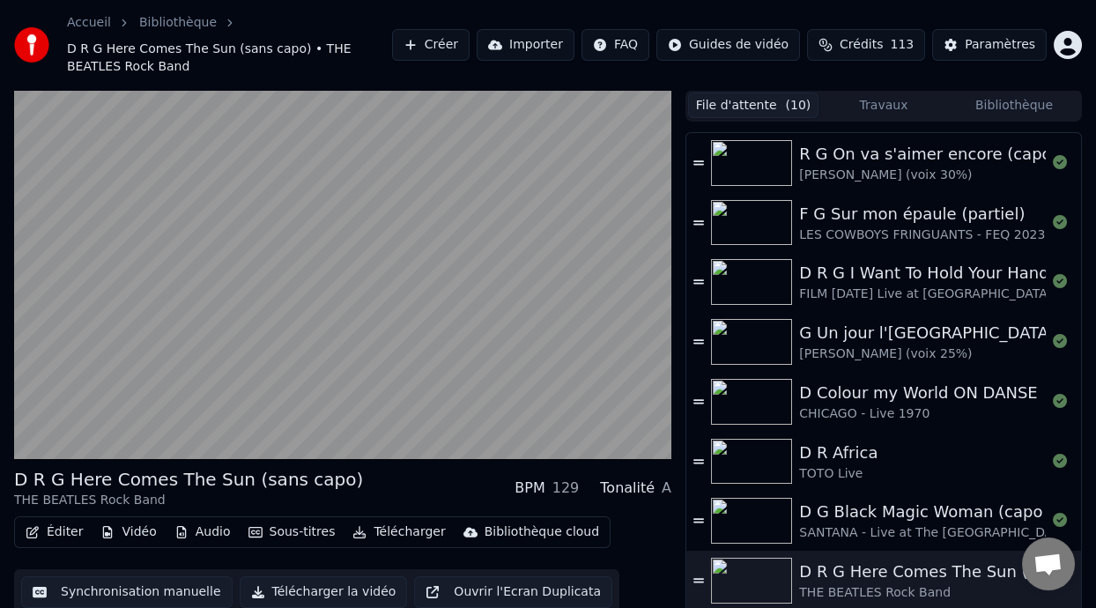
click at [1000, 105] on button "Bibliothèque" at bounding box center [1014, 105] width 130 height 26
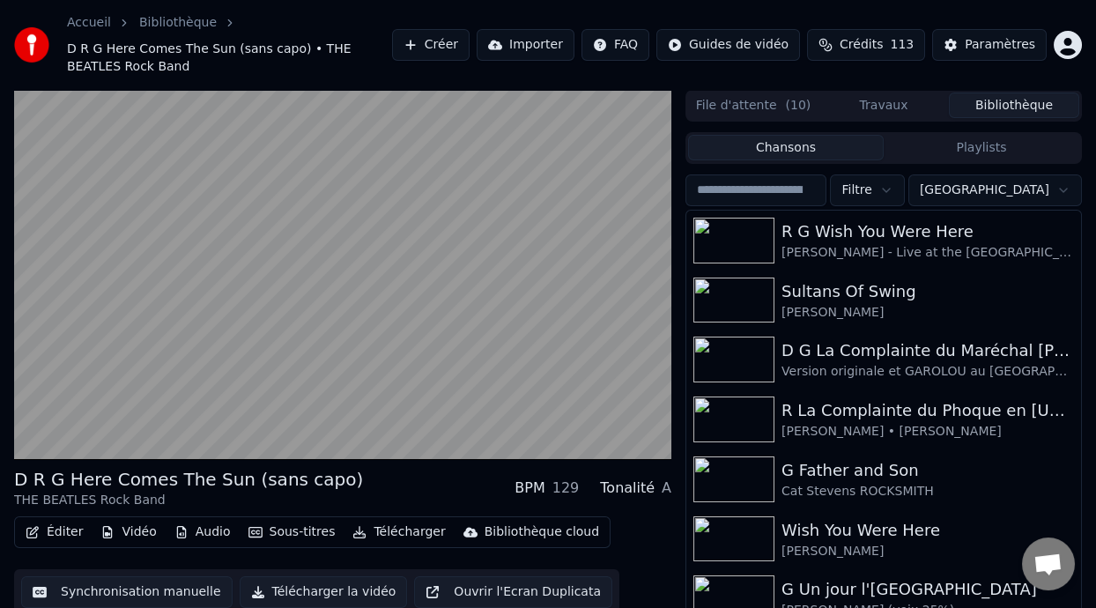
click at [977, 145] on button "Playlists" at bounding box center [982, 148] width 196 height 26
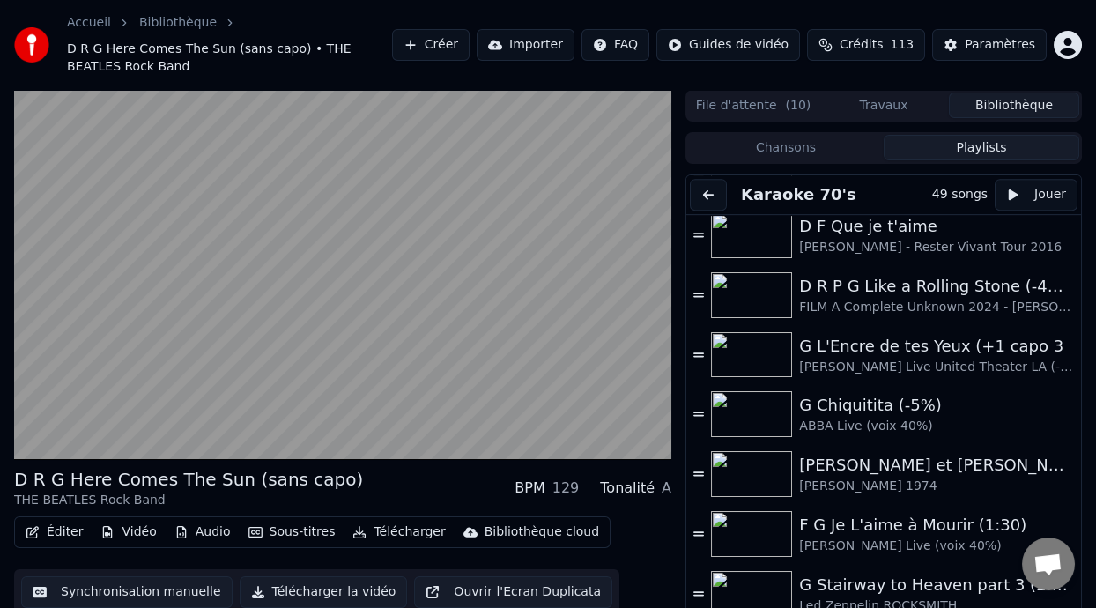
scroll to position [2359, 0]
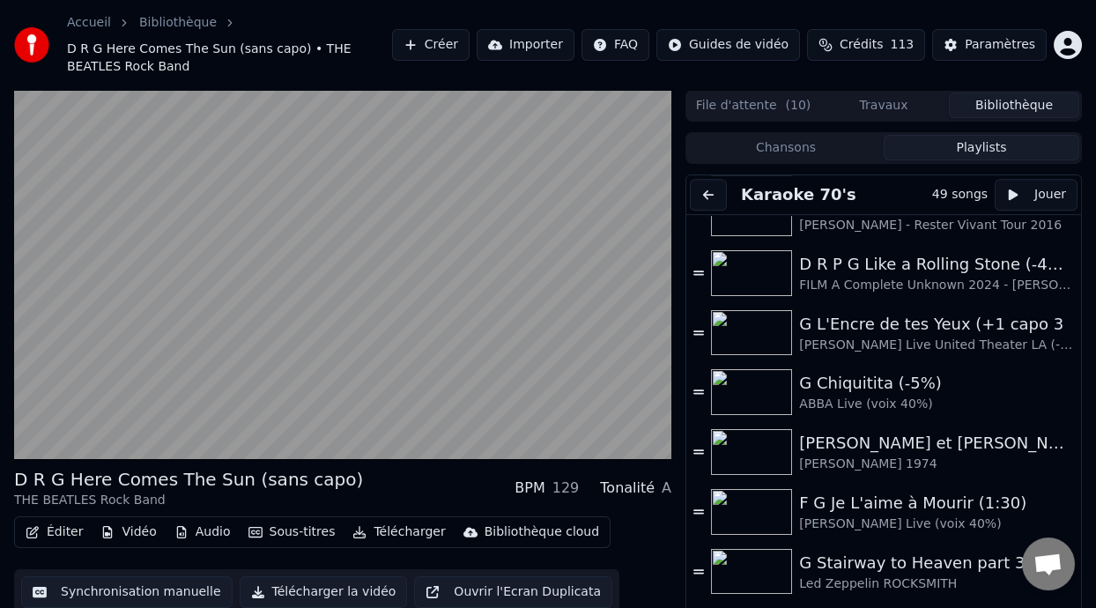
click at [818, 147] on button "Chansons" at bounding box center [786, 148] width 196 height 26
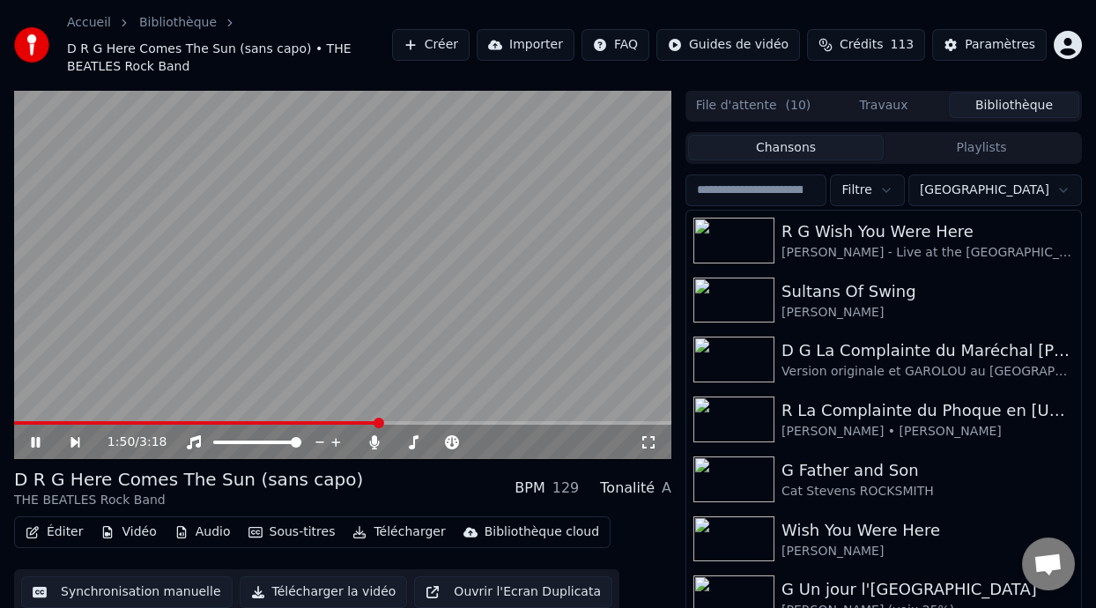
click at [40, 436] on icon at bounding box center [48, 442] width 40 height 14
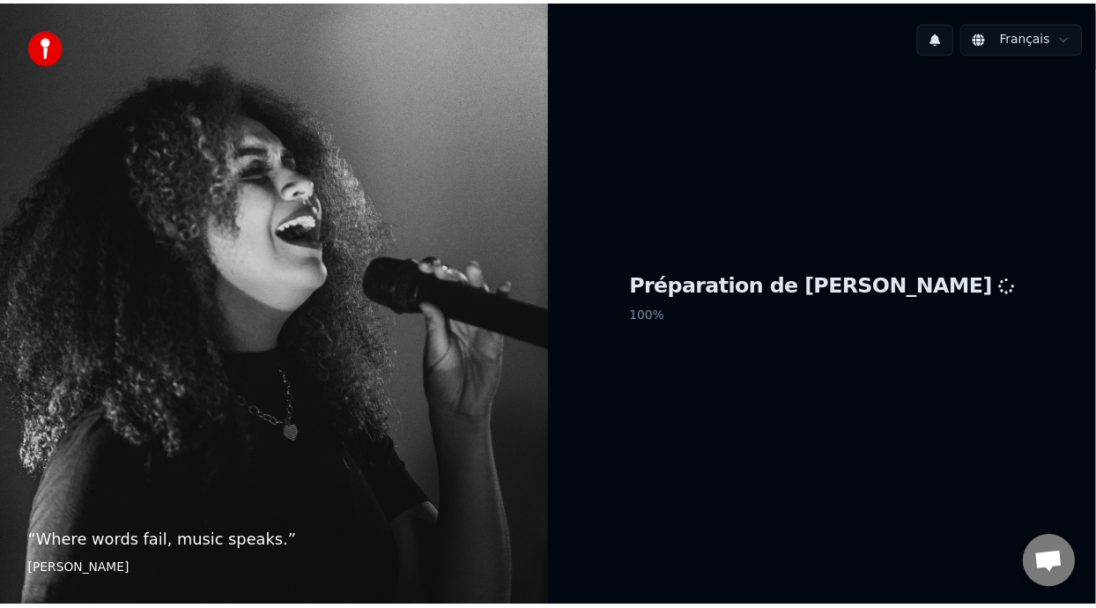
scroll to position [5, 0]
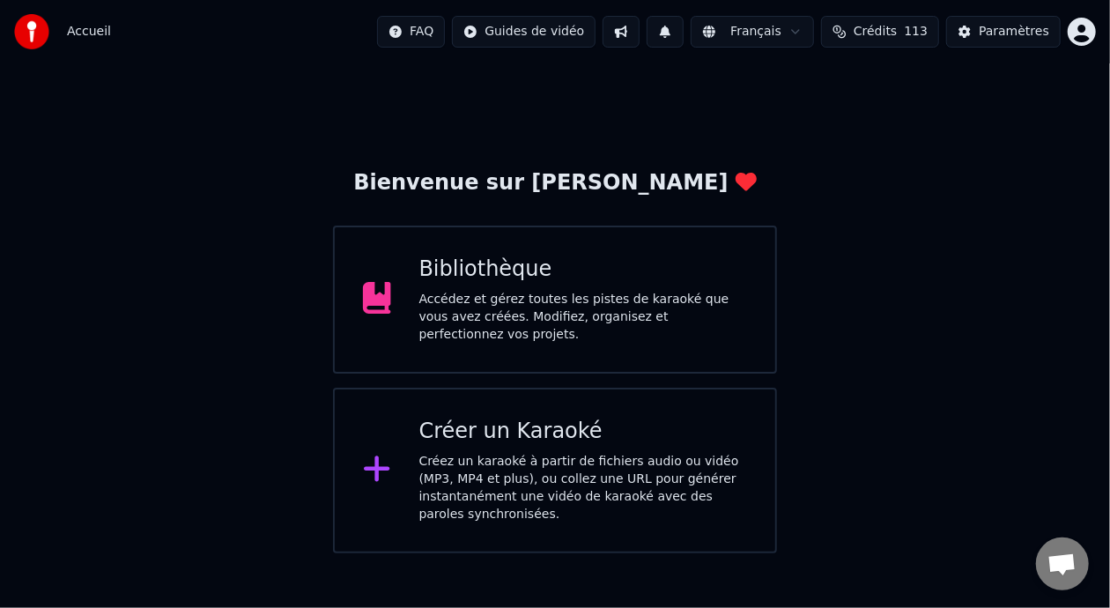
click at [646, 301] on div "Accédez et gérez toutes les pistes de karaoké que vous avez créées. Modifiez, o…" at bounding box center [583, 317] width 329 height 53
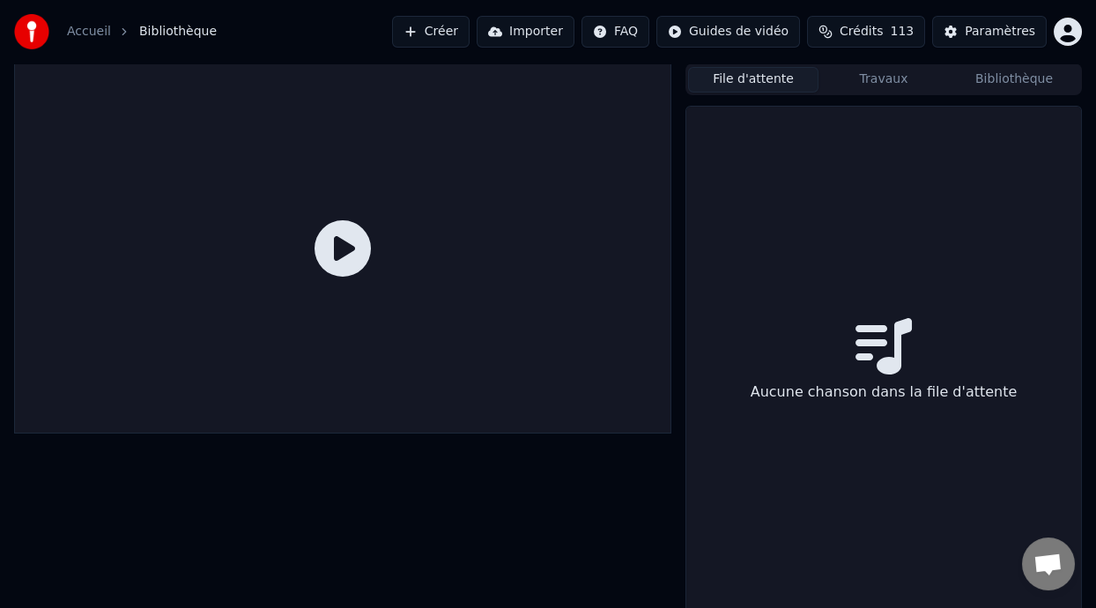
click at [792, 80] on button "File d'attente" at bounding box center [753, 80] width 130 height 26
click at [902, 78] on button "Travaux" at bounding box center [883, 80] width 130 height 26
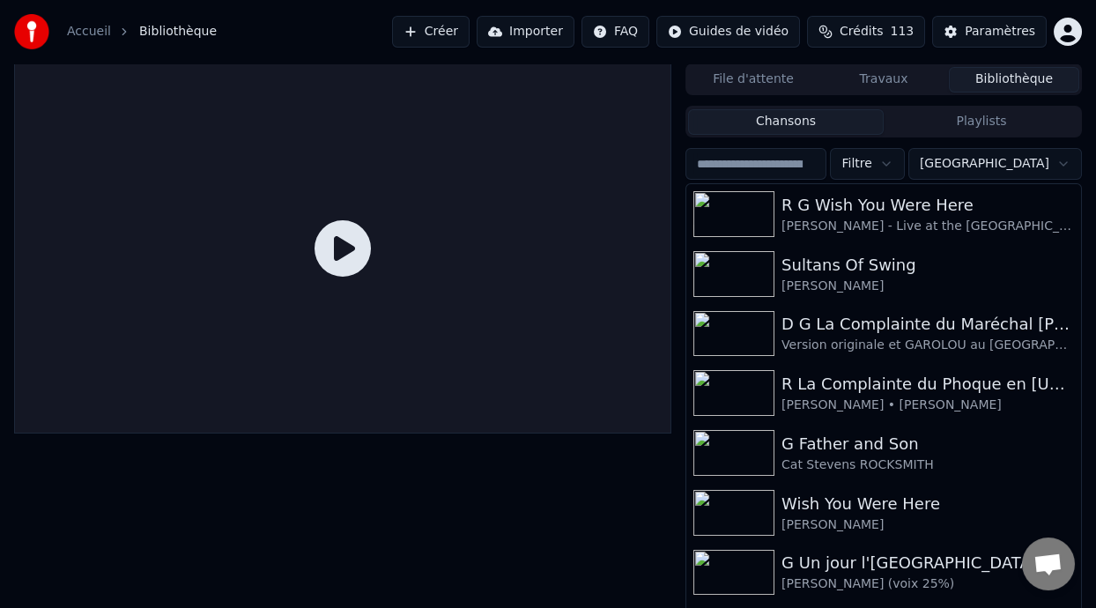
click at [1020, 80] on button "Bibliothèque" at bounding box center [1014, 80] width 130 height 26
click at [1005, 121] on button "Playlists" at bounding box center [982, 122] width 196 height 26
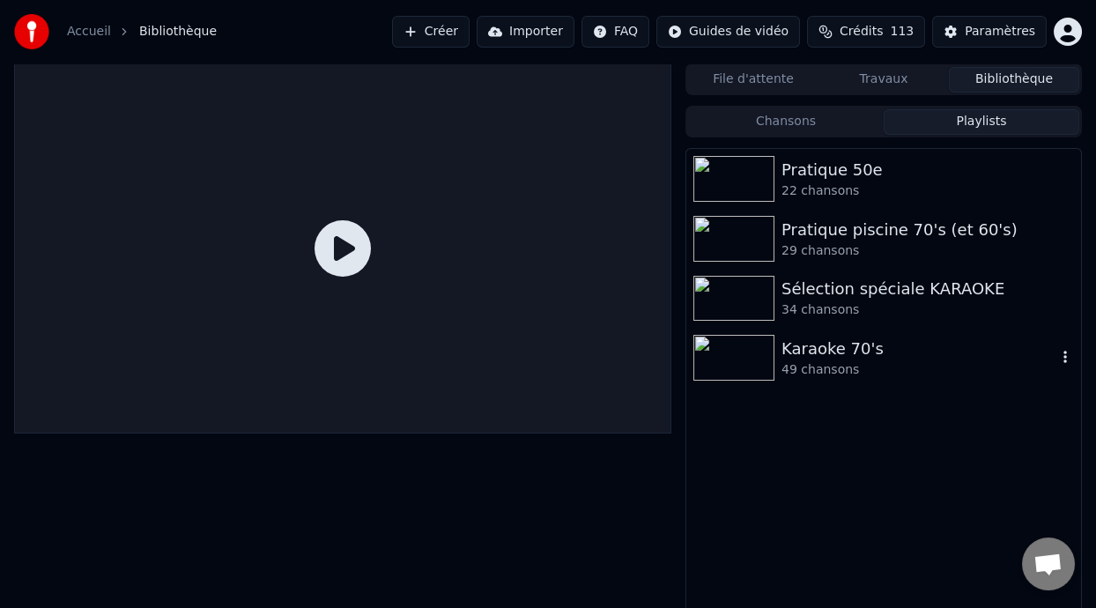
click at [857, 357] on div "Karaoke 70's" at bounding box center [918, 349] width 275 height 25
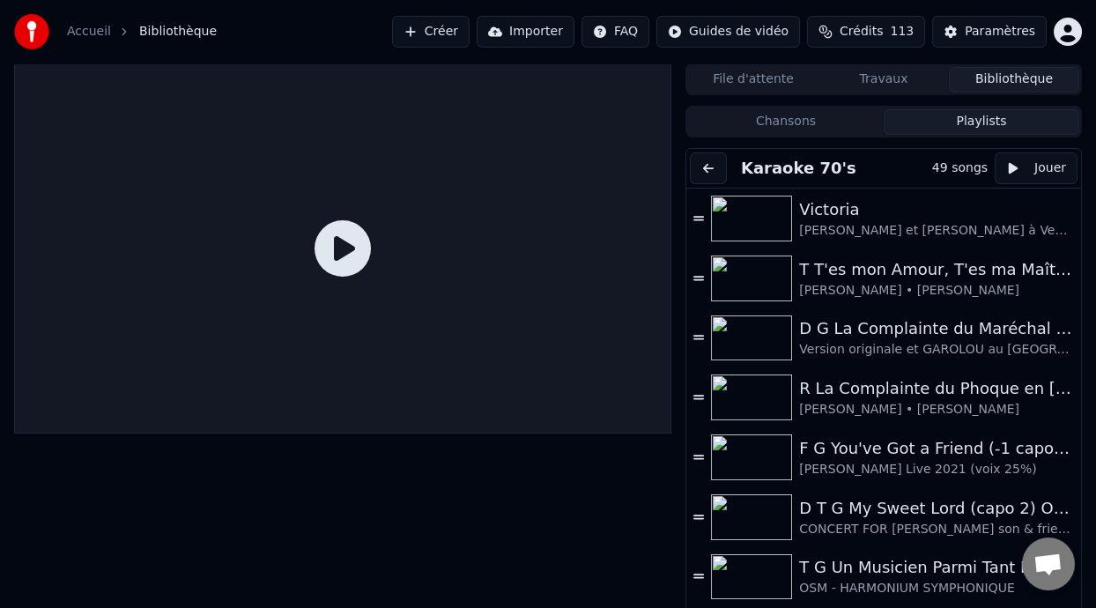
click at [773, 72] on button "File d'attente" at bounding box center [753, 80] width 130 height 26
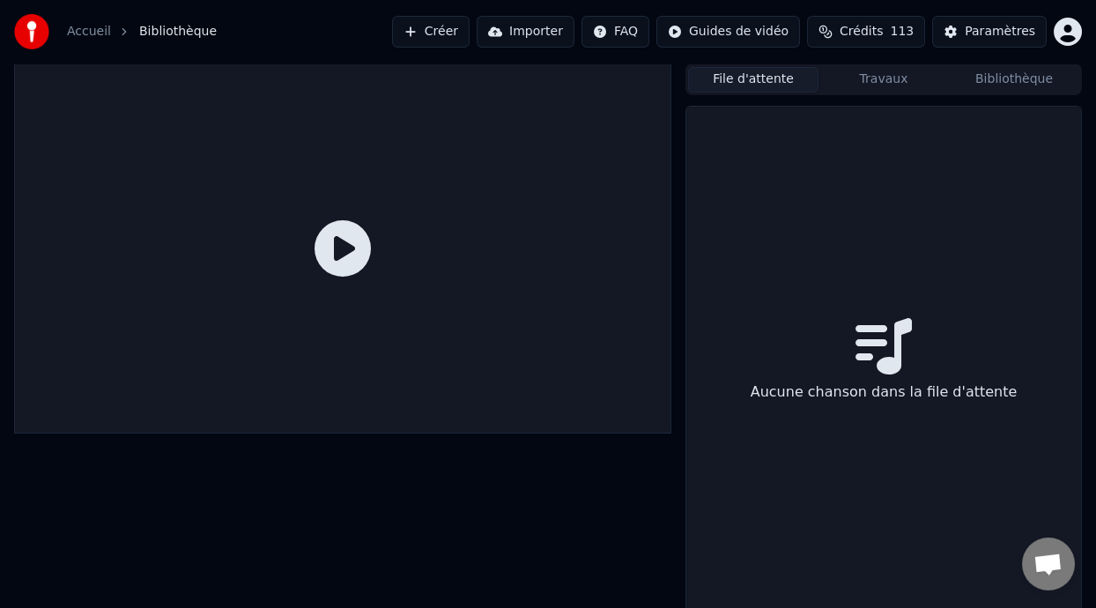
click at [1003, 81] on button "Bibliothèque" at bounding box center [1014, 80] width 130 height 26
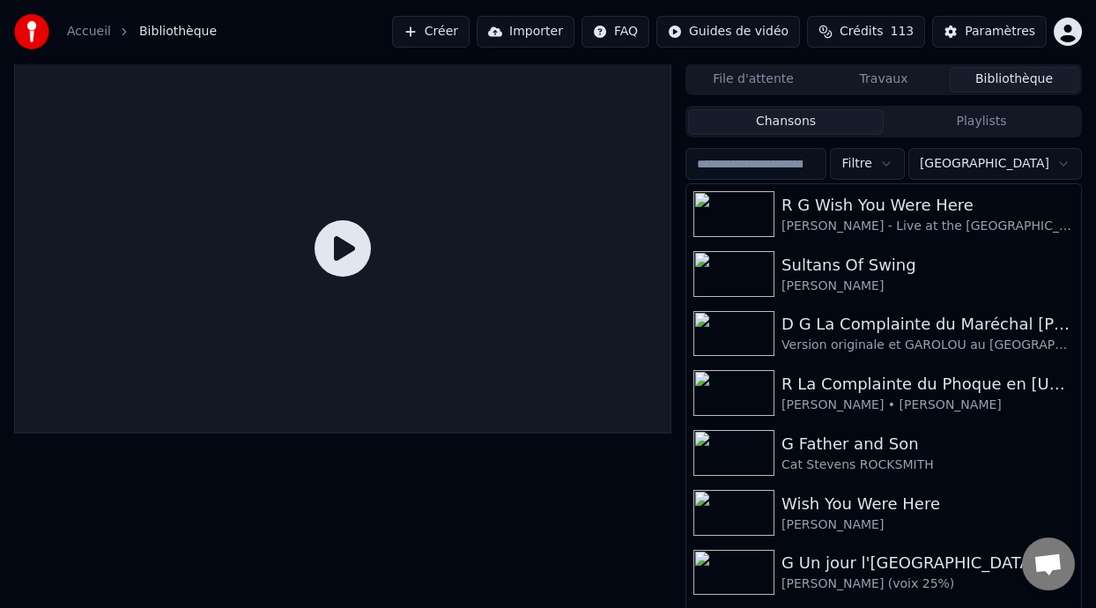
click at [1057, 166] on html "Accueil Bibliothèque Créer Importer FAQ Guides de vidéo Crédits 113 Paramètres …" at bounding box center [548, 304] width 1096 height 608
click at [1058, 165] on html "Accueil Bibliothèque Créer Importer FAQ Guides de vidéo Crédits 113 Paramètres …" at bounding box center [548, 304] width 1096 height 608
click at [988, 115] on button "Playlists" at bounding box center [982, 122] width 196 height 26
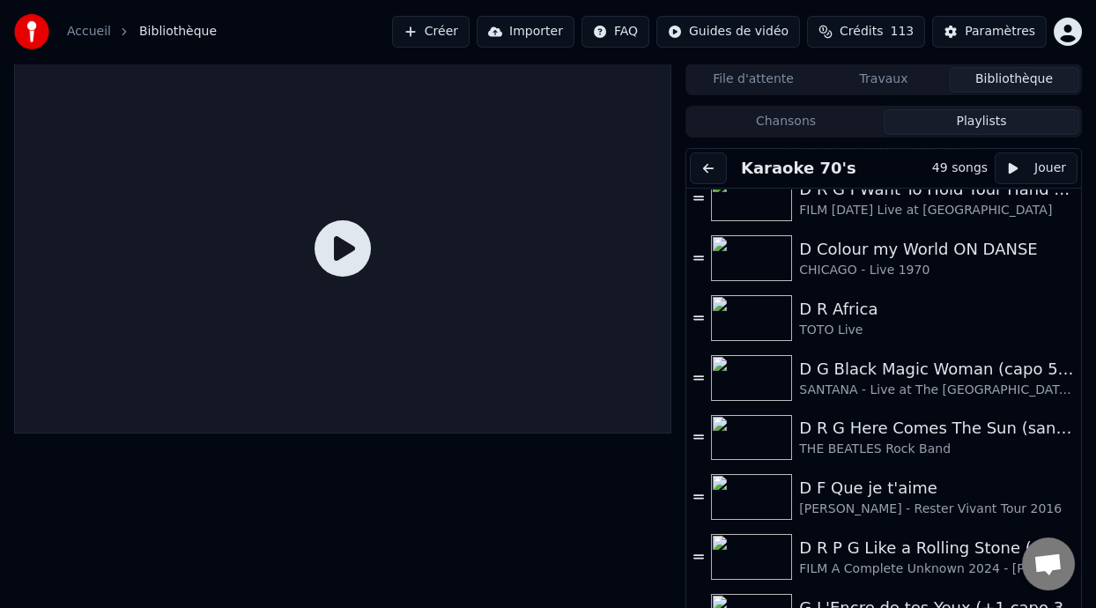
scroll to position [2035, 0]
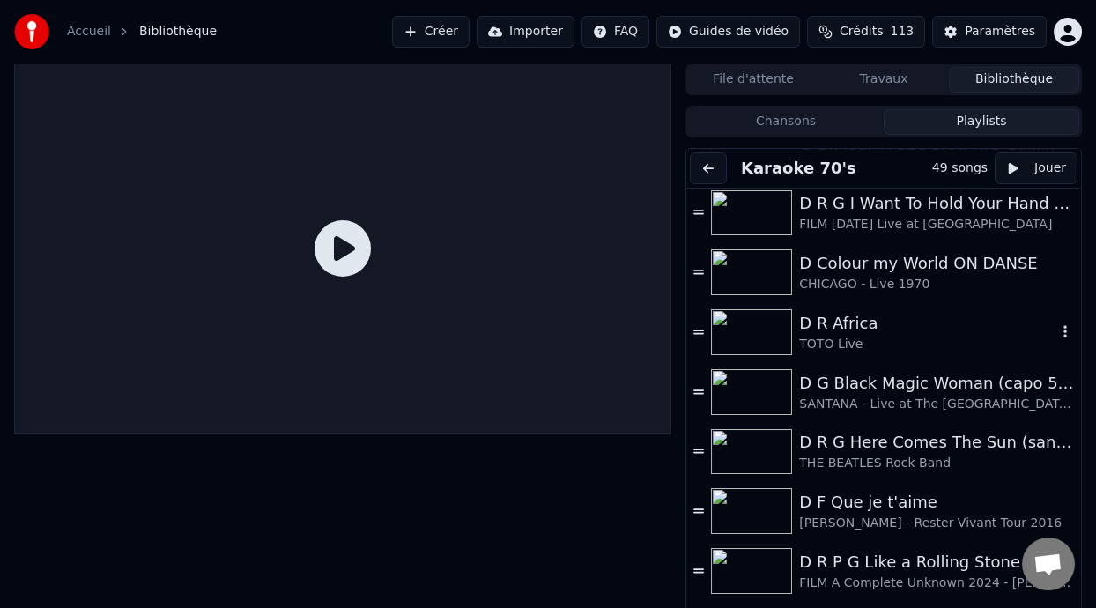
click at [882, 332] on div "D R Africa" at bounding box center [927, 323] width 257 height 25
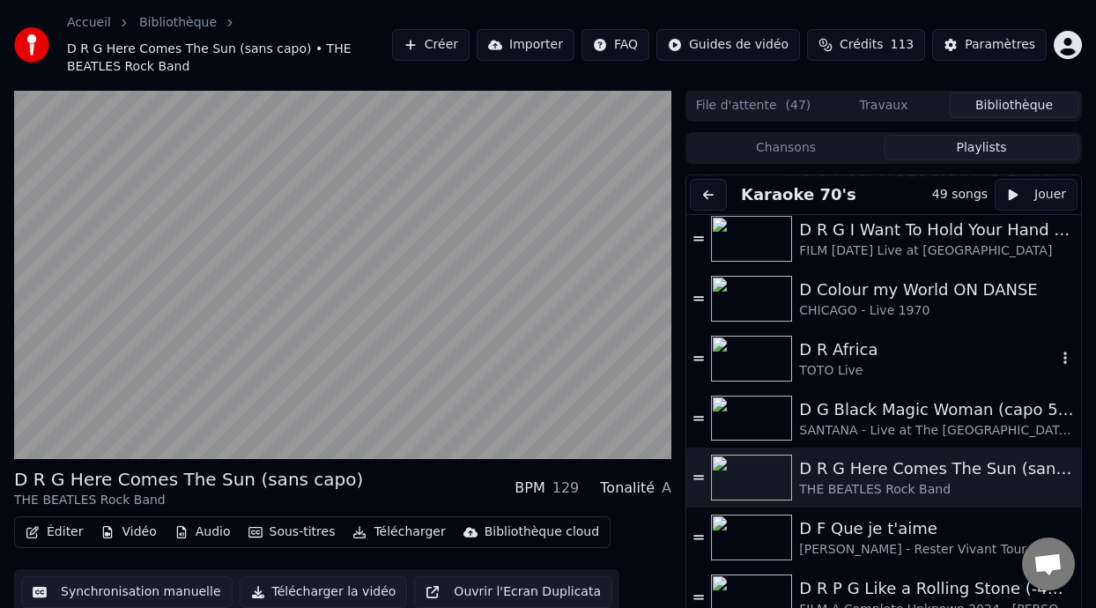
click at [889, 351] on div "D R Africa" at bounding box center [927, 349] width 257 height 25
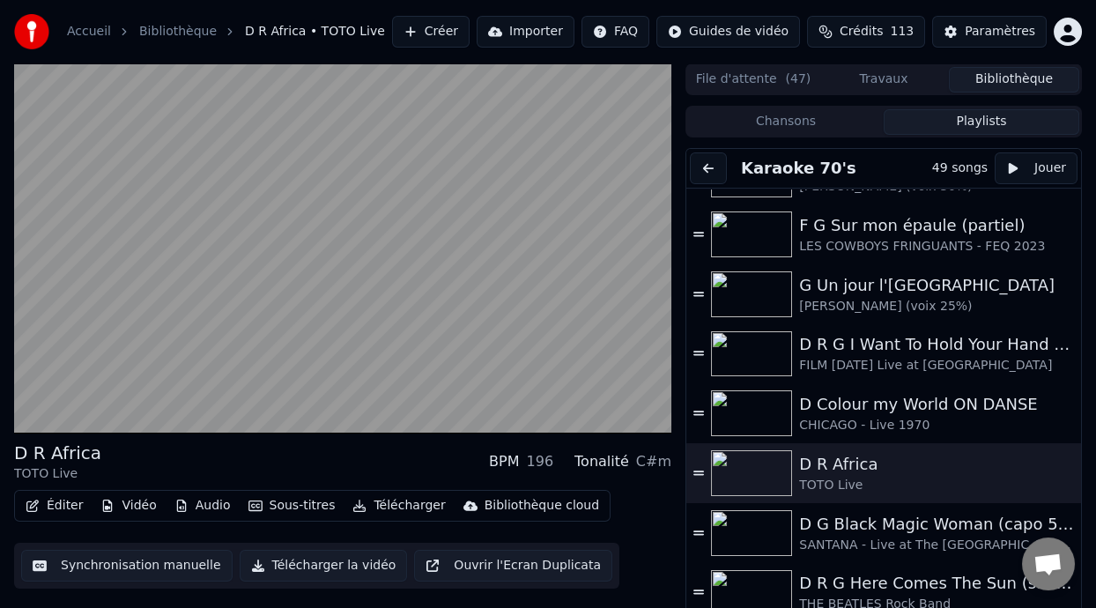
scroll to position [1890, 0]
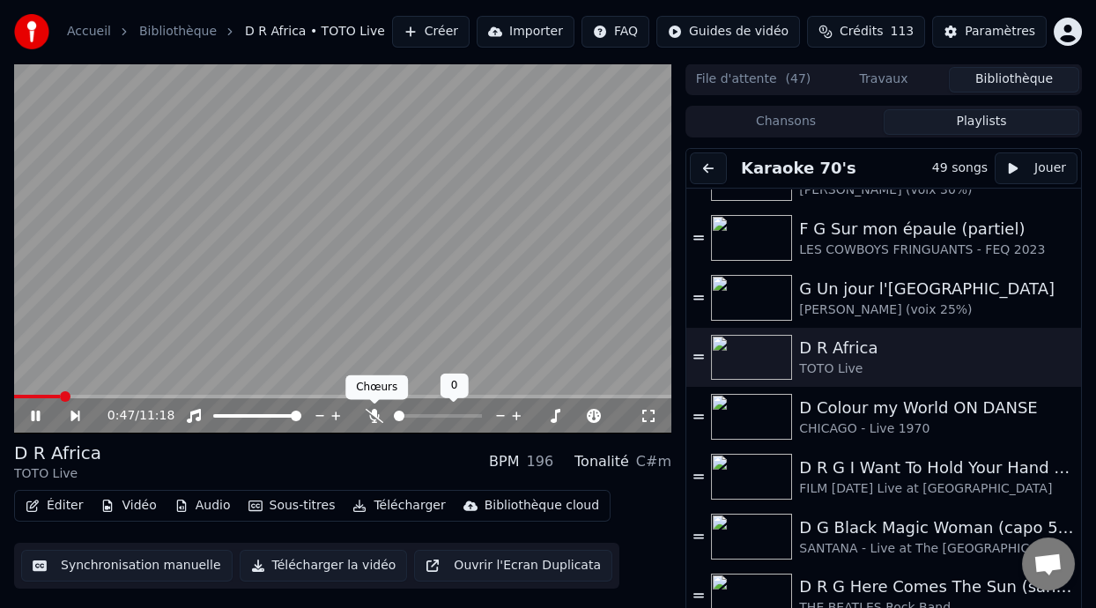
click at [375, 411] on icon at bounding box center [375, 416] width 18 height 14
click at [18, 396] on span at bounding box center [16, 397] width 5 height 4
click at [35, 411] on icon at bounding box center [48, 416] width 40 height 14
click at [35, 412] on icon at bounding box center [35, 416] width 11 height 12
